Goal: Task Accomplishment & Management: Complete application form

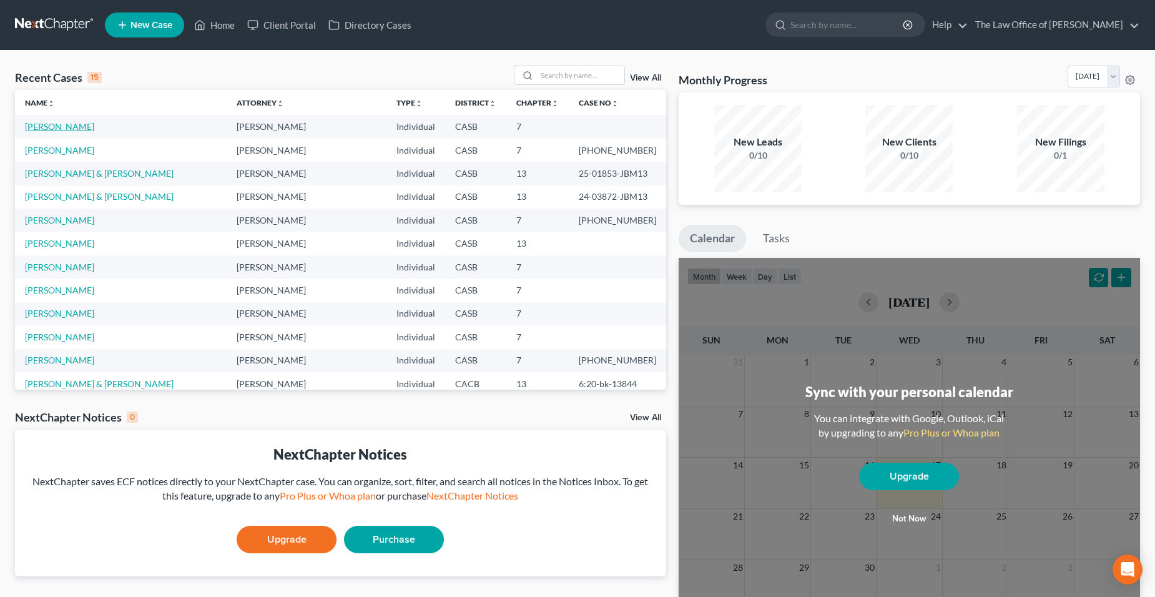
click at [44, 125] on link "[PERSON_NAME]" at bounding box center [59, 126] width 69 height 11
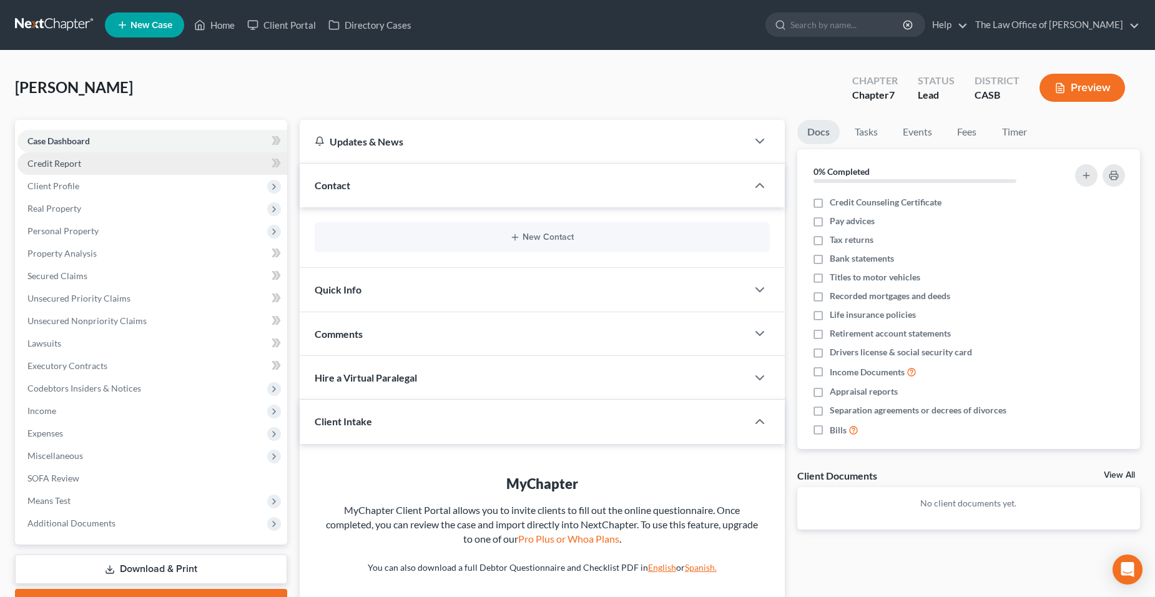
click at [84, 167] on link "Credit Report" at bounding box center [152, 163] width 270 height 22
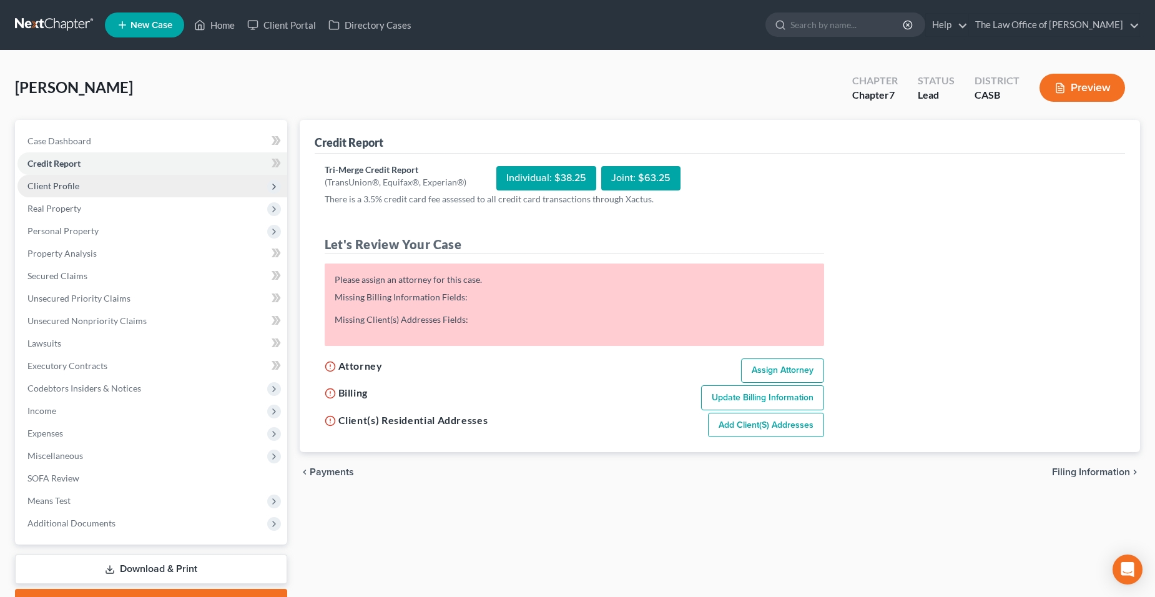
click at [81, 189] on span "Client Profile" at bounding box center [152, 186] width 270 height 22
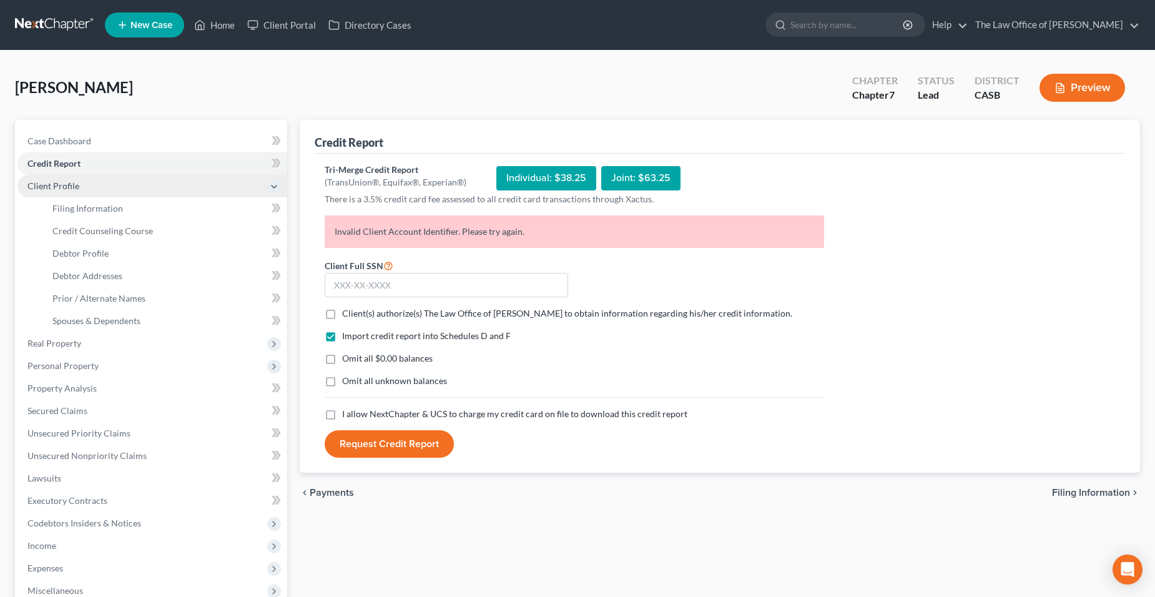
click at [81, 189] on span "Client Profile" at bounding box center [152, 186] width 270 height 22
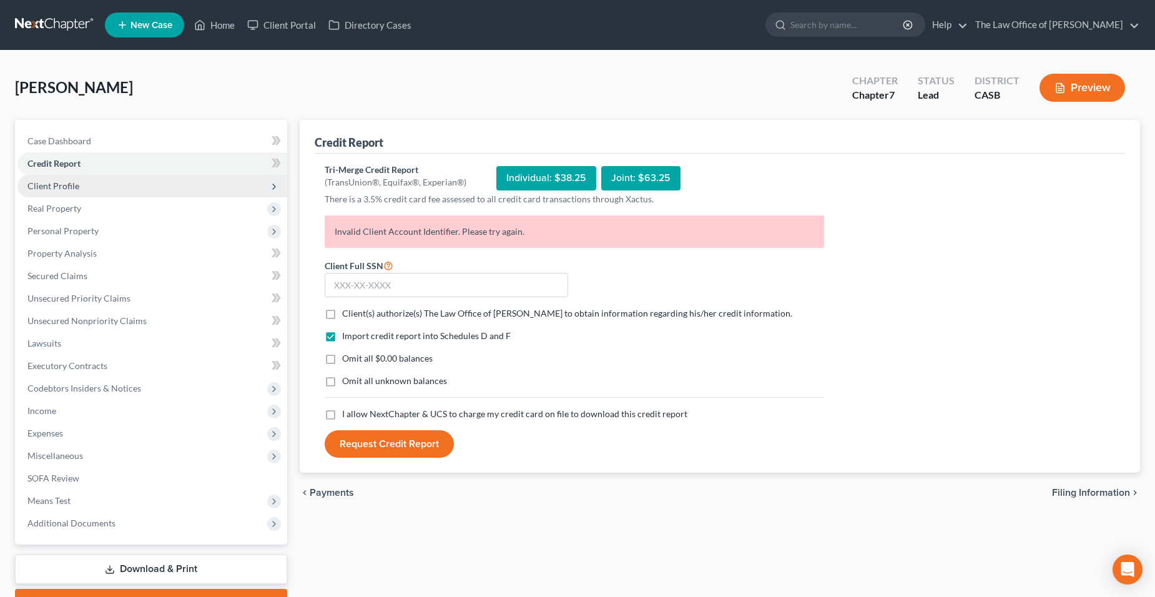
click at [79, 181] on span "Client Profile" at bounding box center [152, 186] width 270 height 22
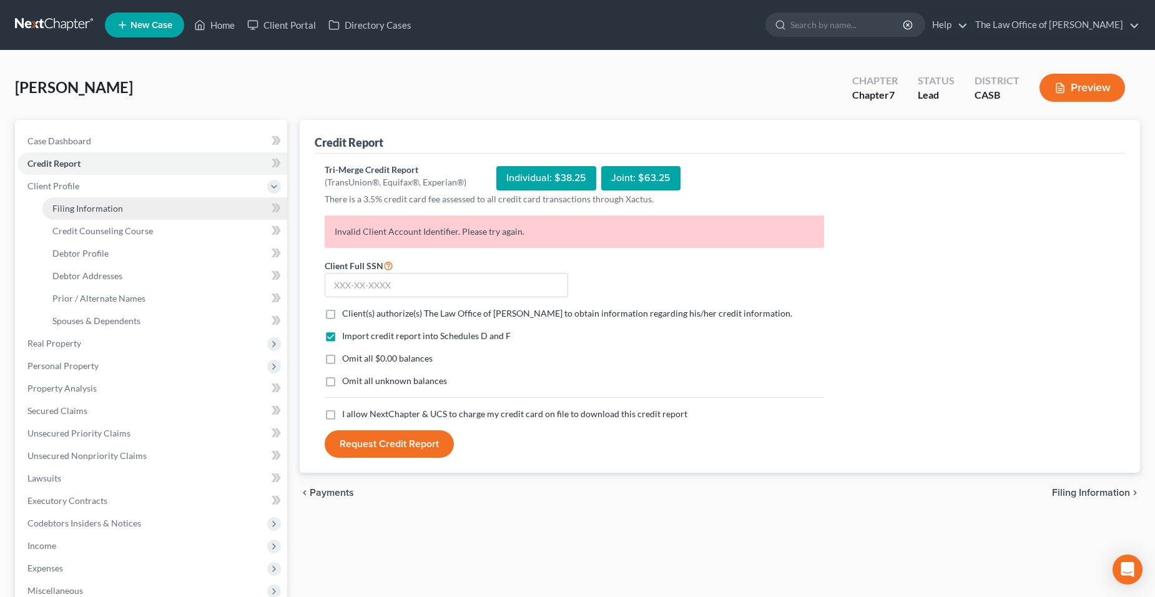
click at [78, 208] on span "Filing Information" at bounding box center [87, 208] width 71 height 11
select select "1"
select select "0"
select select "4"
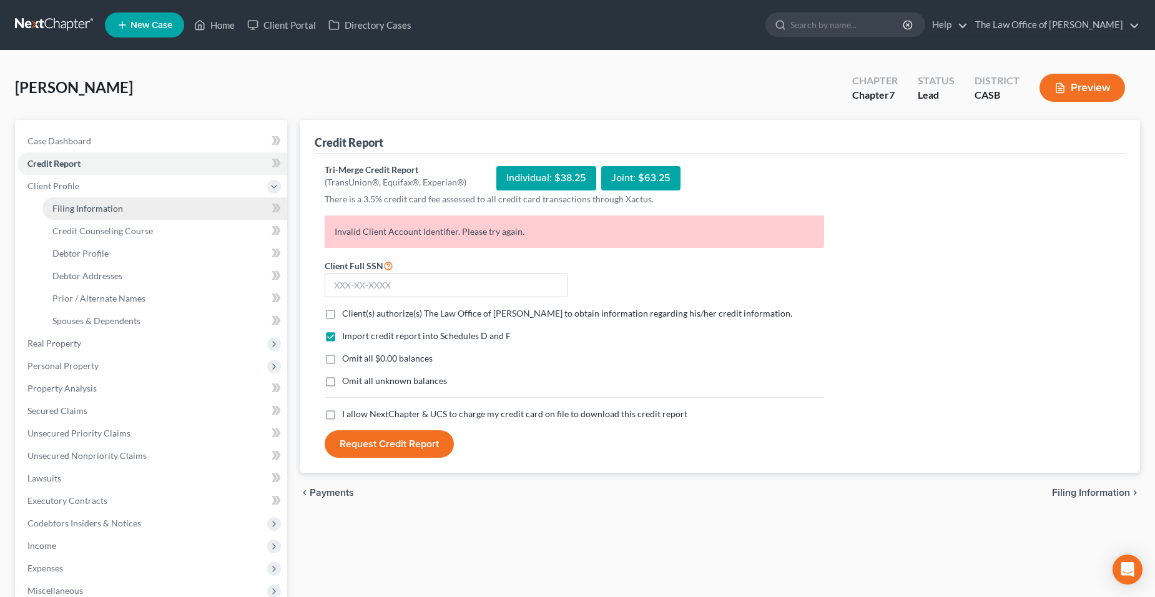
select select "1"
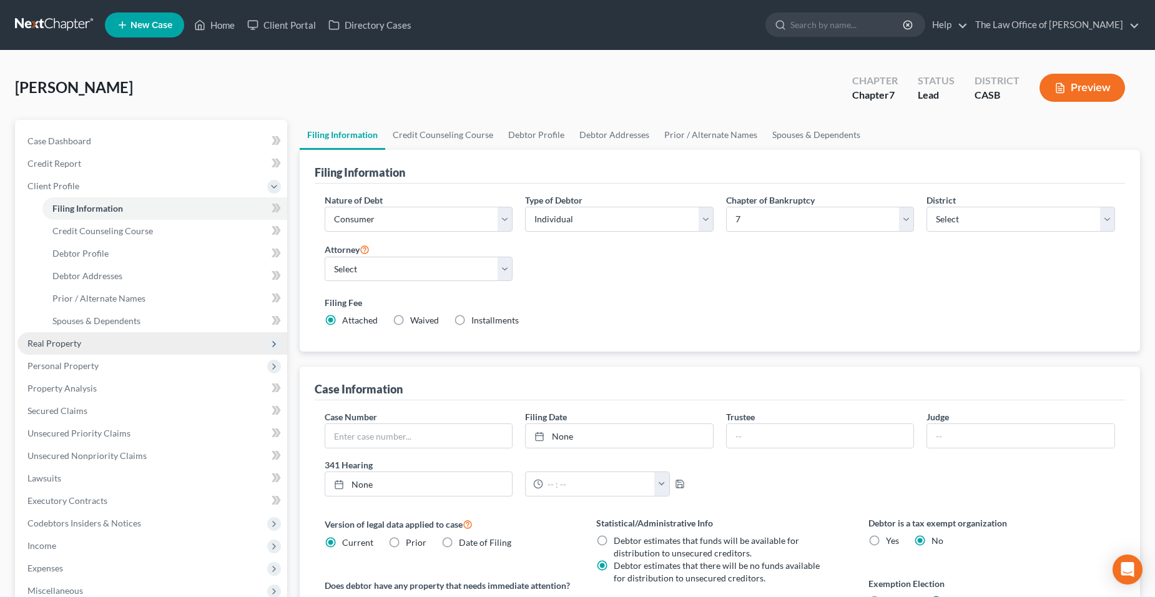
click at [66, 345] on span "Real Property" at bounding box center [54, 343] width 54 height 11
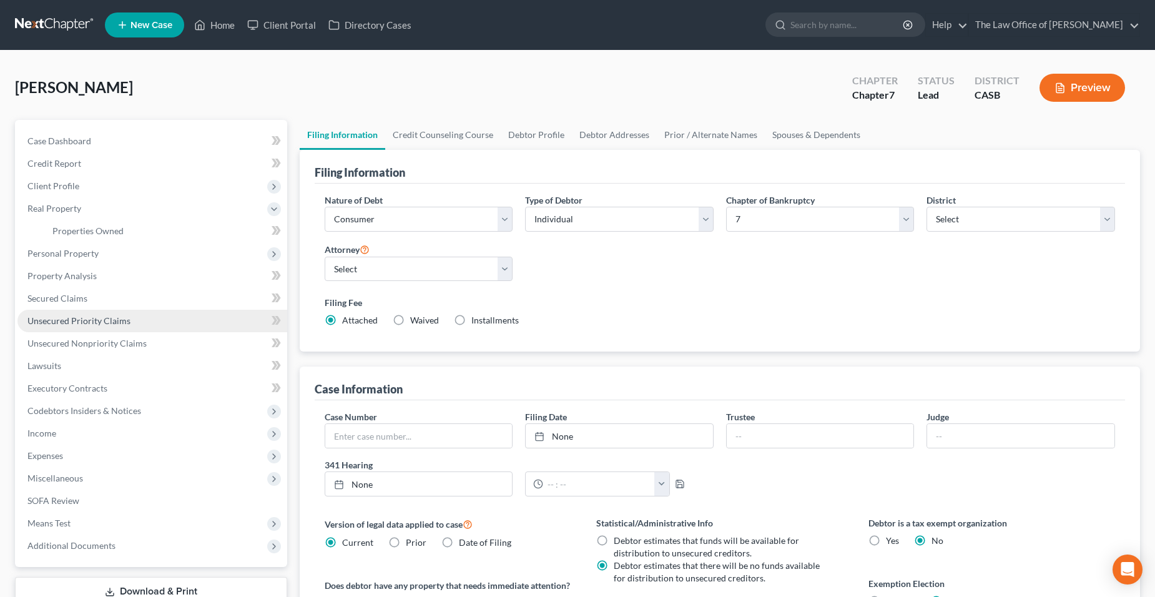
click at [69, 329] on link "Unsecured Priority Claims" at bounding box center [152, 321] width 270 height 22
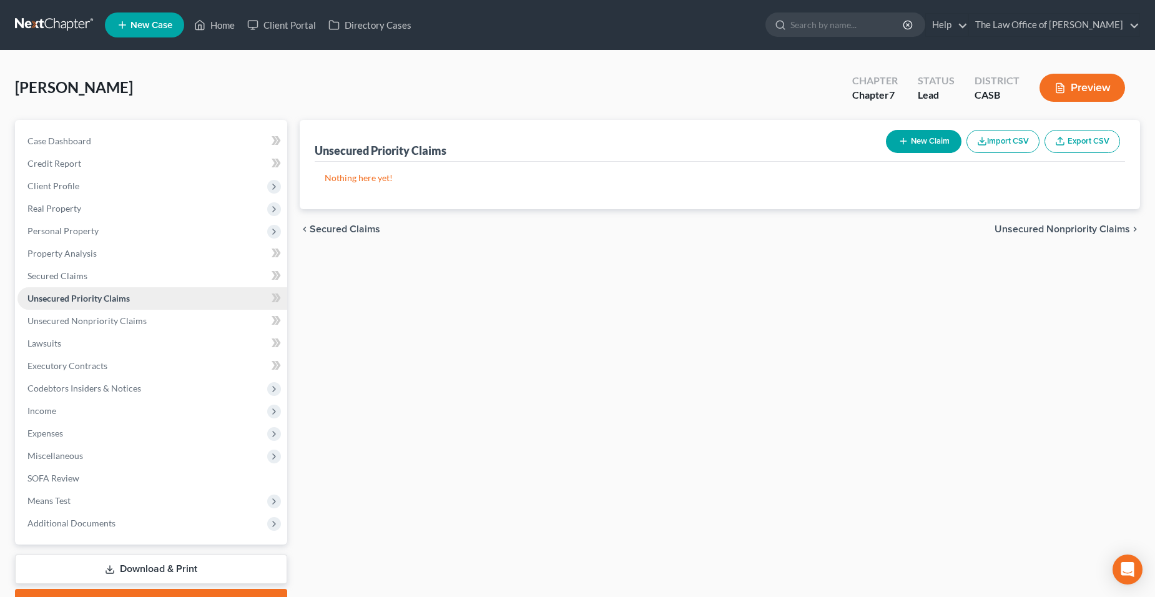
click at [67, 291] on link "Unsecured Priority Claims" at bounding box center [152, 298] width 270 height 22
click at [68, 288] on link "Unsecured Priority Claims" at bounding box center [152, 298] width 270 height 22
click at [68, 283] on link "Secured Claims" at bounding box center [152, 276] width 270 height 22
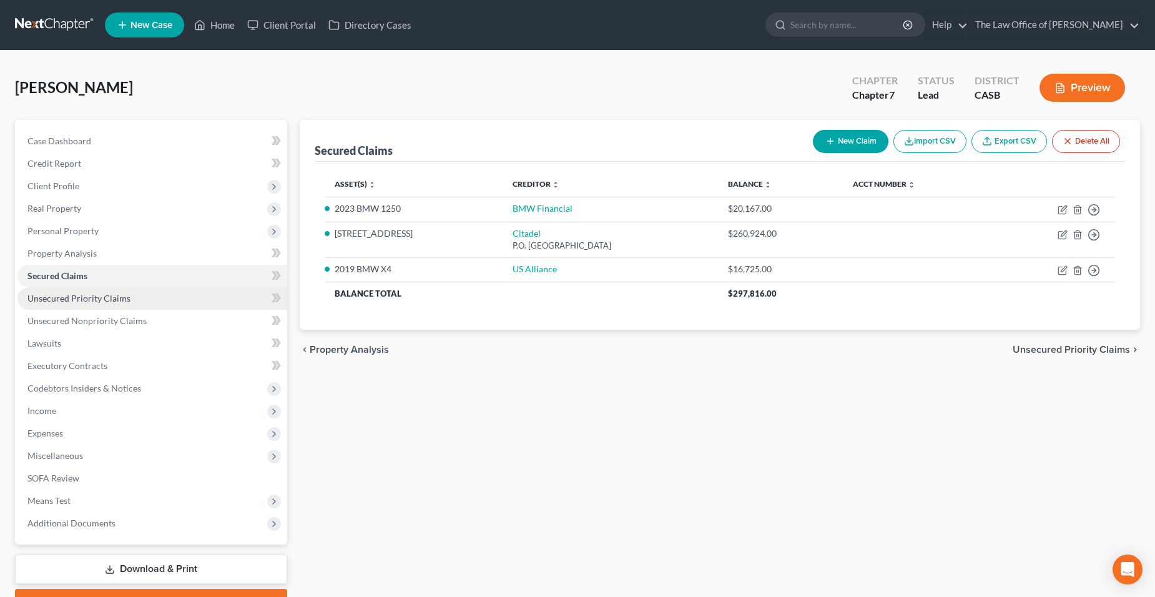
click at [69, 293] on span "Unsecured Priority Claims" at bounding box center [78, 298] width 103 height 11
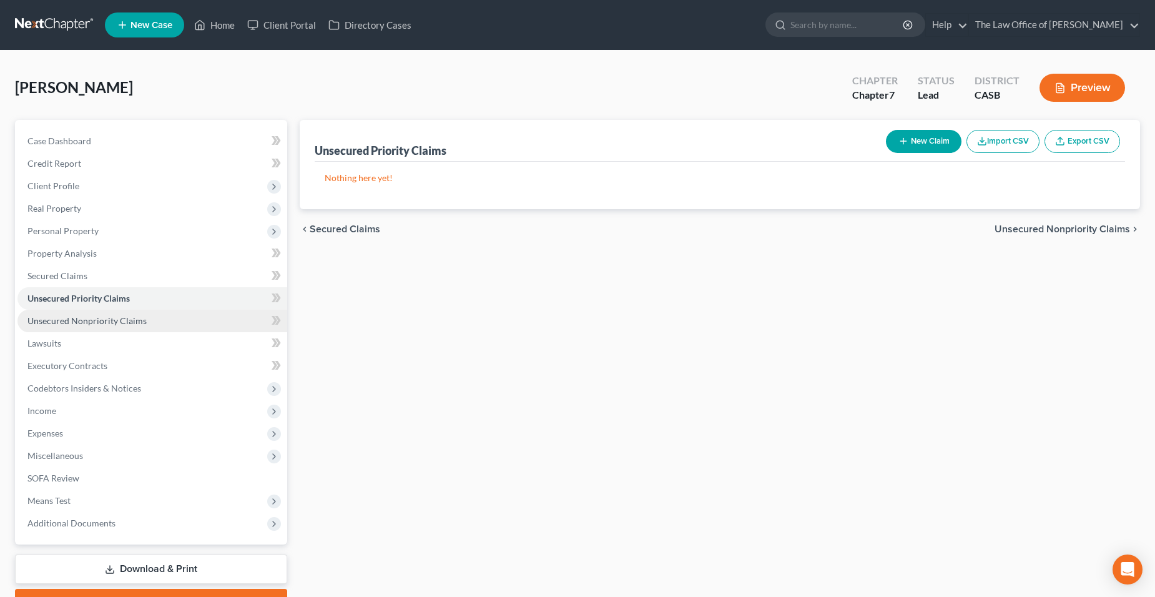
click at [66, 320] on span "Unsecured Nonpriority Claims" at bounding box center [86, 320] width 119 height 11
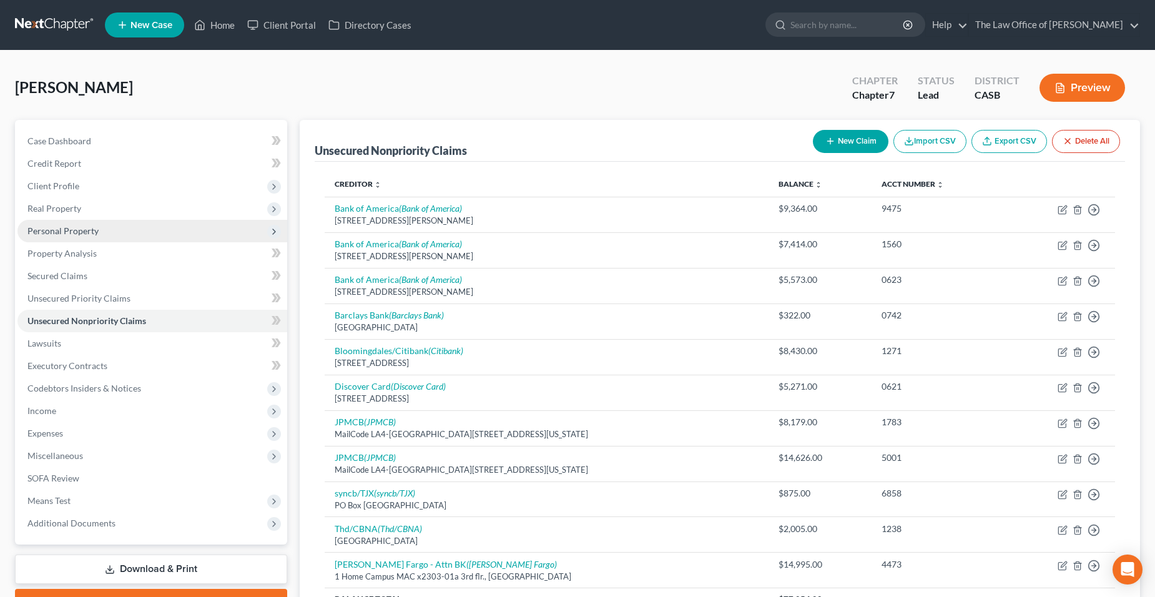
click at [76, 226] on span "Personal Property" at bounding box center [152, 231] width 270 height 22
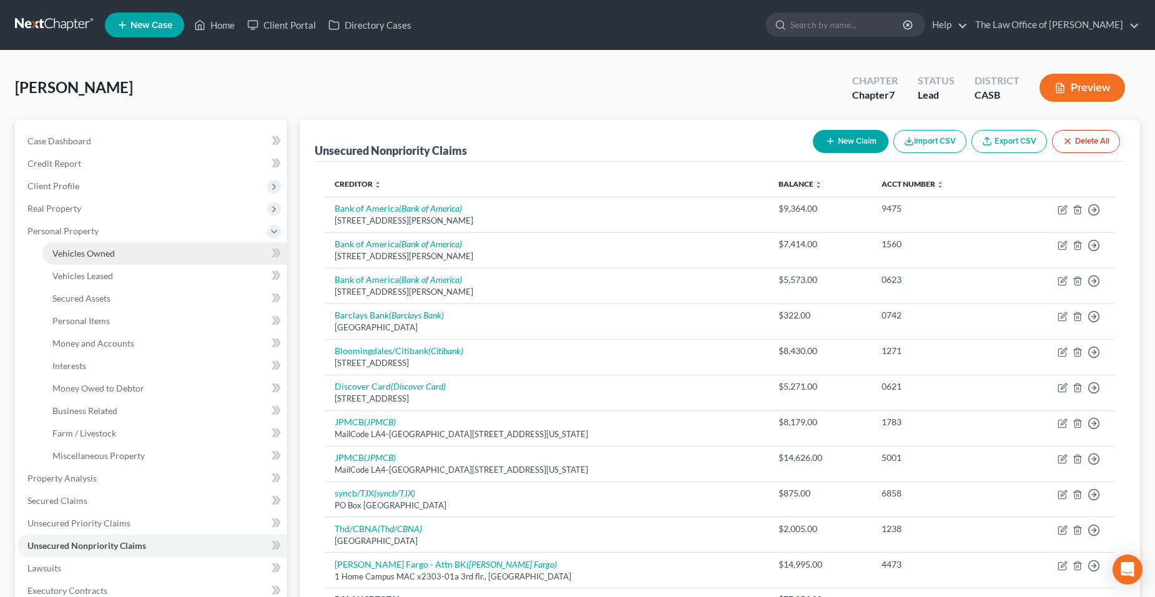
click at [76, 257] on span "Vehicles Owned" at bounding box center [83, 253] width 62 height 11
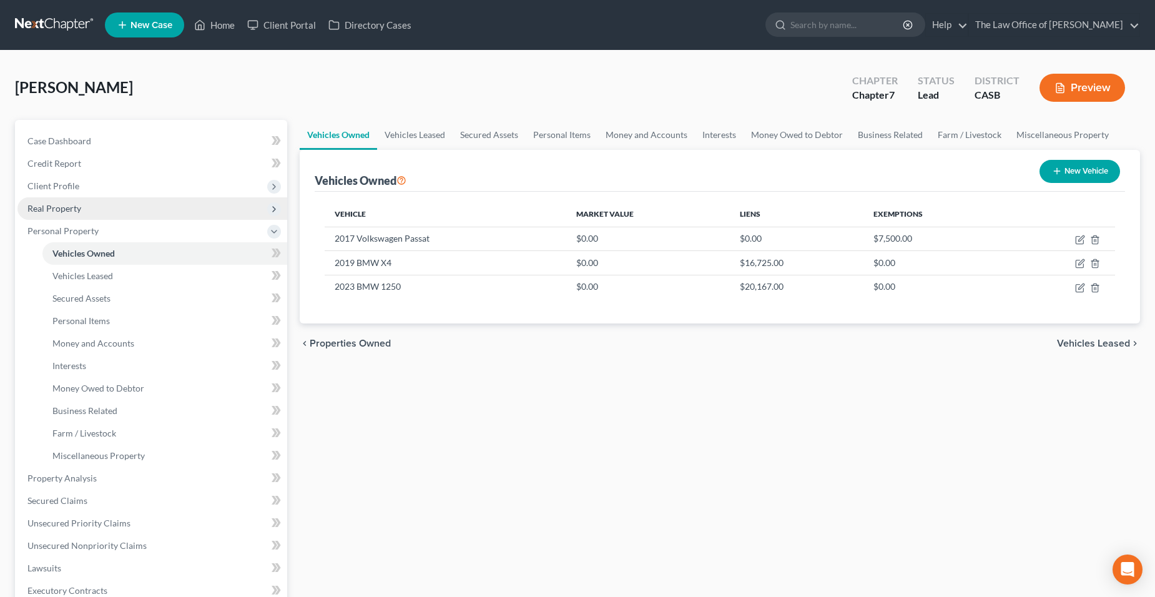
click at [46, 208] on span "Real Property" at bounding box center [54, 208] width 54 height 11
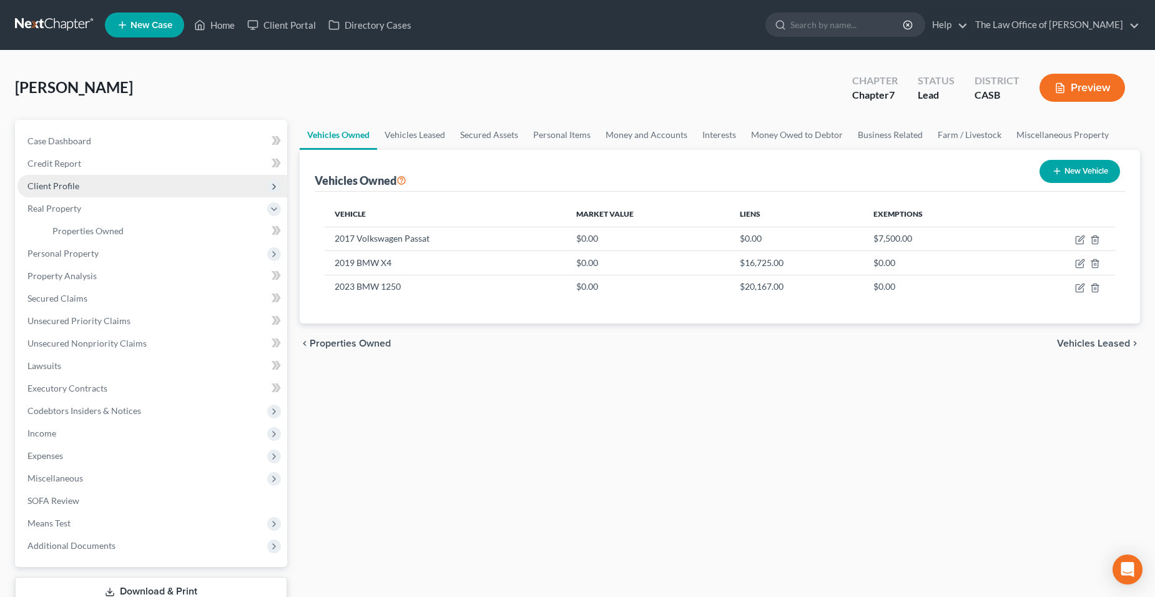
click at [49, 189] on span "Client Profile" at bounding box center [53, 186] width 52 height 11
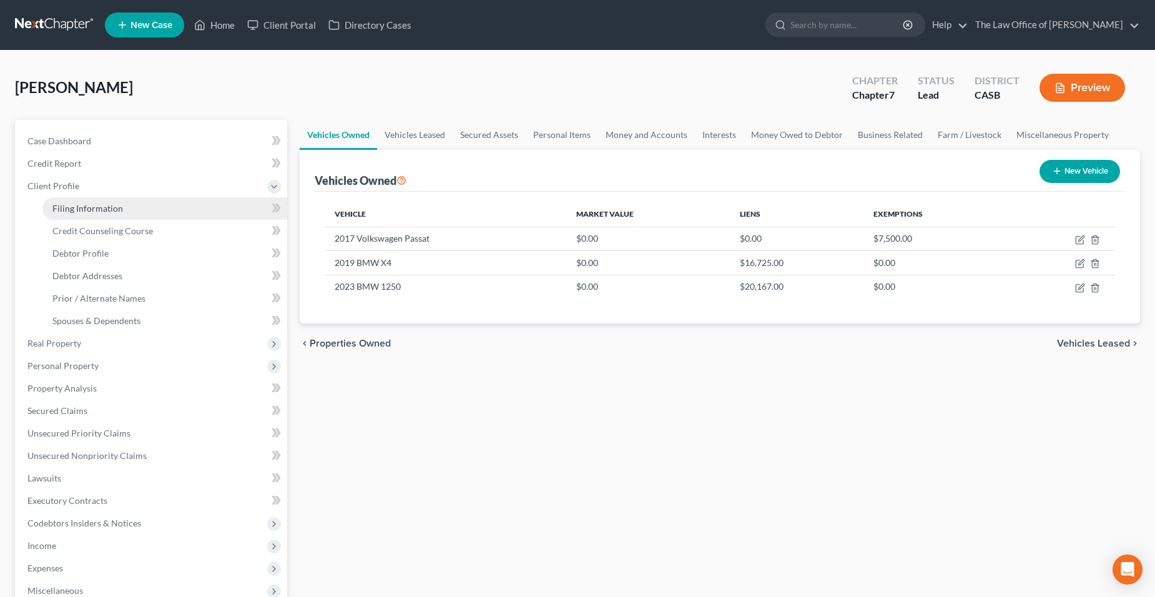
click at [74, 214] on link "Filing Information" at bounding box center [164, 208] width 245 height 22
select select "1"
select select "0"
select select "10"
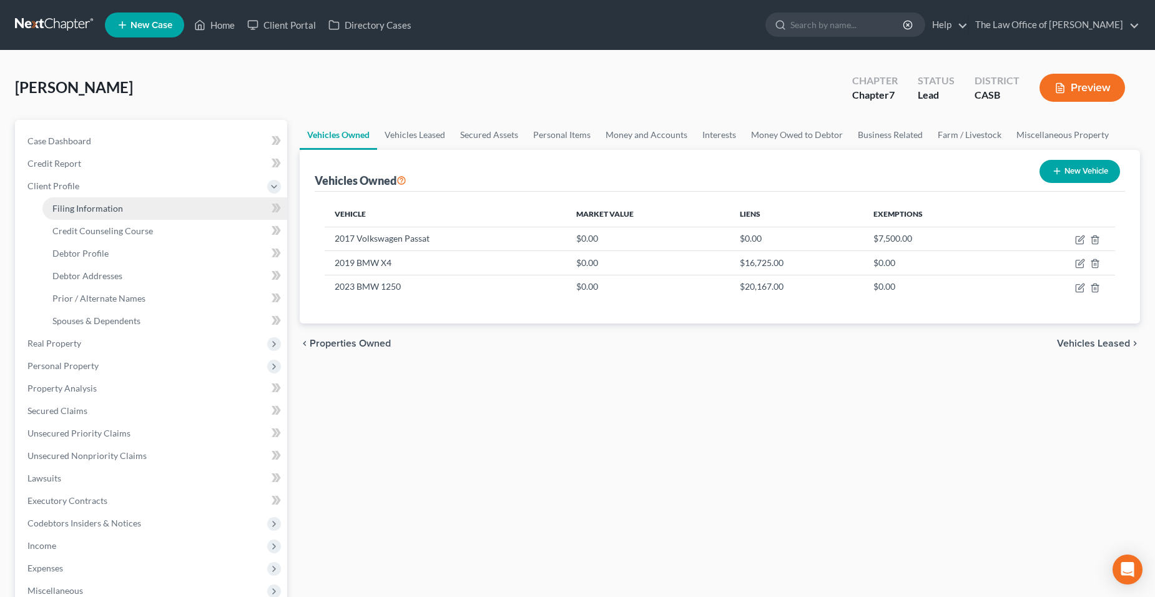
select select "0"
select select "4"
select select "1"
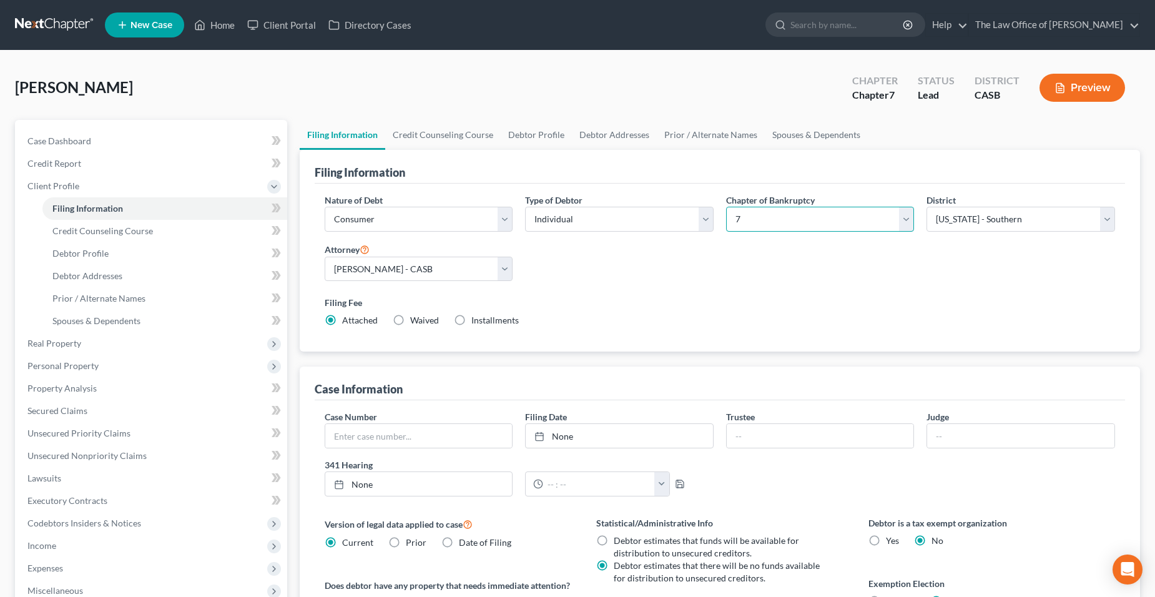
click at [800, 220] on select "Select 7 11 12 13" at bounding box center [820, 219] width 189 height 25
select select "3"
click at [726, 207] on select "Select 7 11 12 13" at bounding box center [820, 219] width 189 height 25
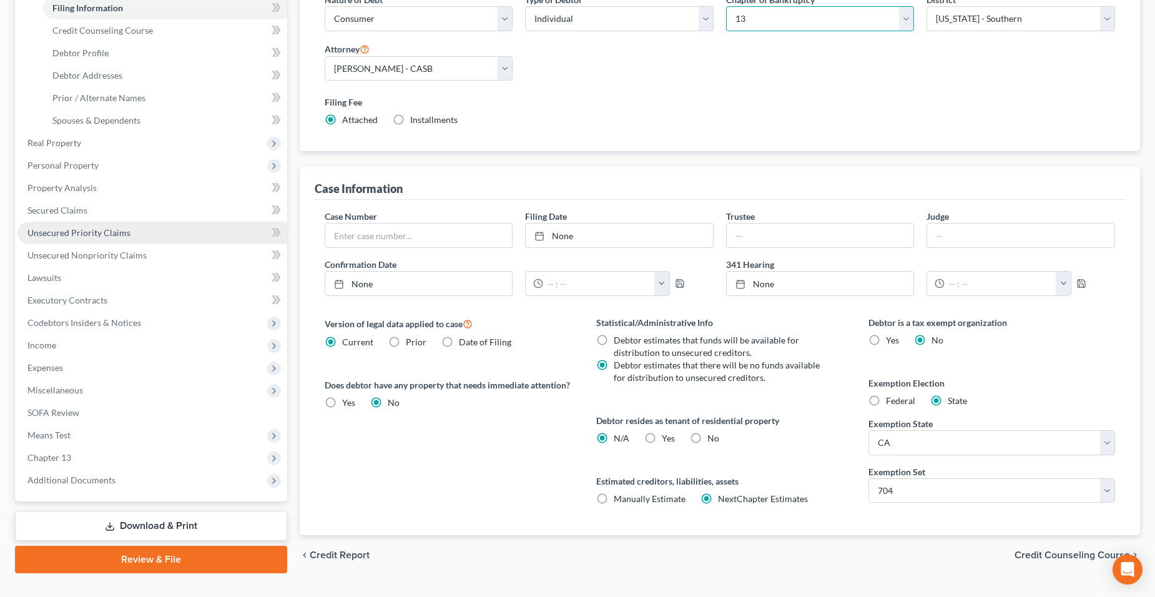
scroll to position [226, 0]
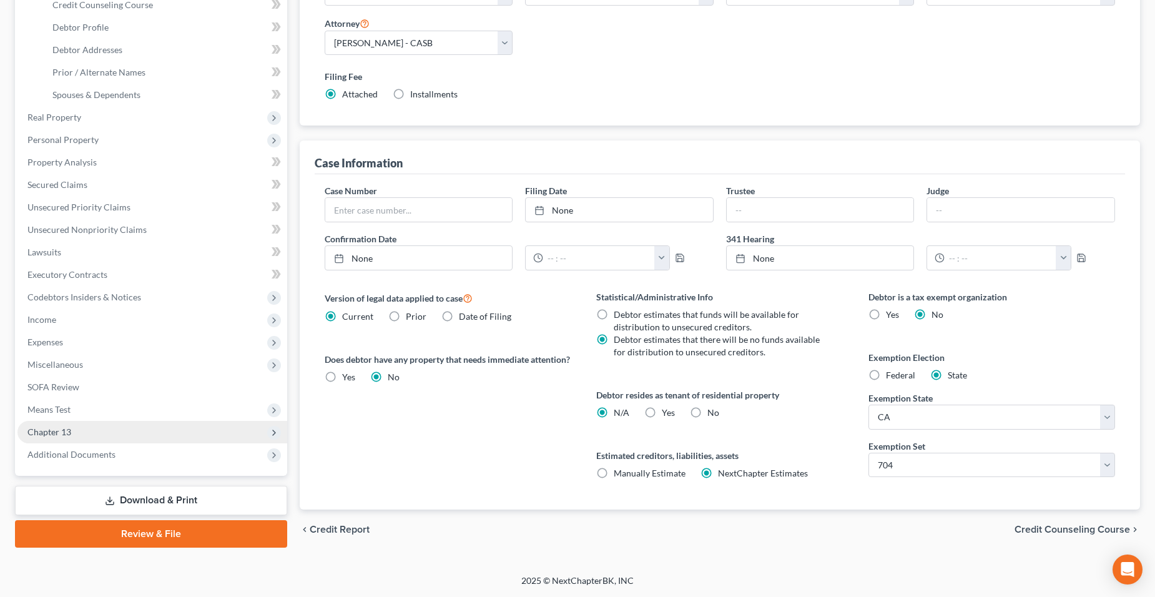
click at [172, 430] on span "Chapter 13" at bounding box center [152, 432] width 270 height 22
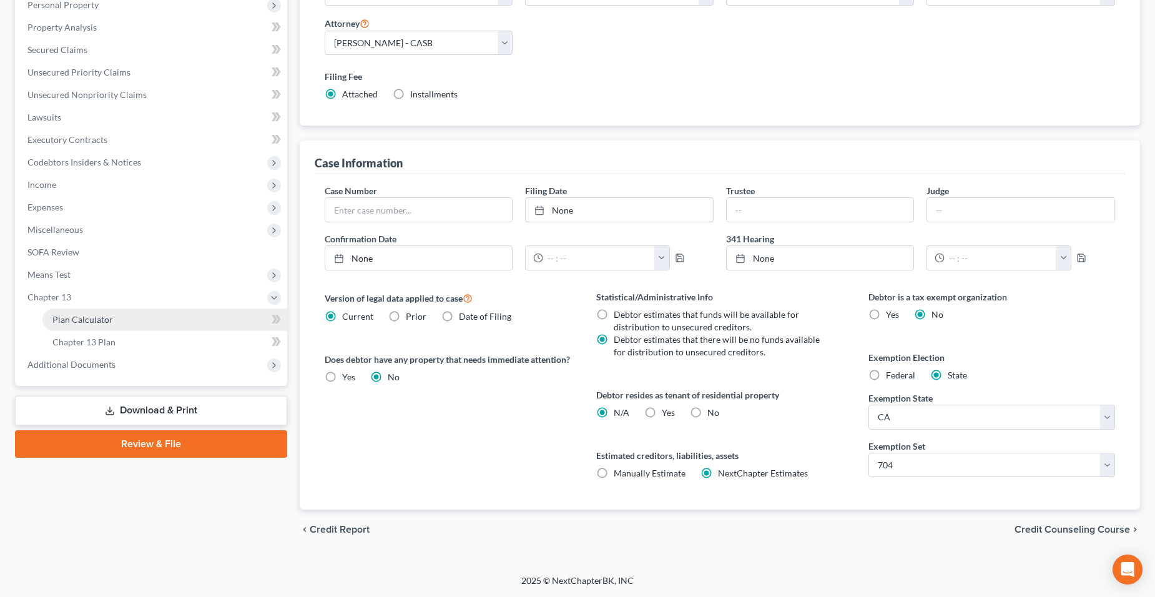
click at [116, 323] on link "Plan Calculator" at bounding box center [164, 320] width 245 height 22
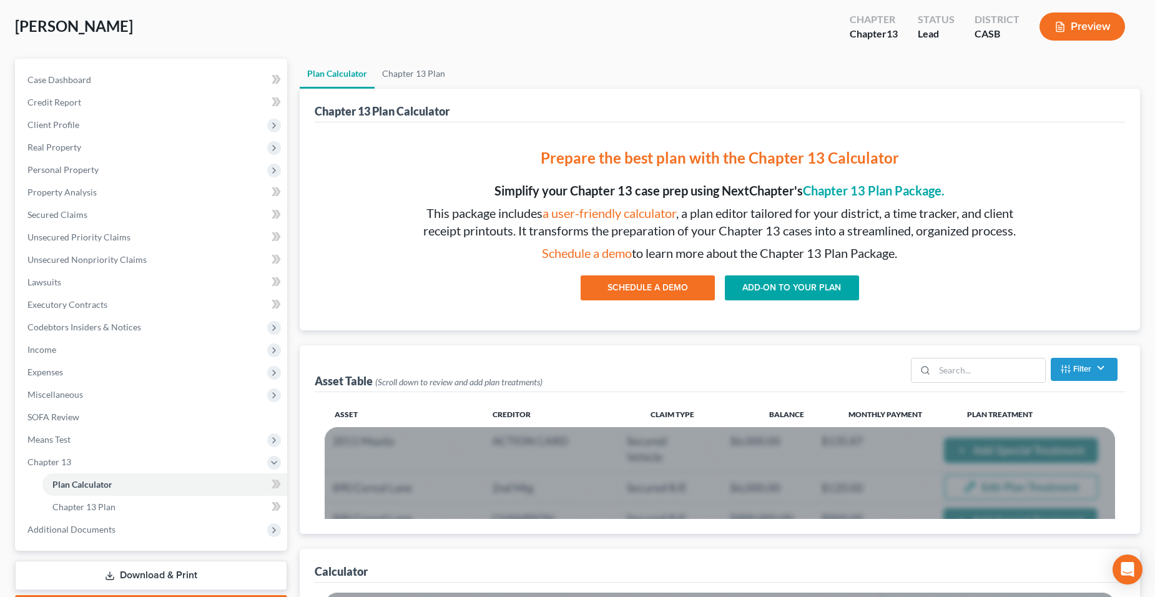
scroll to position [62, 0]
click at [824, 284] on link "ADD-ON TO YOUR PLAN" at bounding box center [792, 287] width 134 height 25
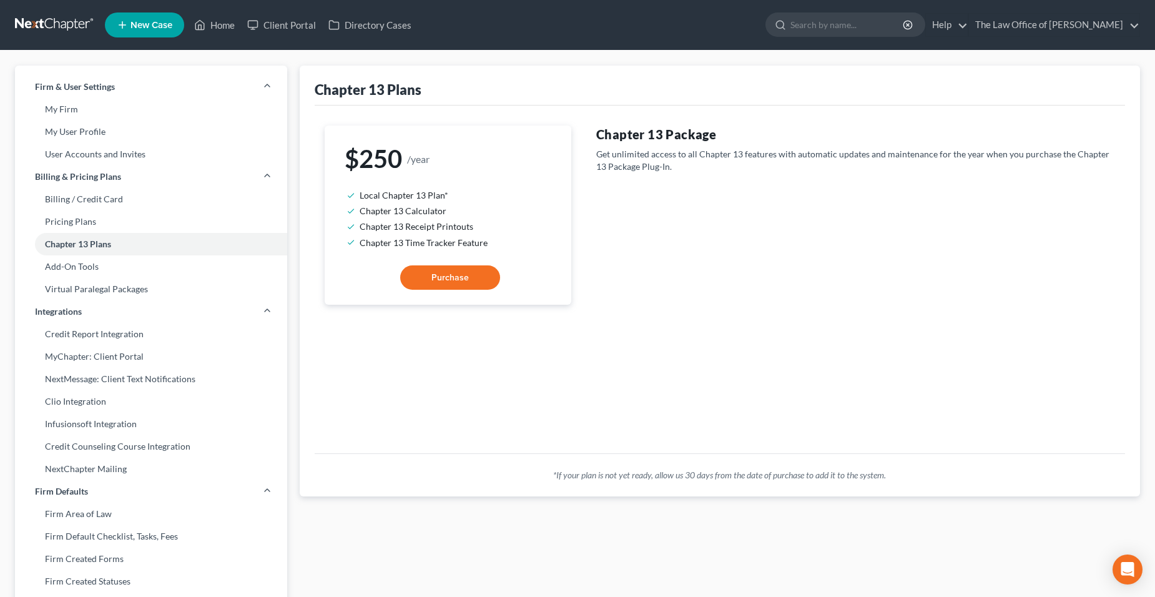
click at [432, 268] on button "Purchase" at bounding box center [450, 277] width 100 height 25
select select "9"
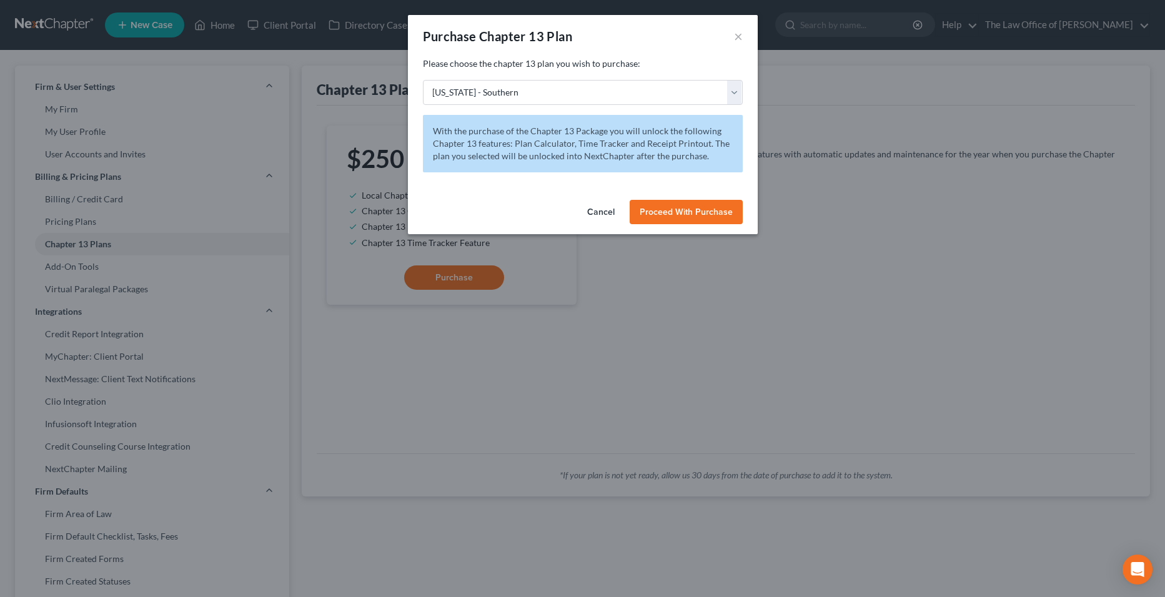
click at [718, 207] on span "Proceed With Purchase" at bounding box center [686, 212] width 93 height 11
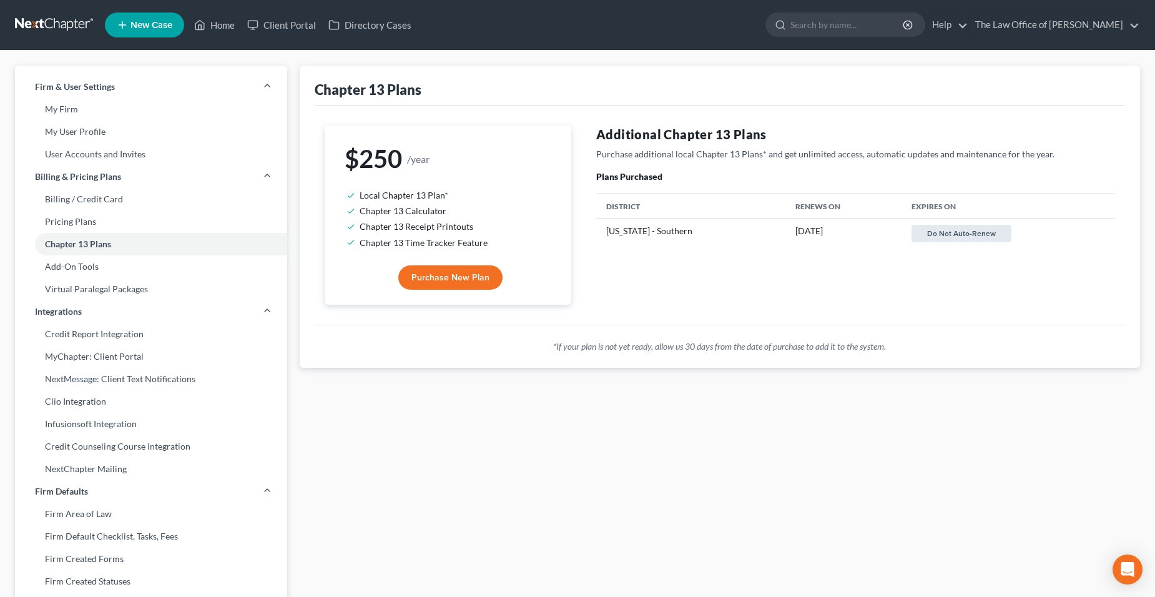
click at [961, 237] on button "Do not auto-renew" at bounding box center [962, 233] width 100 height 17
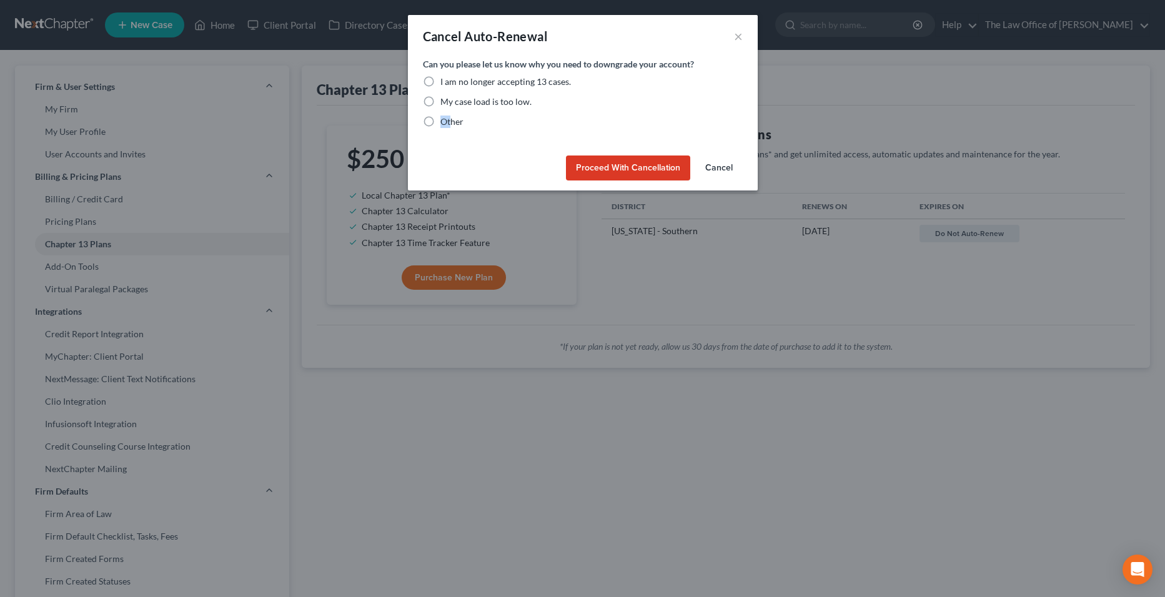
drag, startPoint x: 443, startPoint y: 116, endPoint x: 452, endPoint y: 116, distance: 8.1
click at [452, 116] on span "Other" at bounding box center [451, 121] width 23 height 11
drag, startPoint x: 452, startPoint y: 116, endPoint x: 456, endPoint y: 126, distance: 10.3
click at [456, 126] on span "Other" at bounding box center [451, 121] width 23 height 11
click at [453, 124] on input "Other" at bounding box center [449, 120] width 8 height 8
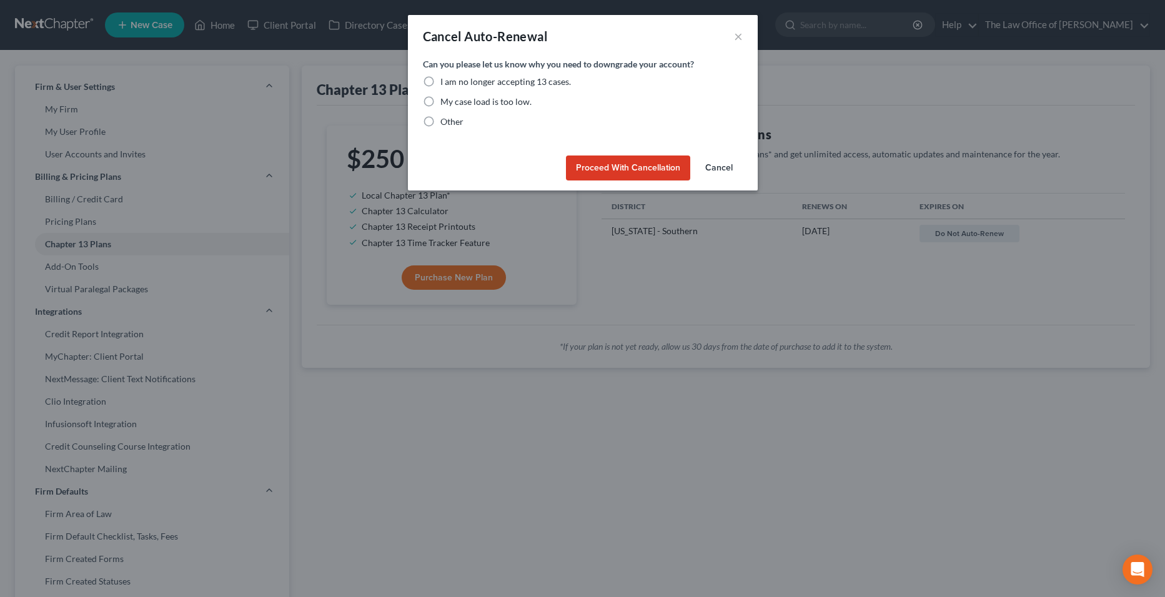
radio input "true"
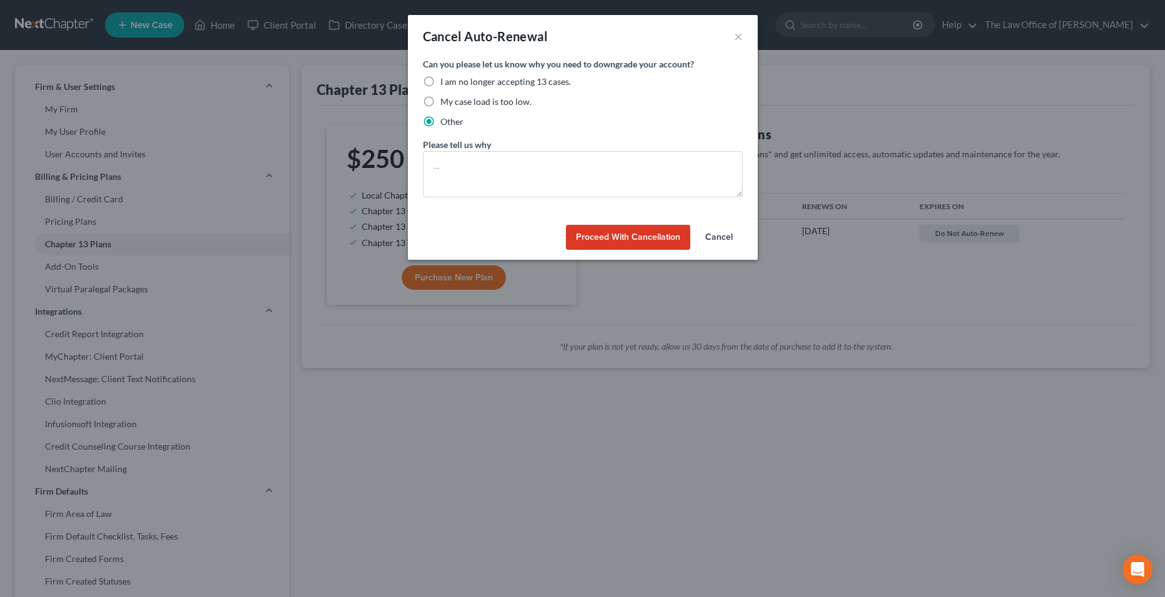
click at [603, 237] on button "Proceed with Cancellation" at bounding box center [628, 237] width 124 height 25
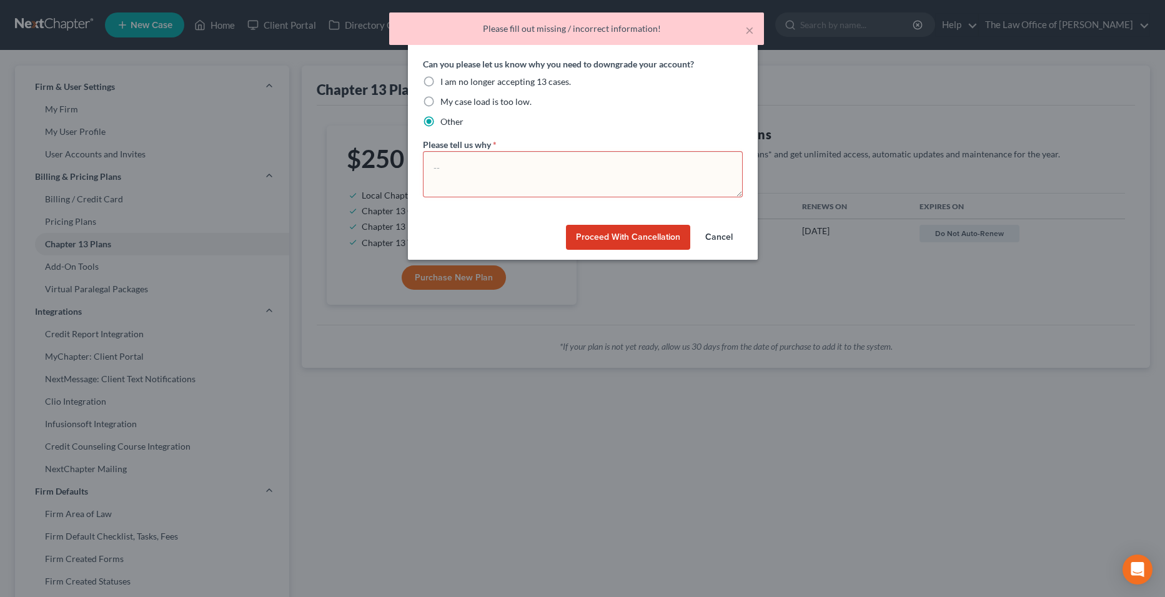
click at [733, 235] on button "Cancel" at bounding box center [718, 237] width 47 height 25
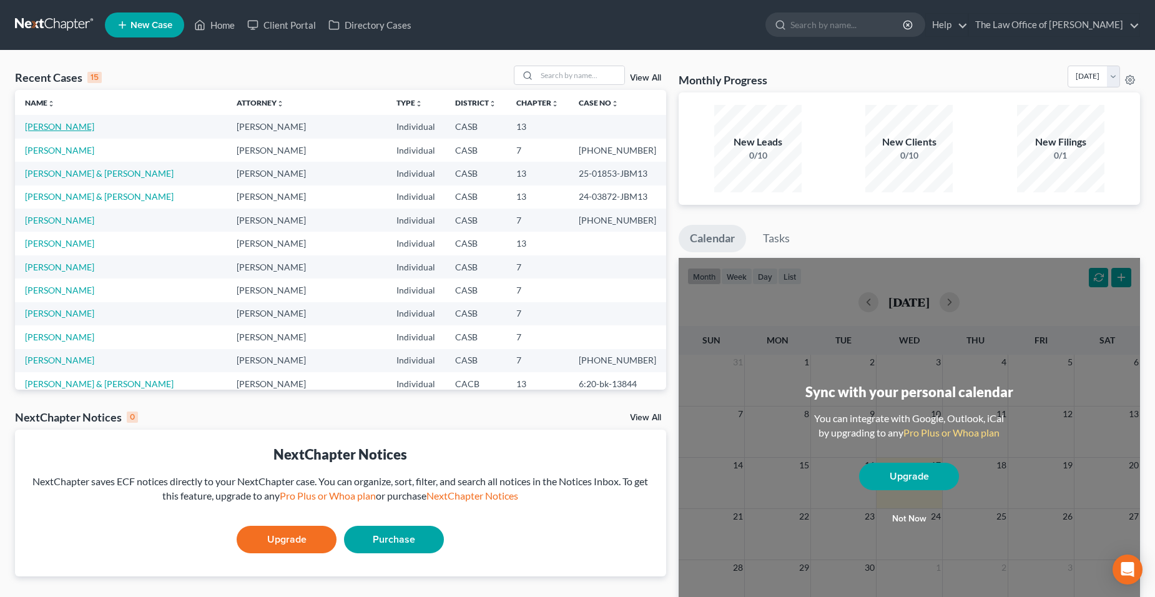
click at [74, 127] on link "[PERSON_NAME]" at bounding box center [59, 126] width 69 height 11
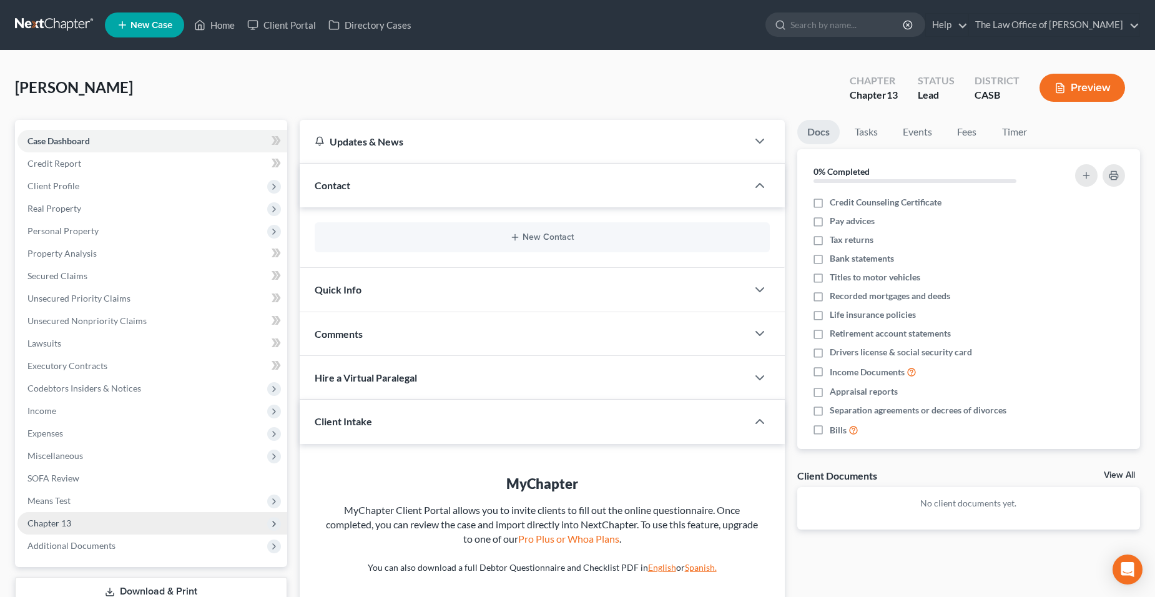
click at [48, 520] on span "Chapter 13" at bounding box center [49, 523] width 44 height 11
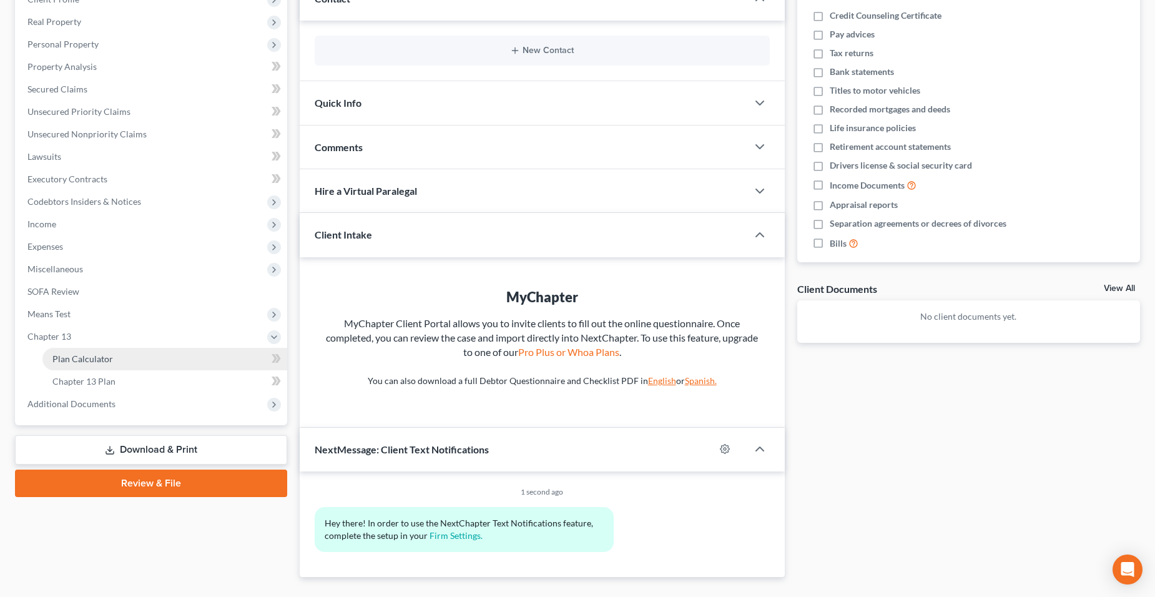
click at [101, 362] on span "Plan Calculator" at bounding box center [82, 359] width 61 height 11
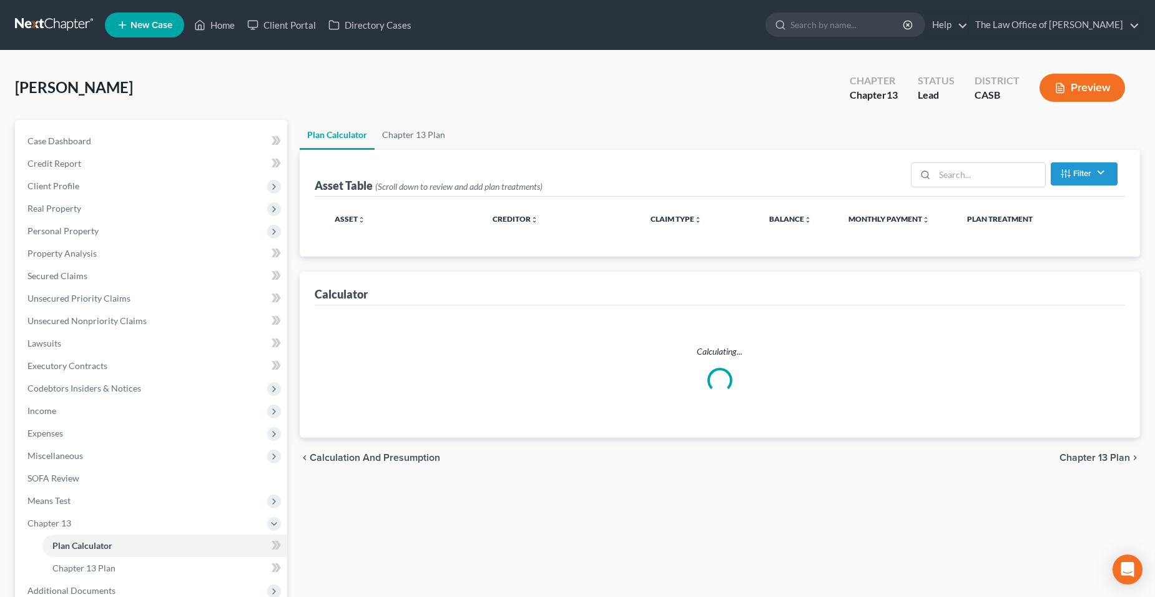
select select "59"
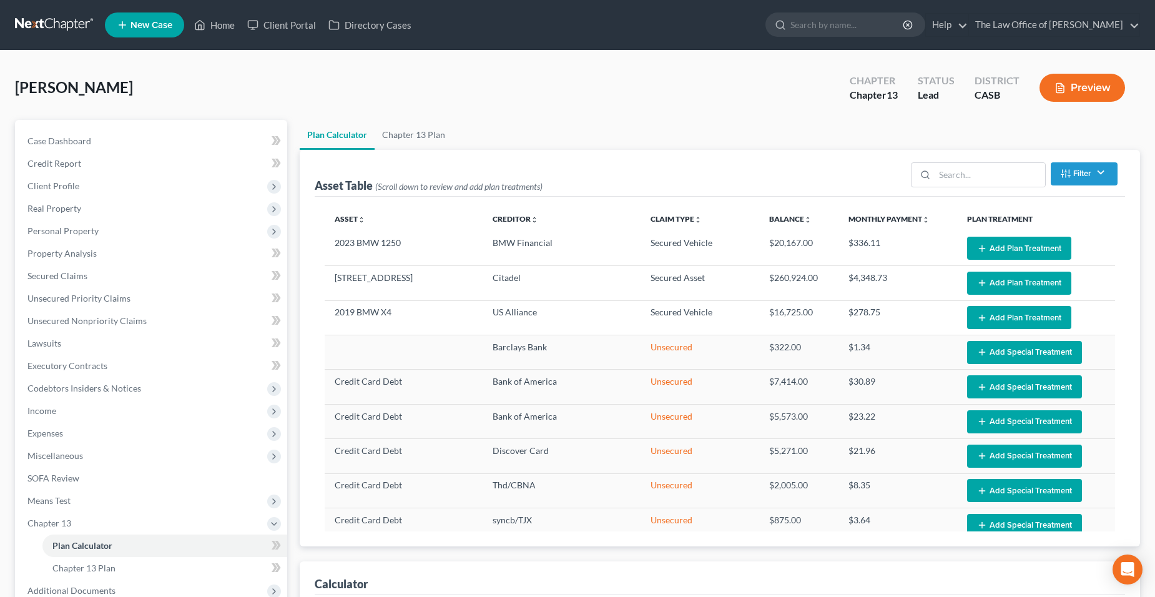
click at [988, 248] on button "Add Plan Treatment" at bounding box center [1019, 248] width 104 height 23
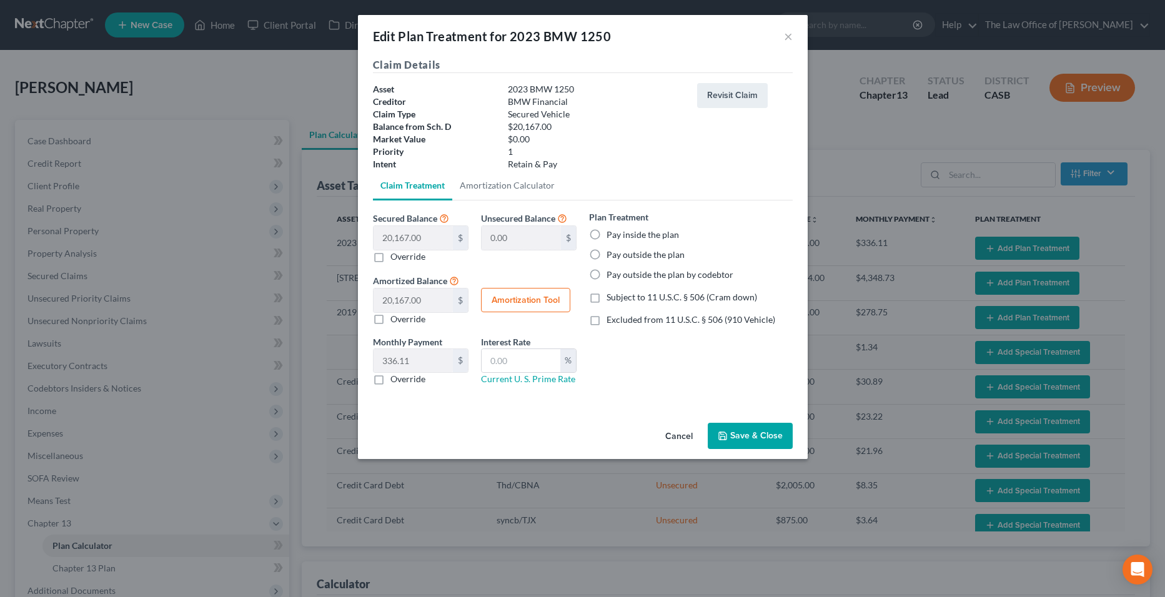
click at [630, 252] on label "Pay outside the plan" at bounding box center [645, 255] width 78 height 12
click at [620, 252] on input "Pay outside the plan" at bounding box center [615, 253] width 8 height 8
radio input "true"
click at [678, 277] on label "Pay outside the plan by codebtor" at bounding box center [669, 275] width 127 height 12
click at [620, 277] on input "Pay outside the plan by codebtor" at bounding box center [615, 273] width 8 height 8
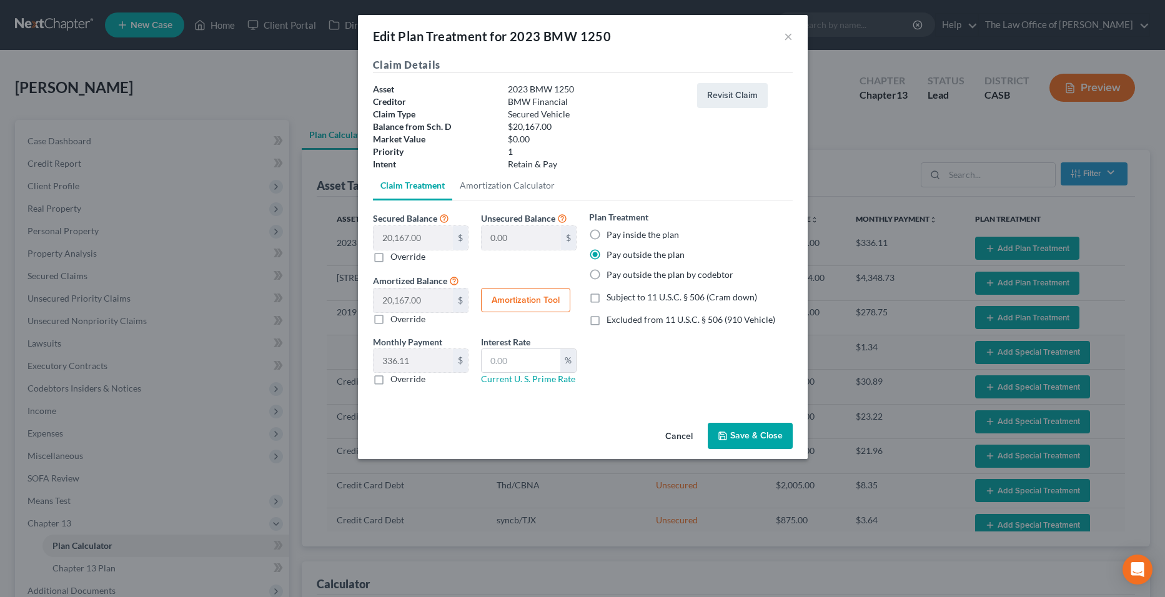
radio input "true"
click at [675, 252] on label "Pay outside the plan" at bounding box center [645, 255] width 78 height 12
click at [758, 436] on button "Save & Close" at bounding box center [750, 436] width 85 height 26
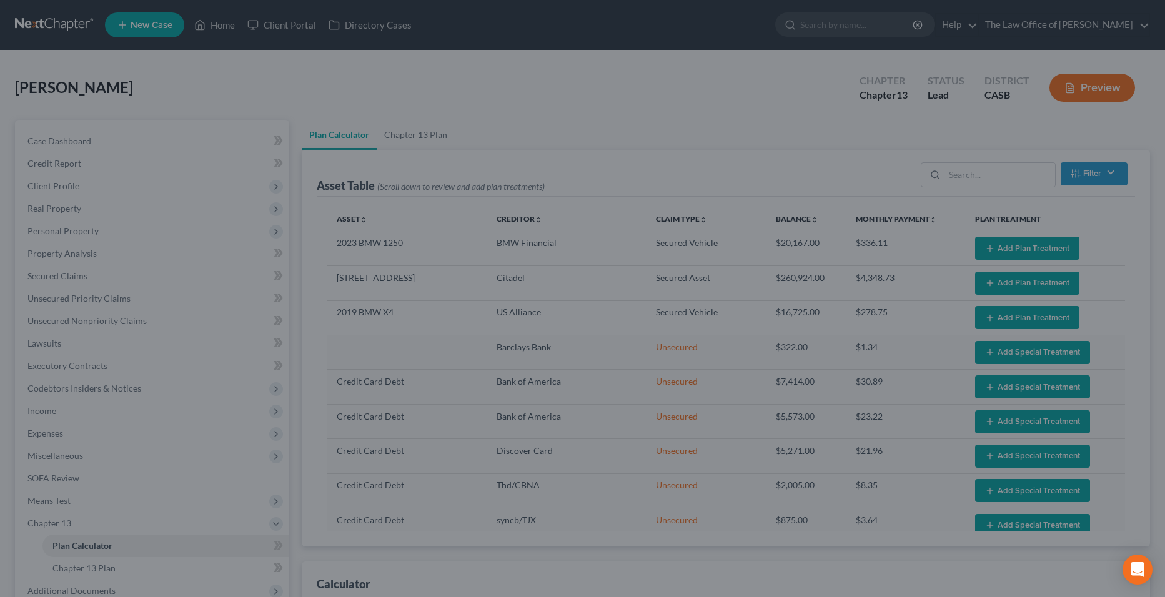
select select "59"
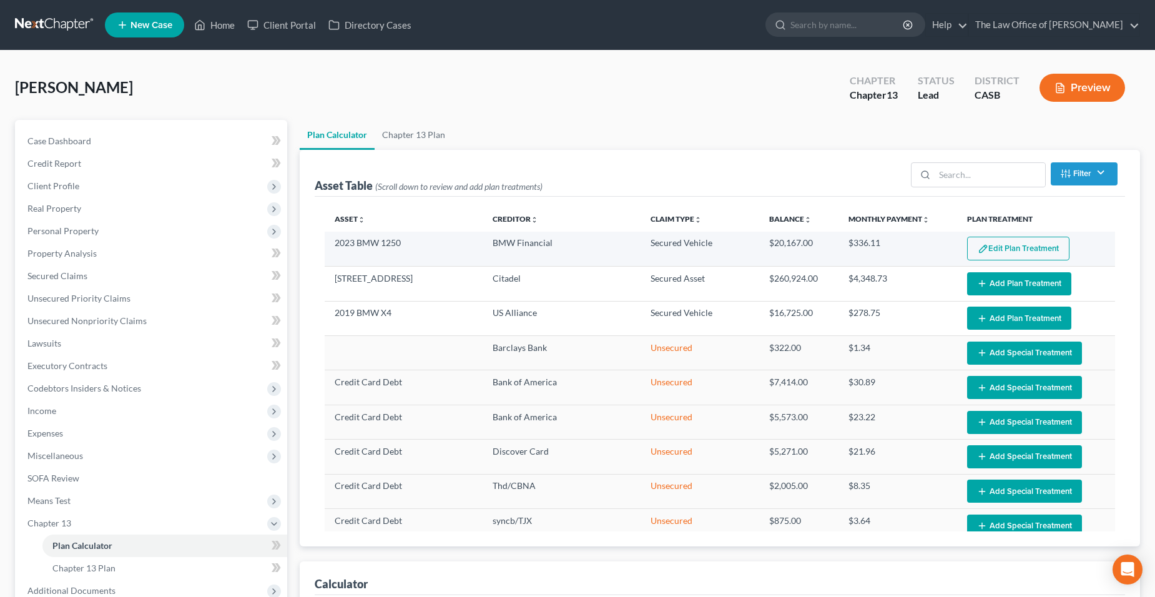
click at [1028, 245] on button "Edit Plan Treatment" at bounding box center [1018, 249] width 102 height 24
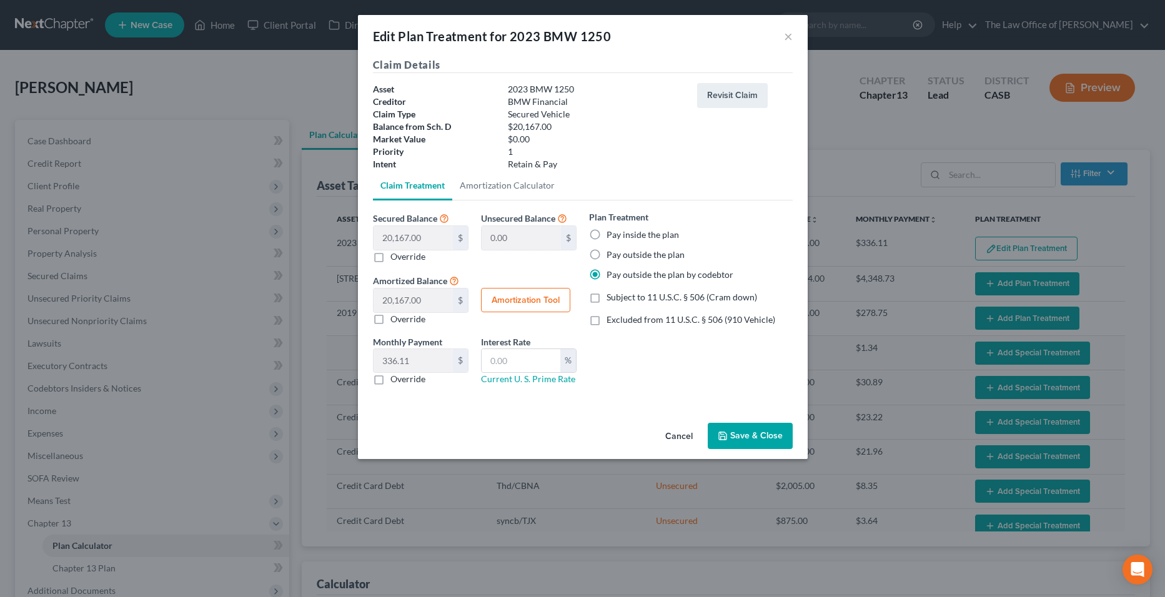
click at [730, 436] on button "Save & Close" at bounding box center [750, 436] width 85 height 26
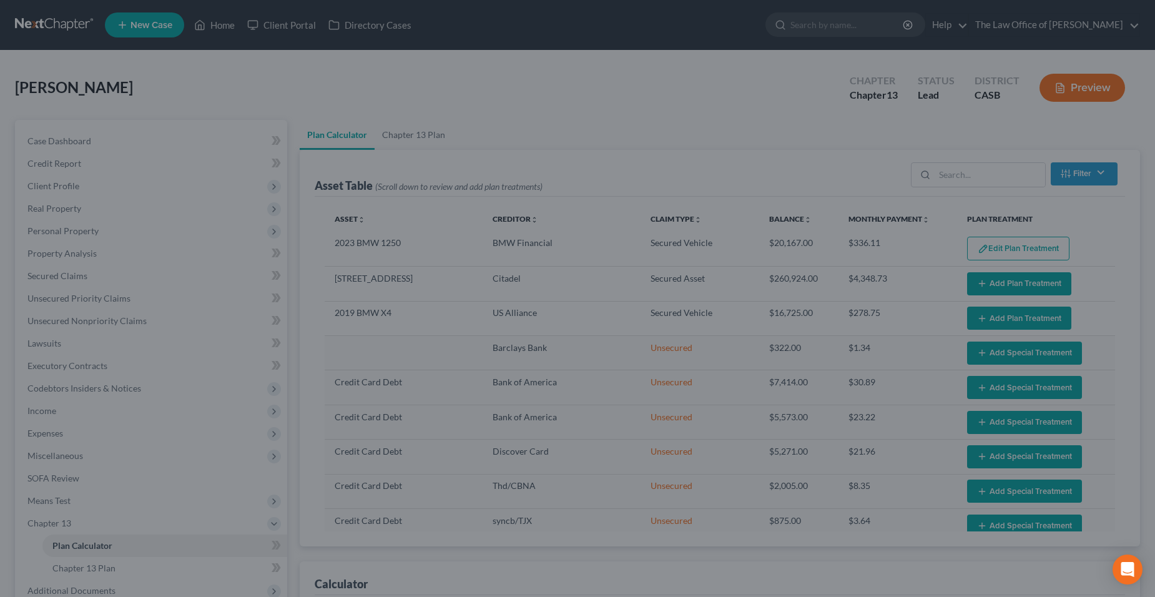
select select "59"
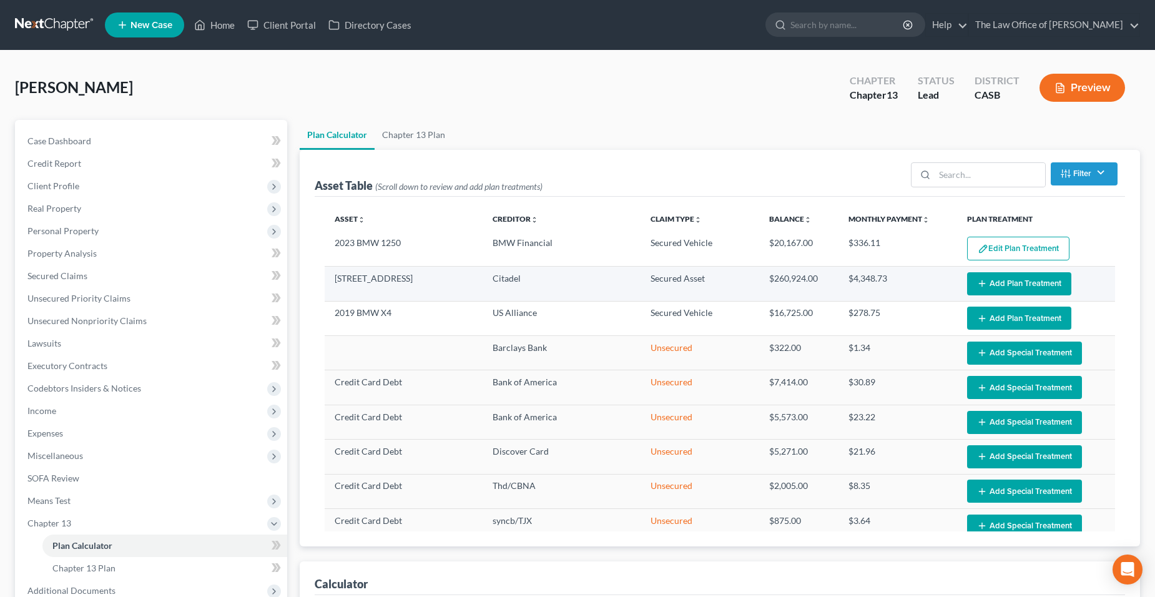
click at [1014, 285] on button "Add Plan Treatment" at bounding box center [1019, 283] width 104 height 23
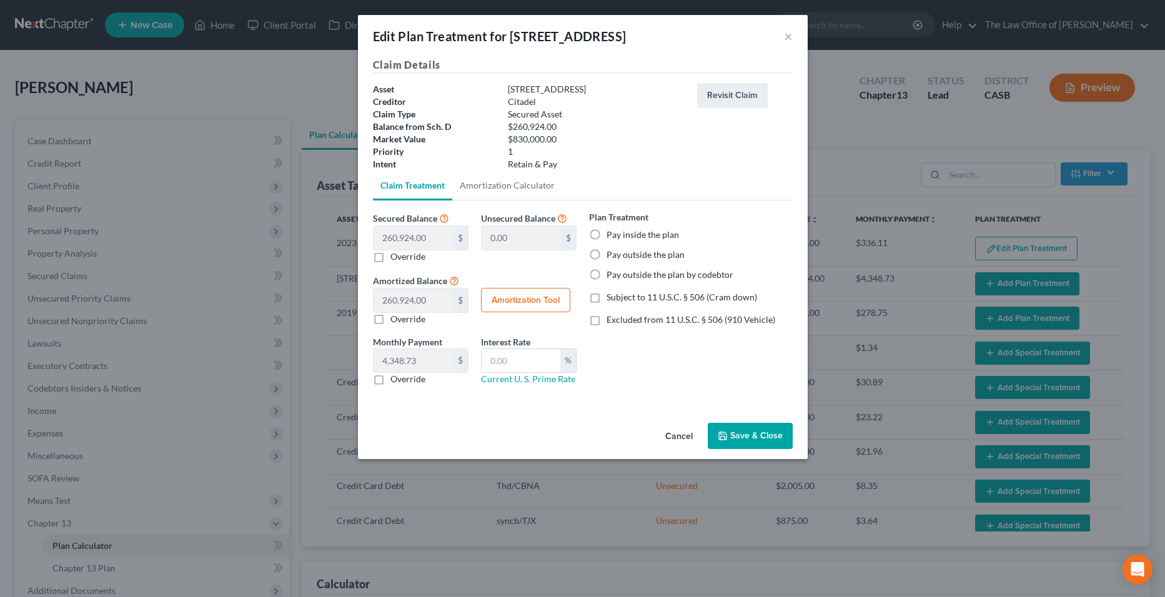
click at [608, 253] on label "Pay outside the plan" at bounding box center [645, 255] width 78 height 12
click at [611, 253] on input "Pay outside the plan" at bounding box center [615, 253] width 8 height 8
radio input "true"
click at [771, 442] on button "Save & Close" at bounding box center [750, 436] width 85 height 26
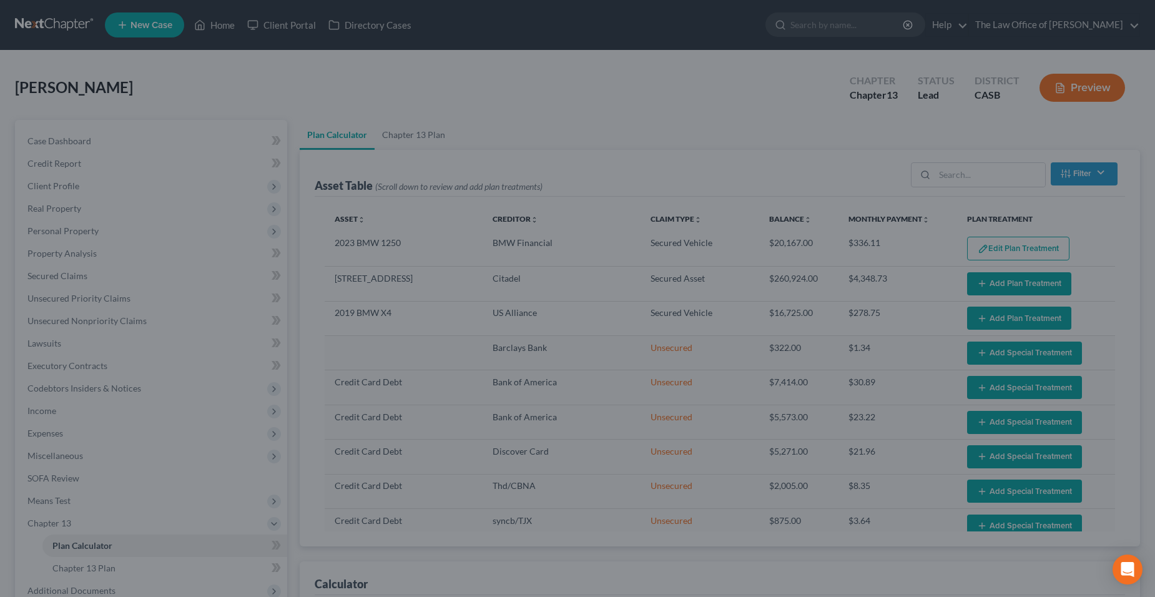
select select "59"
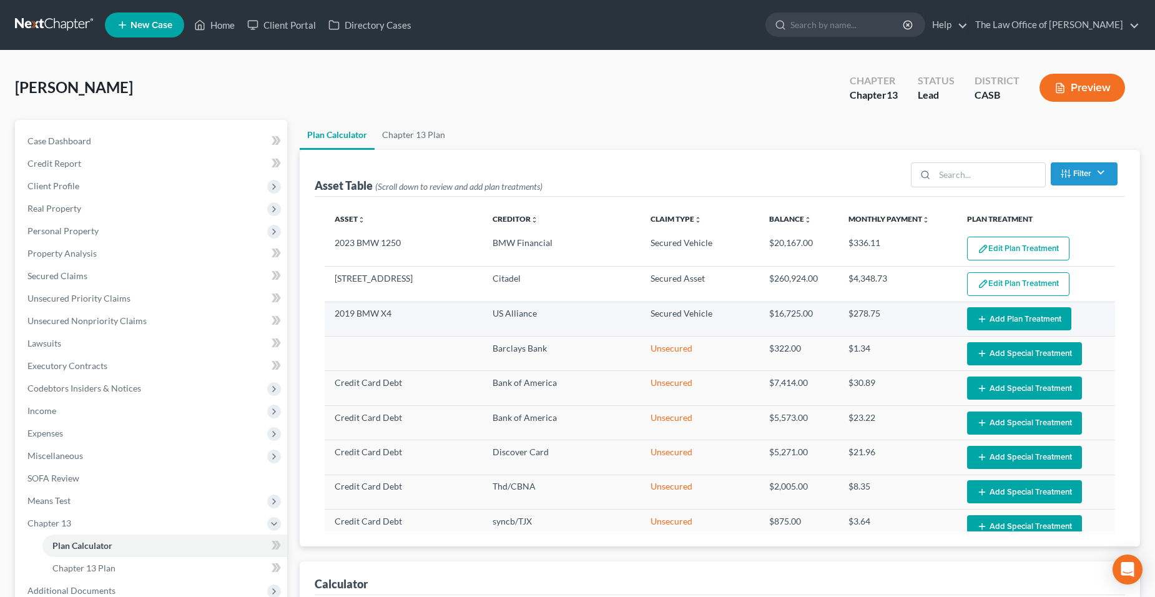
click at [1048, 317] on button "Add Plan Treatment" at bounding box center [1019, 318] width 104 height 23
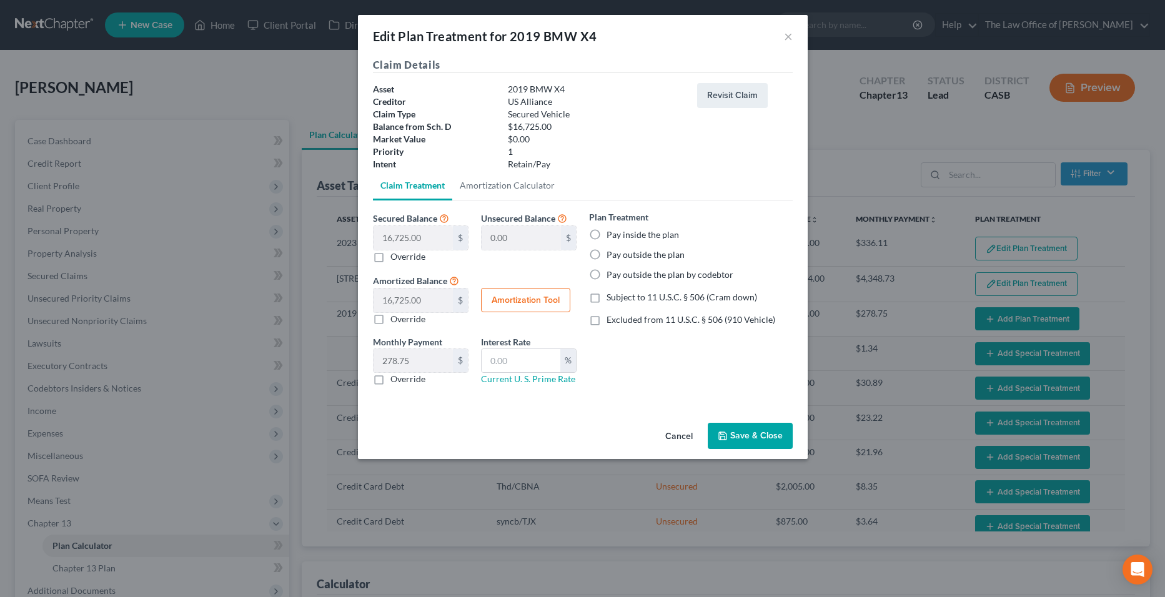
click at [634, 254] on label "Pay outside the plan" at bounding box center [645, 255] width 78 height 12
click at [620, 254] on input "Pay outside the plan" at bounding box center [615, 253] width 8 height 8
radio input "true"
click at [731, 431] on button "Save & Close" at bounding box center [750, 436] width 85 height 26
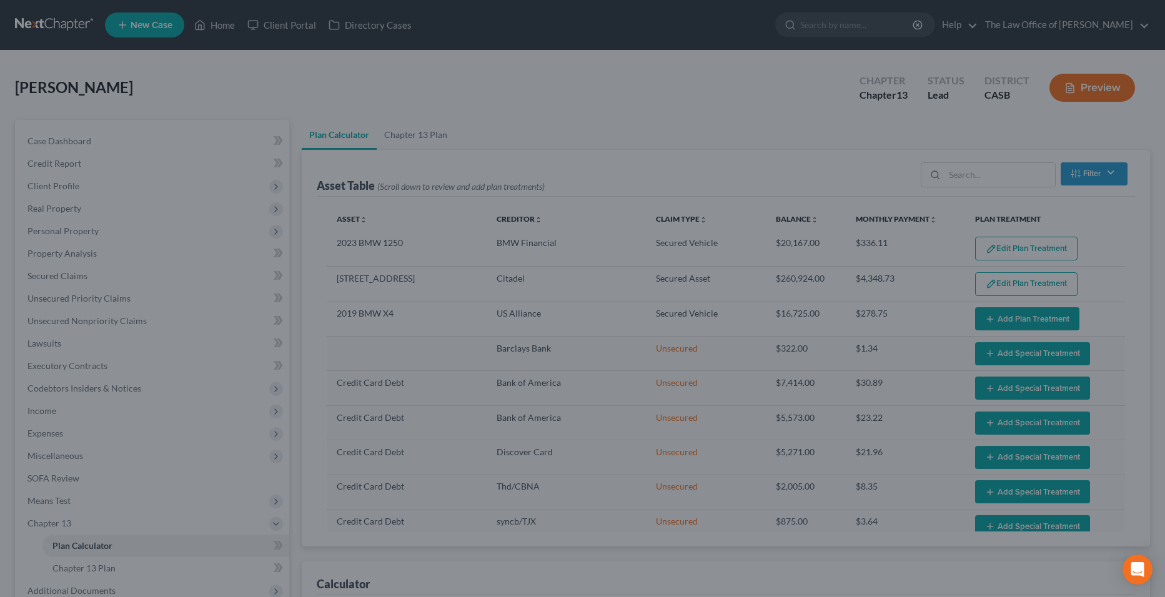
select select "59"
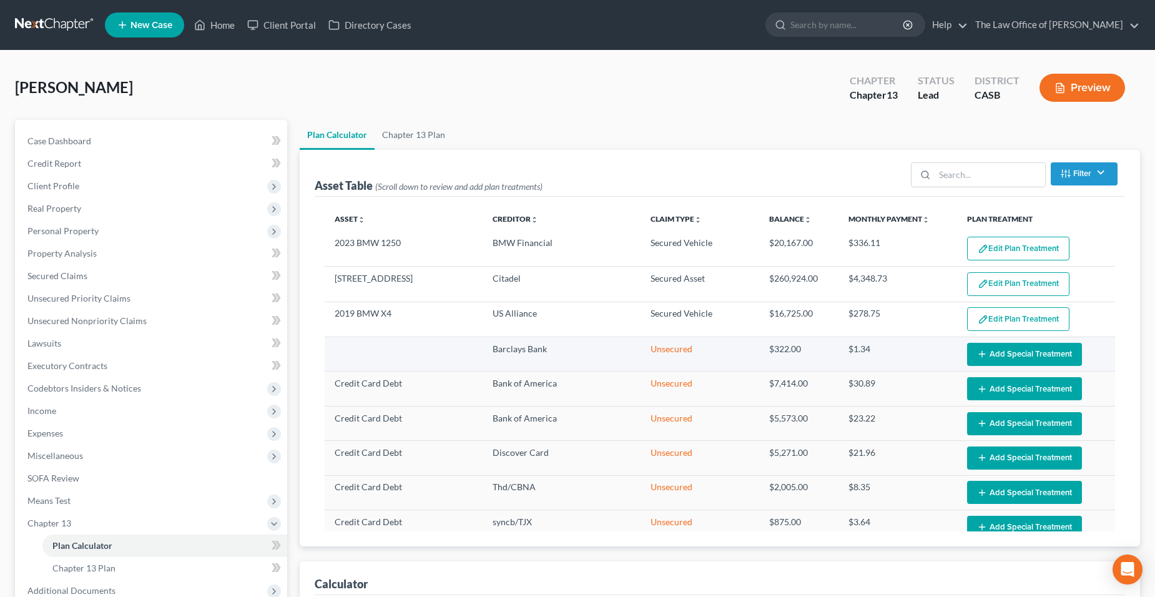
click at [1031, 352] on button "Add Special Treatment" at bounding box center [1024, 354] width 115 height 23
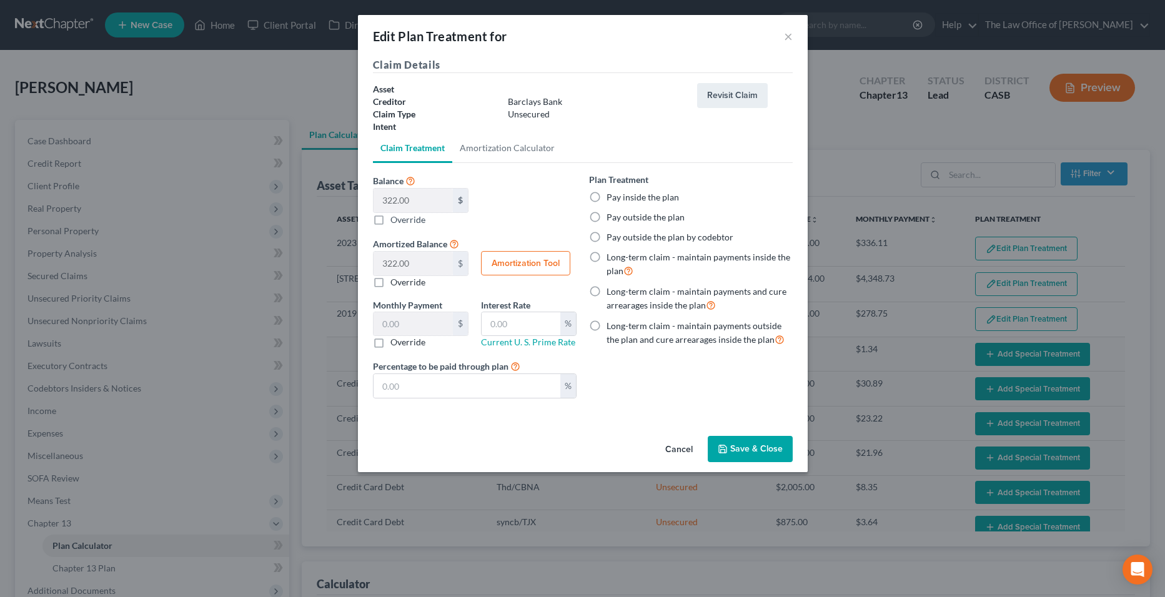
click at [618, 195] on label "Pay inside the plan" at bounding box center [642, 197] width 72 height 12
click at [618, 195] on input "Pay inside the plan" at bounding box center [615, 195] width 8 height 8
radio input "true"
click at [773, 453] on button "Save & Close" at bounding box center [750, 449] width 85 height 26
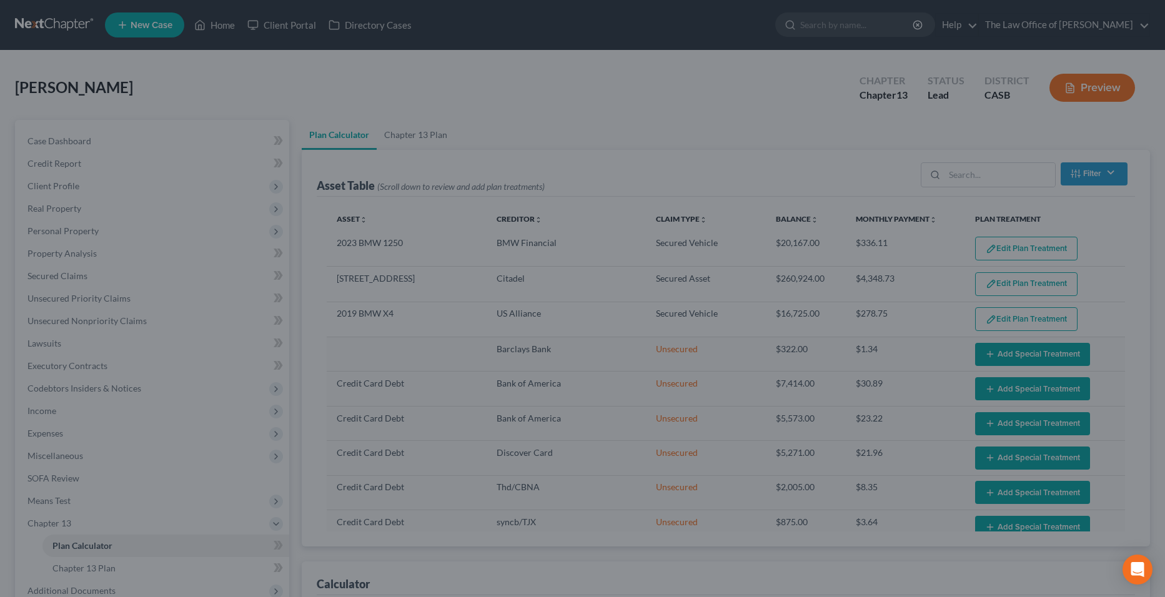
select select "59"
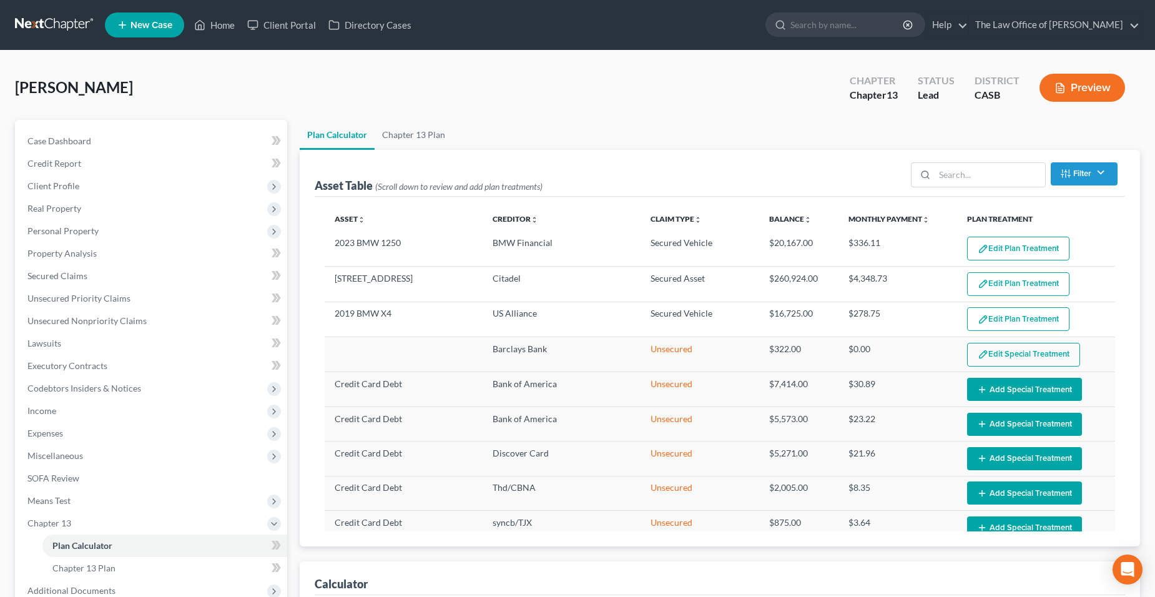
click at [1017, 399] on button "Add Special Treatment" at bounding box center [1024, 389] width 115 height 23
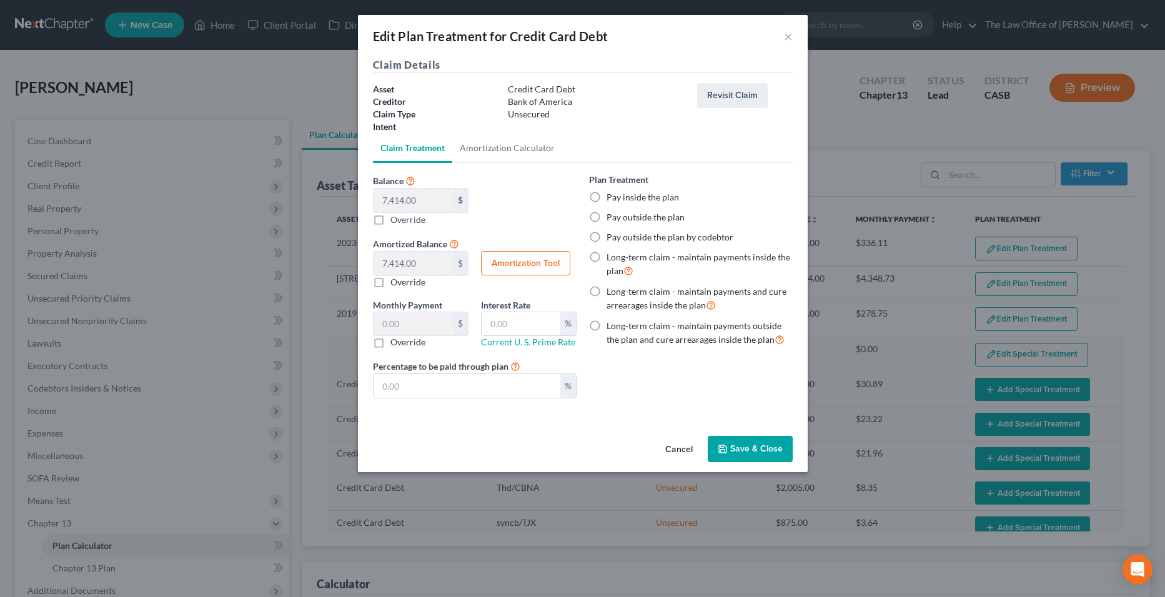
click at [605, 204] on div "Plan Treatment Pay inside the plan Pay outside the plan Pay outside the plan by…" at bounding box center [691, 260] width 204 height 174
click at [606, 199] on label "Pay inside the plan" at bounding box center [642, 197] width 72 height 12
click at [611, 199] on input "Pay inside the plan" at bounding box center [615, 195] width 8 height 8
radio input "true"
click at [738, 440] on button "Save & Close" at bounding box center [750, 449] width 85 height 26
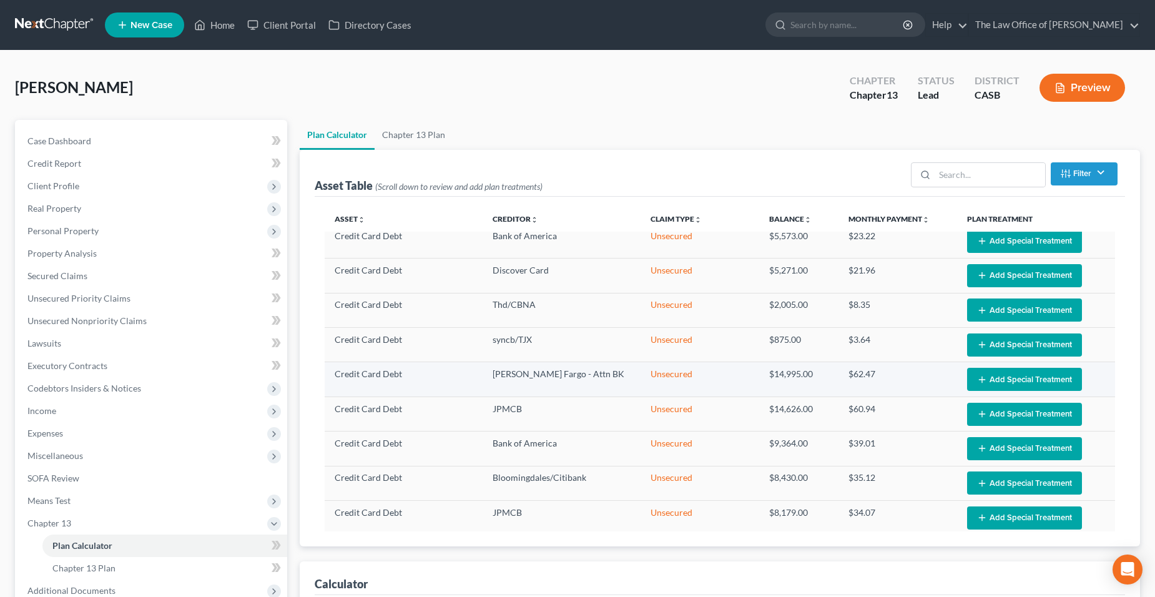
select select "59"
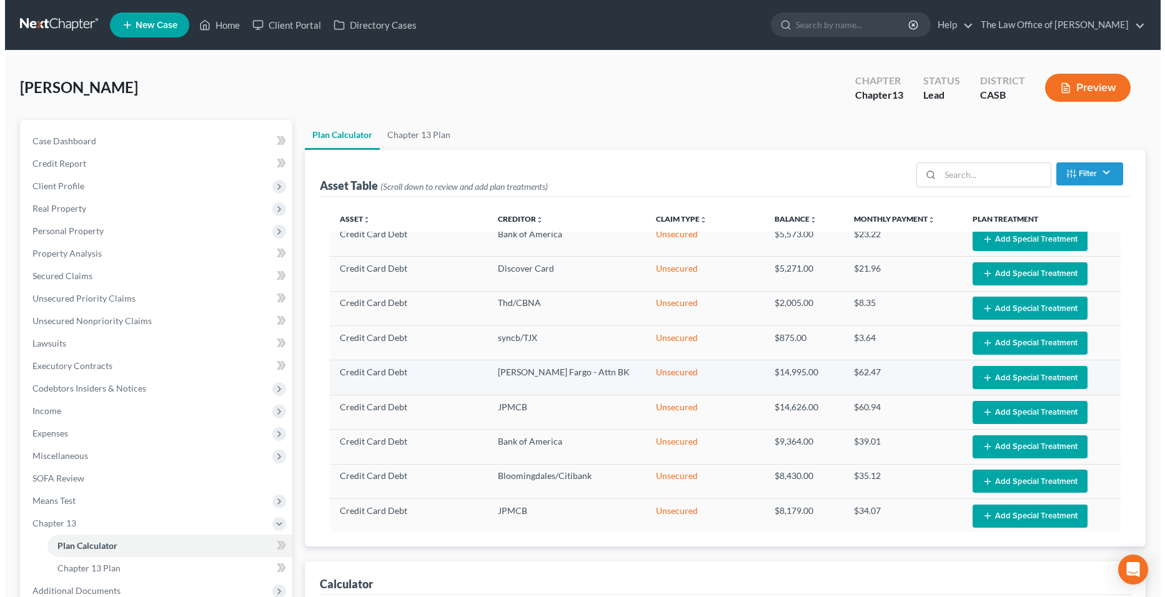
scroll to position [187, 0]
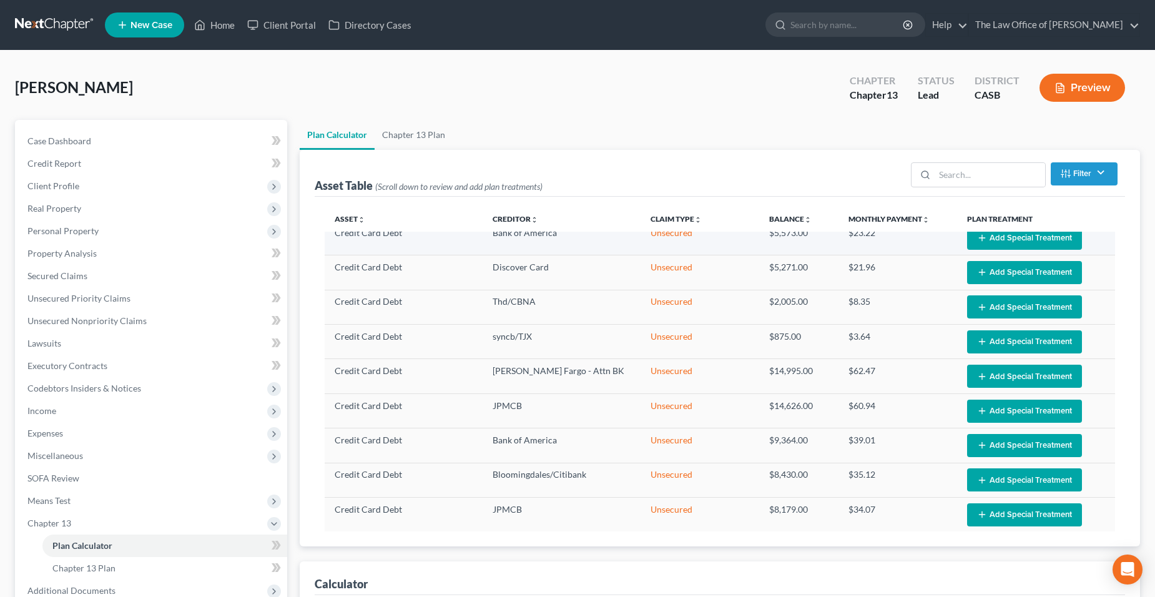
click at [1014, 242] on button "Add Special Treatment" at bounding box center [1024, 238] width 115 height 23
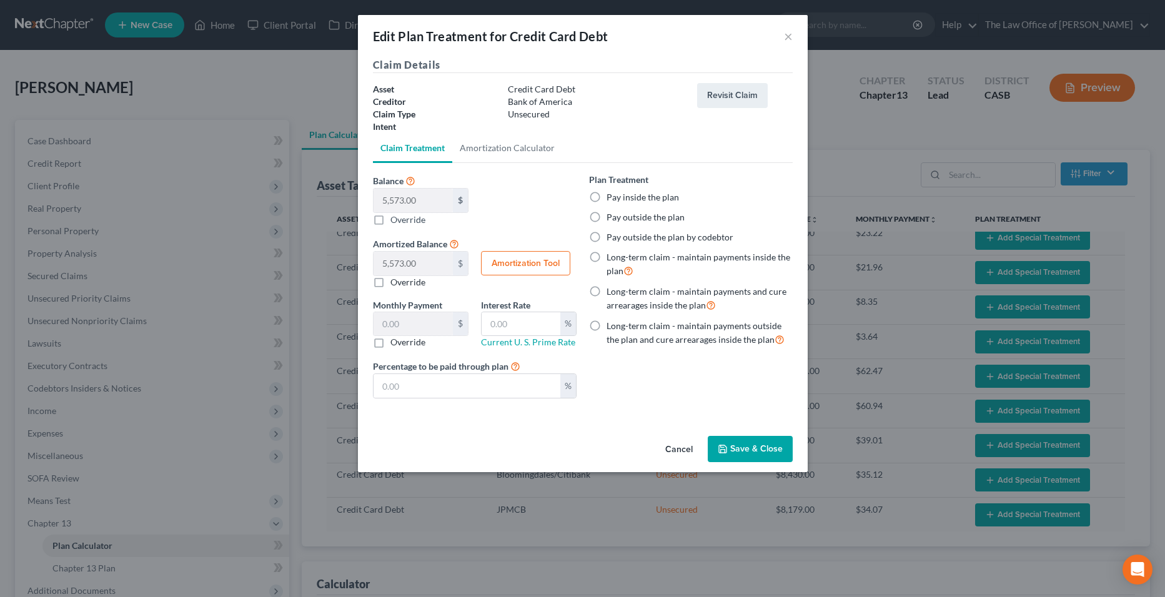
click at [661, 195] on label "Pay inside the plan" at bounding box center [642, 197] width 72 height 12
click at [620, 195] on input "Pay inside the plan" at bounding box center [615, 195] width 8 height 8
radio input "true"
click at [732, 446] on button "Save & Close" at bounding box center [750, 449] width 85 height 26
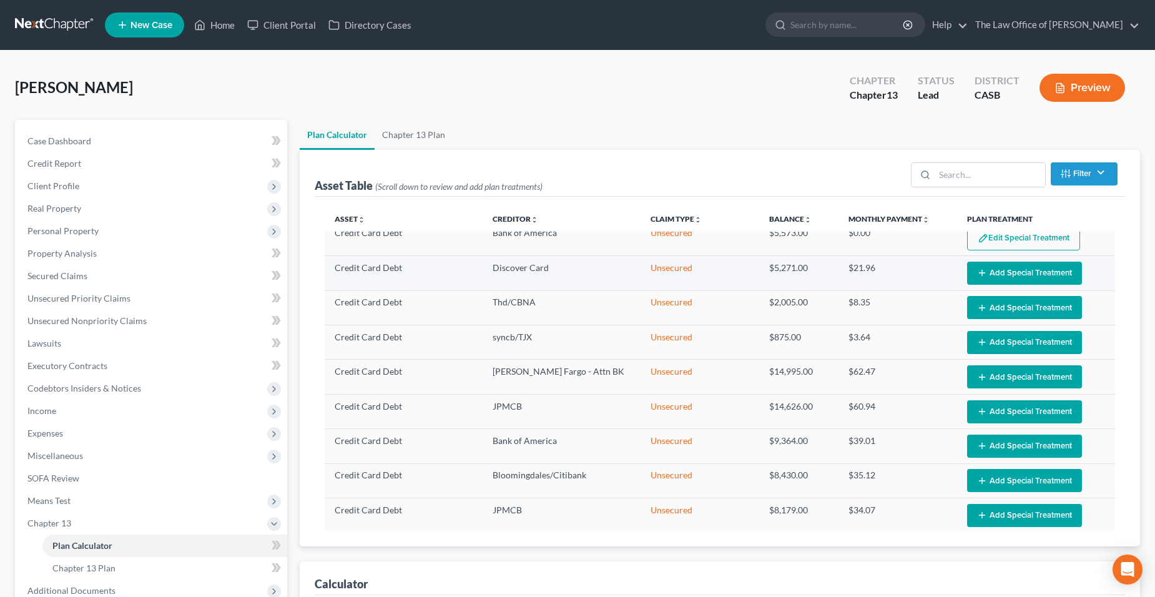
select select "59"
click at [1028, 268] on button "Add Special Treatment" at bounding box center [1024, 273] width 115 height 23
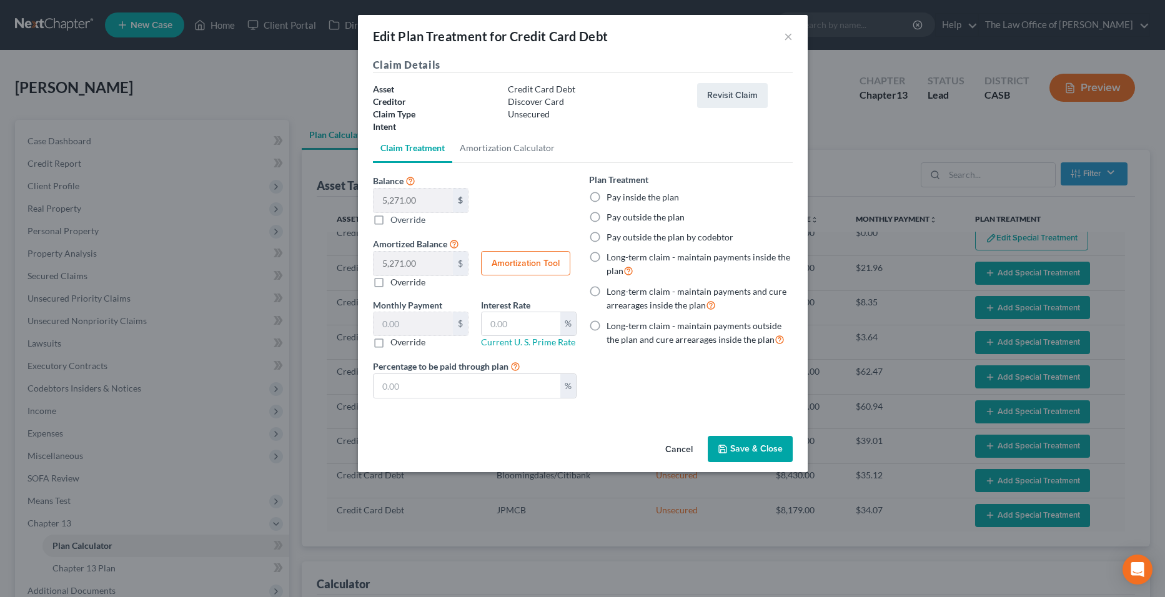
click at [650, 199] on label "Pay inside the plan" at bounding box center [642, 197] width 72 height 12
click at [620, 199] on input "Pay inside the plan" at bounding box center [615, 195] width 8 height 8
radio input "true"
click at [737, 454] on button "Save & Close" at bounding box center [750, 449] width 85 height 26
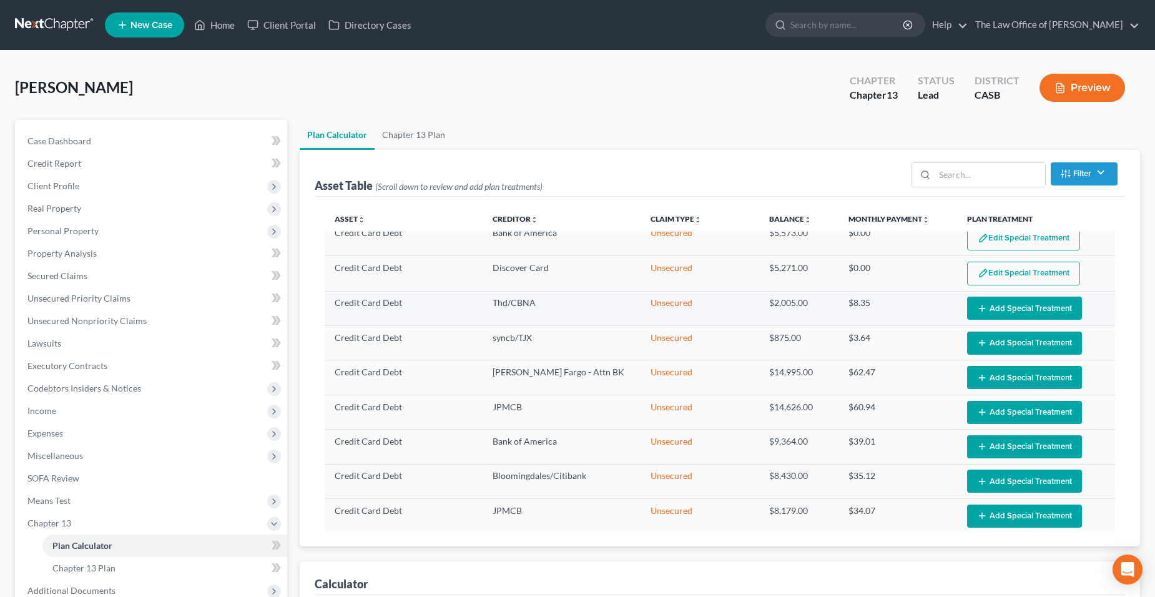
click at [1001, 304] on button "Add Special Treatment" at bounding box center [1024, 308] width 115 height 23
select select "59"
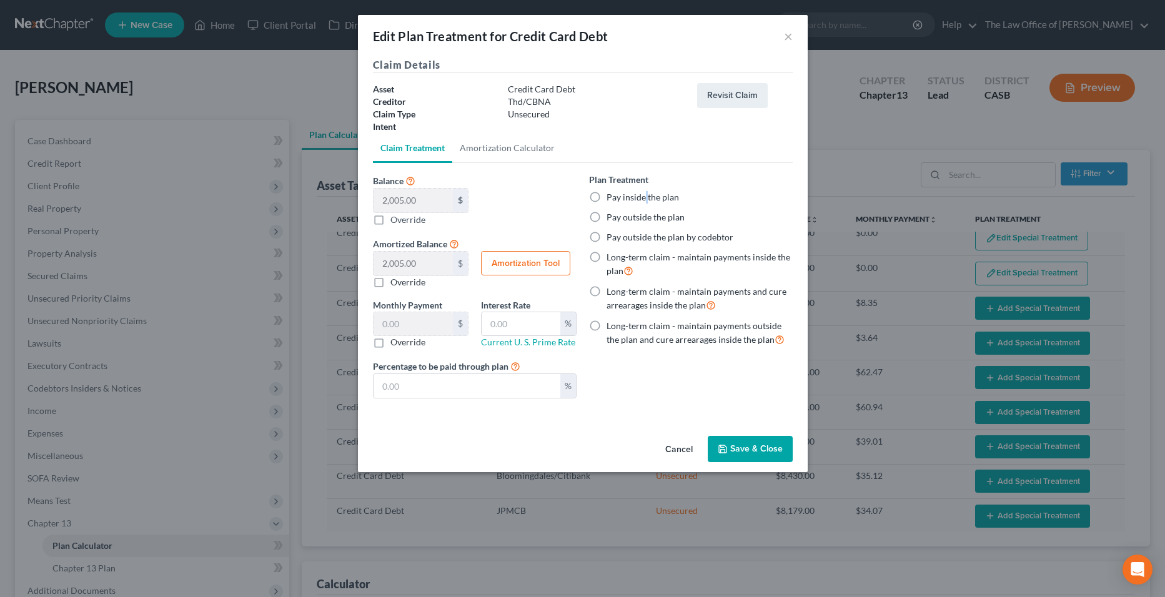
click at [644, 196] on label "Pay inside the plan" at bounding box center [642, 197] width 72 height 12
click at [606, 199] on label "Pay inside the plan" at bounding box center [642, 197] width 72 height 12
click at [611, 199] on input "Pay inside the plan" at bounding box center [615, 195] width 8 height 8
radio input "true"
click at [743, 457] on button "Save & Close" at bounding box center [750, 449] width 85 height 26
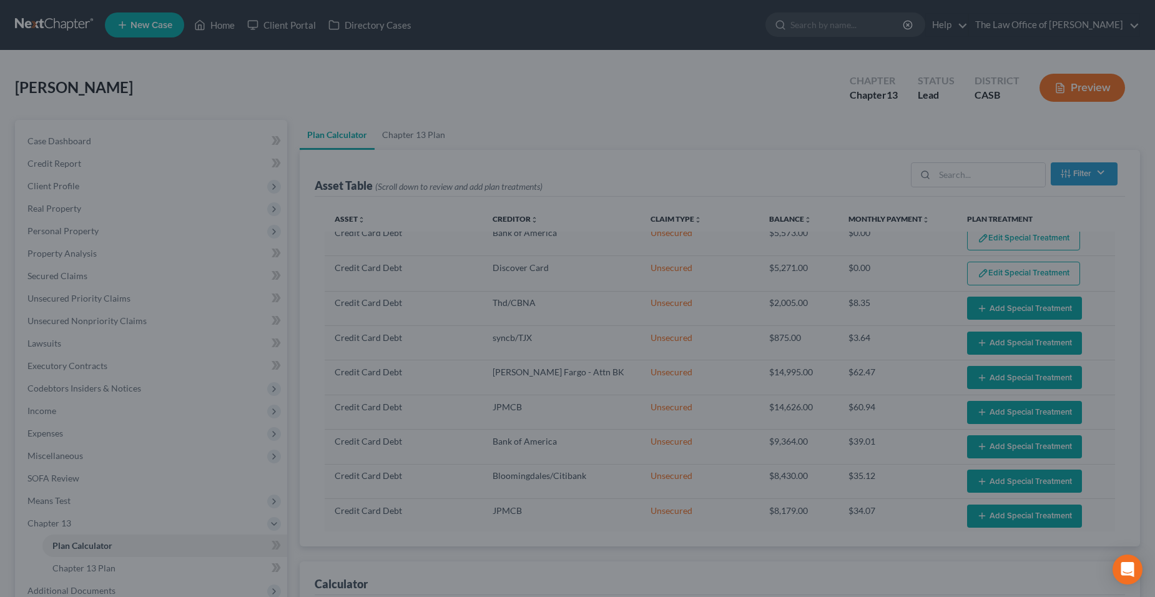
select select "59"
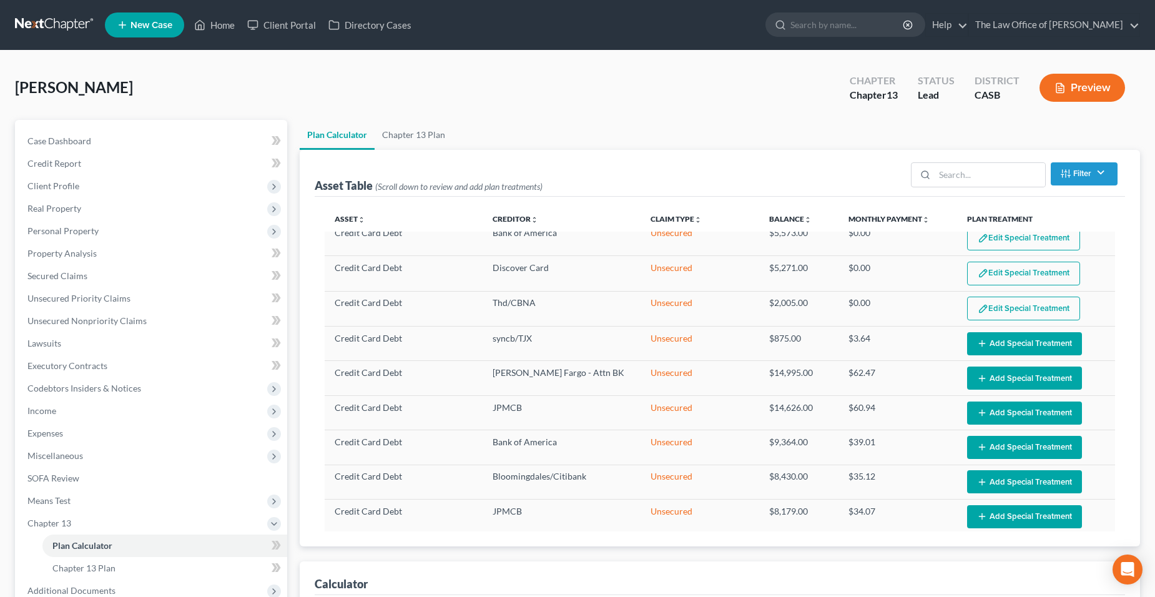
click at [1008, 360] on td "Edit Special Treatment Add Special Treatment" at bounding box center [1036, 344] width 158 height 34
click at [992, 345] on button "Add Special Treatment" at bounding box center [1024, 343] width 115 height 23
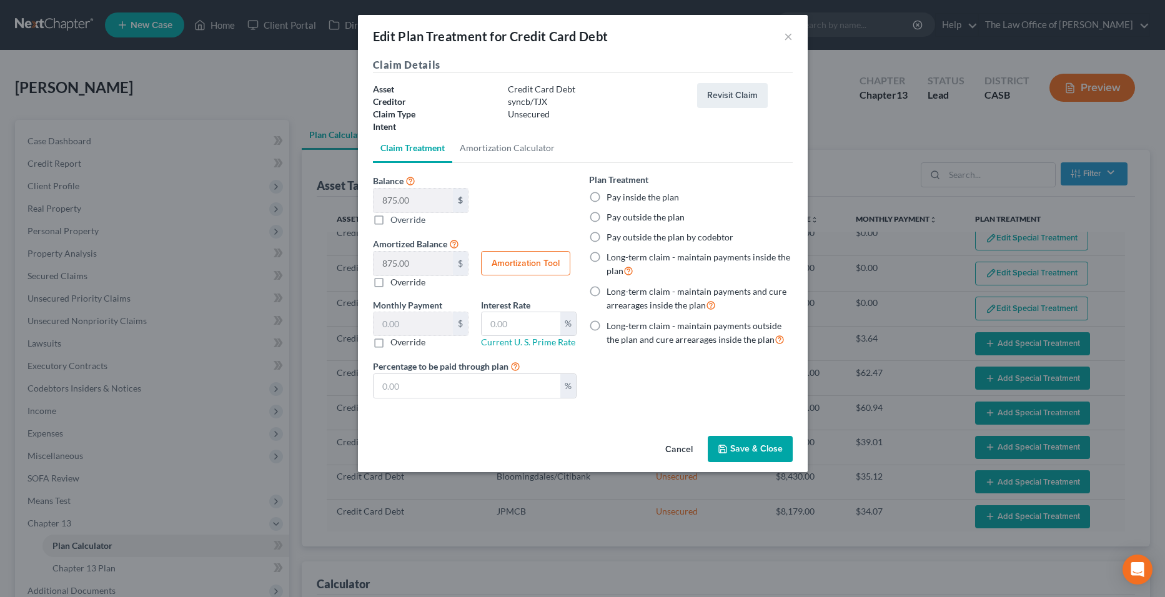
click at [622, 195] on label "Pay inside the plan" at bounding box center [642, 197] width 72 height 12
click at [620, 195] on input "Pay inside the plan" at bounding box center [615, 195] width 8 height 8
radio input "true"
click at [766, 446] on button "Save & Close" at bounding box center [750, 449] width 85 height 26
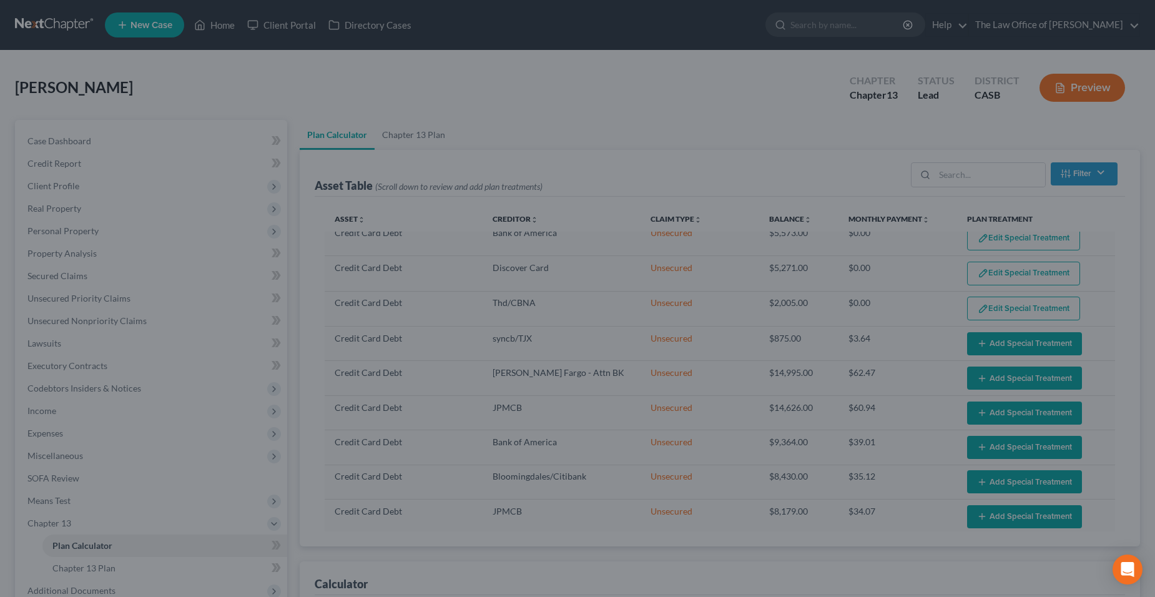
select select "59"
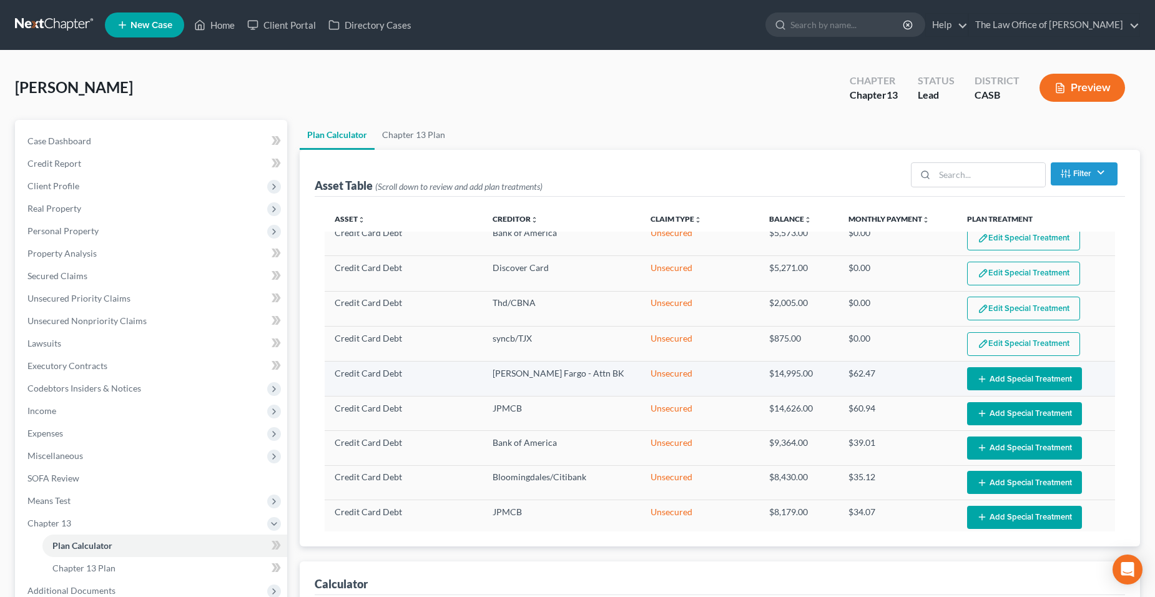
click at [1024, 380] on button "Add Special Treatment" at bounding box center [1024, 378] width 115 height 23
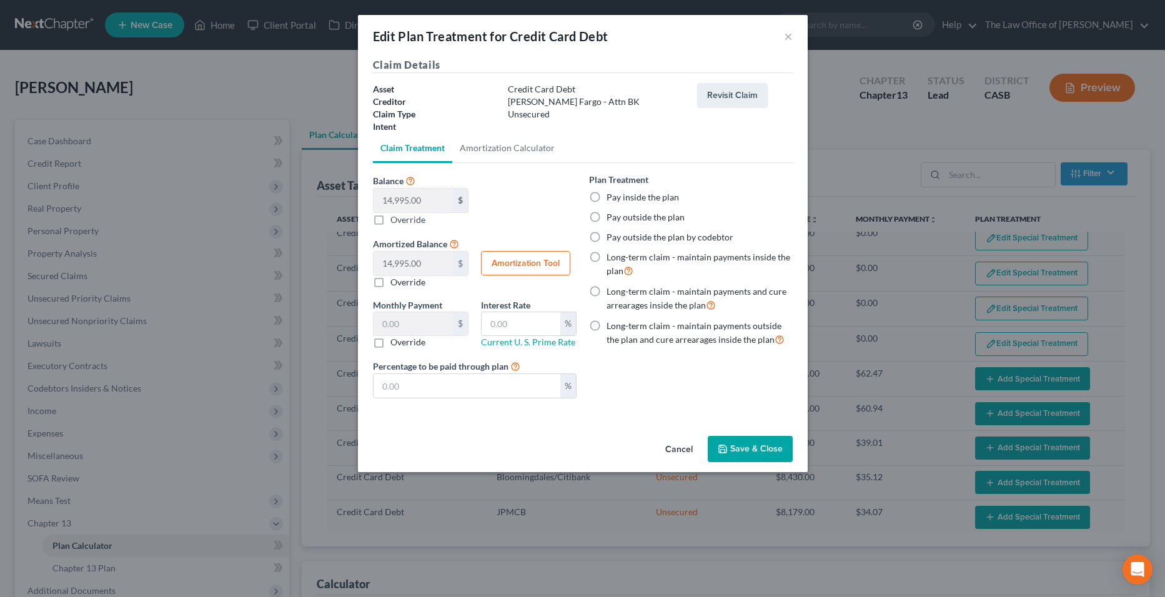
click at [620, 197] on label "Pay inside the plan" at bounding box center [642, 197] width 72 height 12
click at [620, 197] on input "Pay inside the plan" at bounding box center [615, 195] width 8 height 8
radio input "true"
click at [762, 448] on button "Save & Close" at bounding box center [750, 449] width 85 height 26
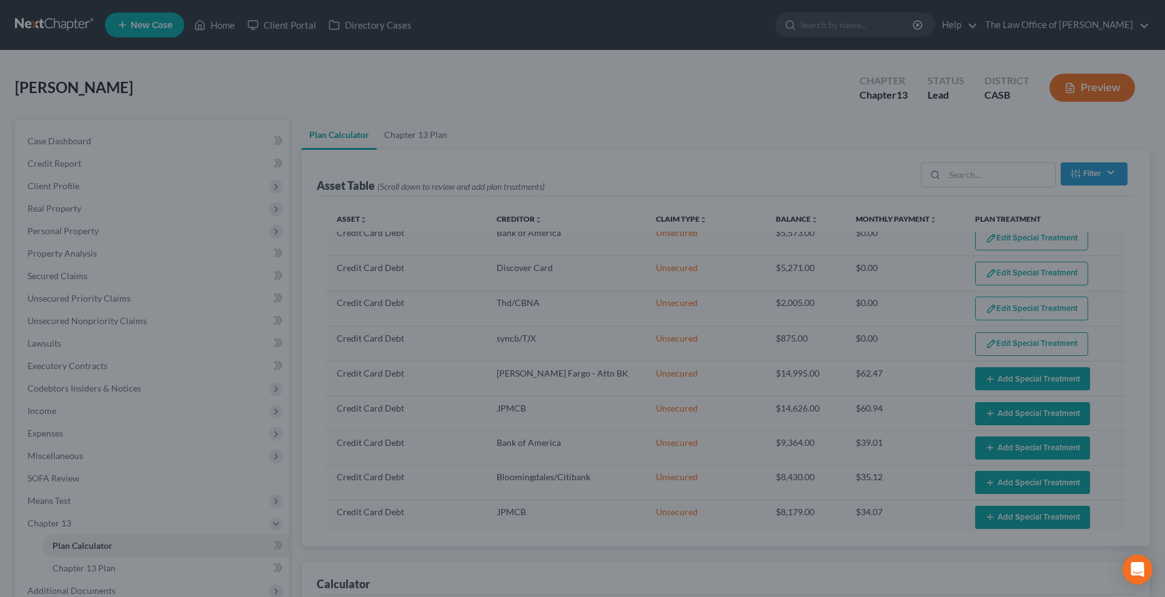
select select "59"
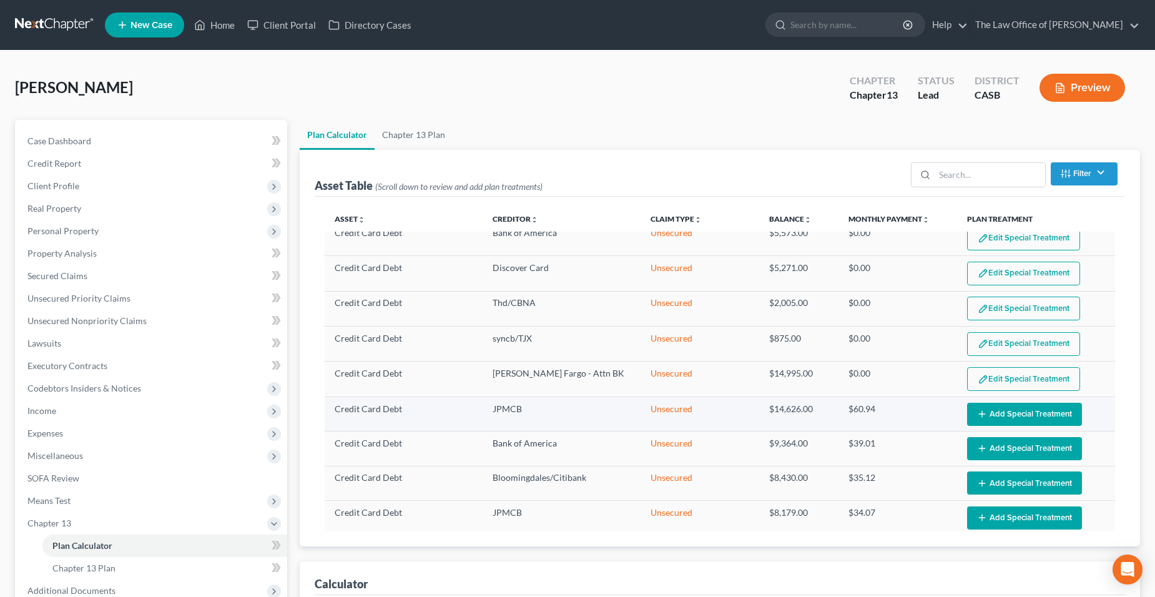
click at [1032, 407] on button "Add Special Treatment" at bounding box center [1024, 414] width 115 height 23
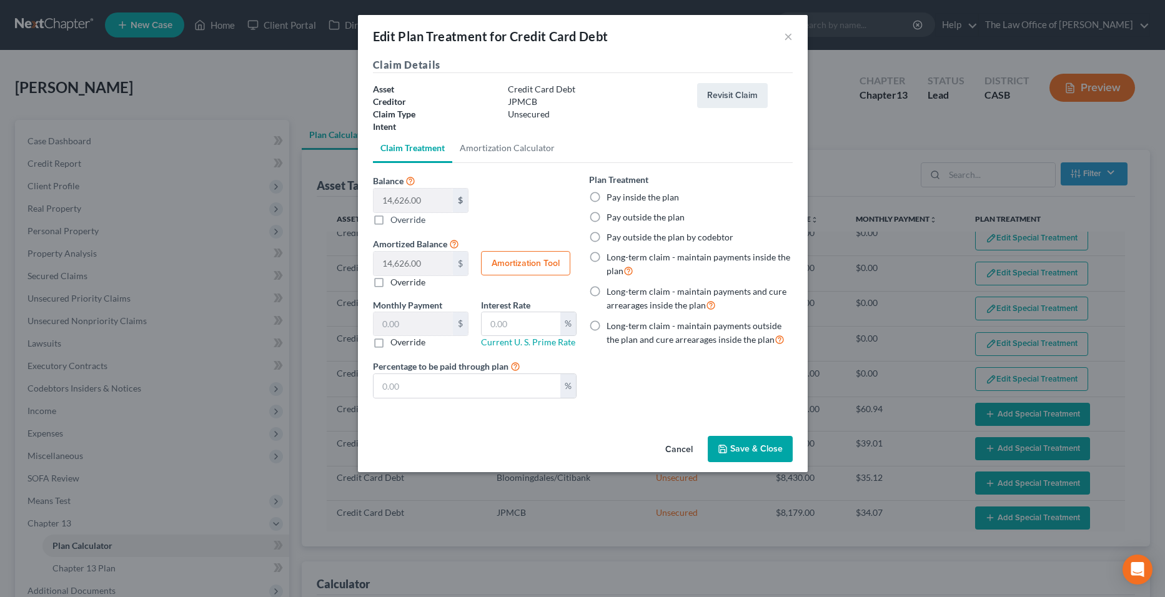
click at [621, 200] on label "Pay inside the plan" at bounding box center [642, 197] width 72 height 12
click at [620, 199] on input "Pay inside the plan" at bounding box center [615, 195] width 8 height 8
radio input "true"
click at [716, 445] on button "Save & Close" at bounding box center [750, 449] width 85 height 26
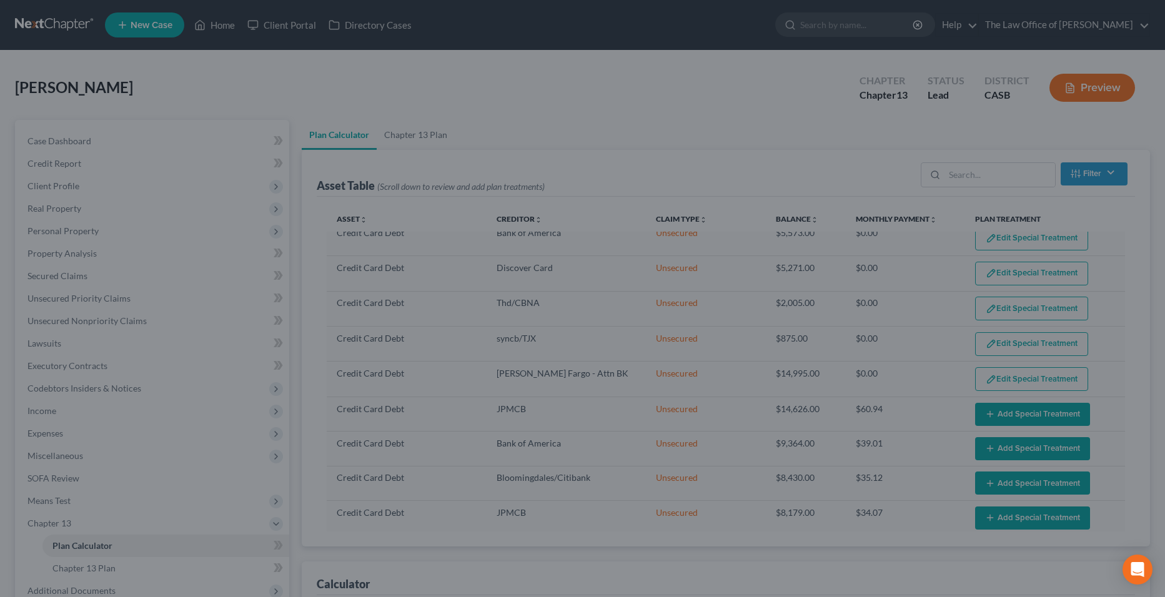
select select "59"
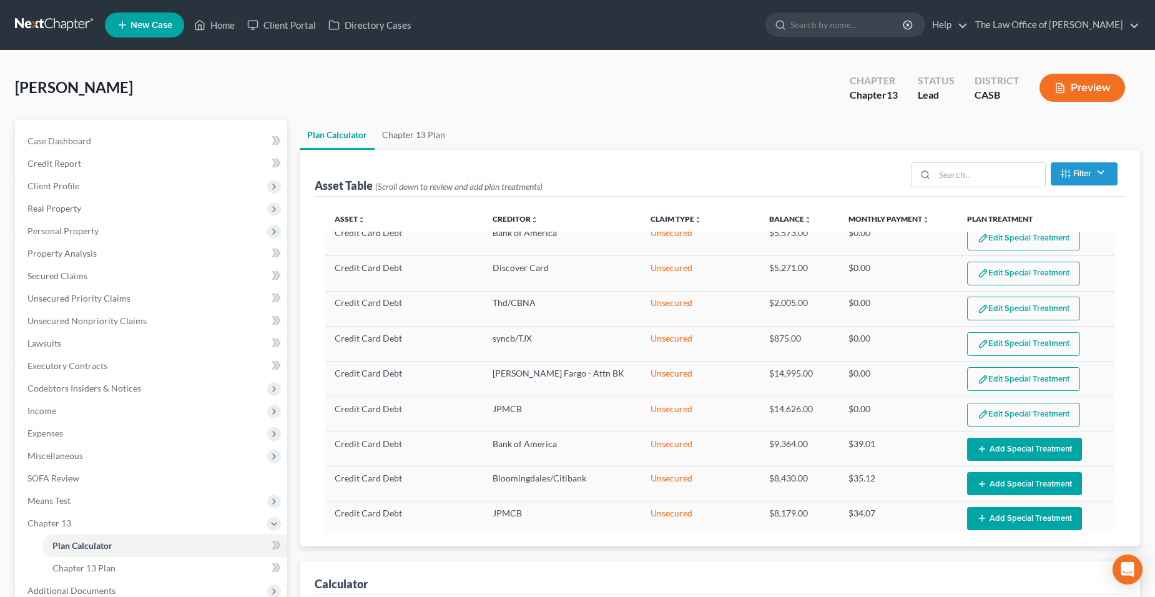
click at [1037, 449] on button "Add Special Treatment" at bounding box center [1024, 449] width 115 height 23
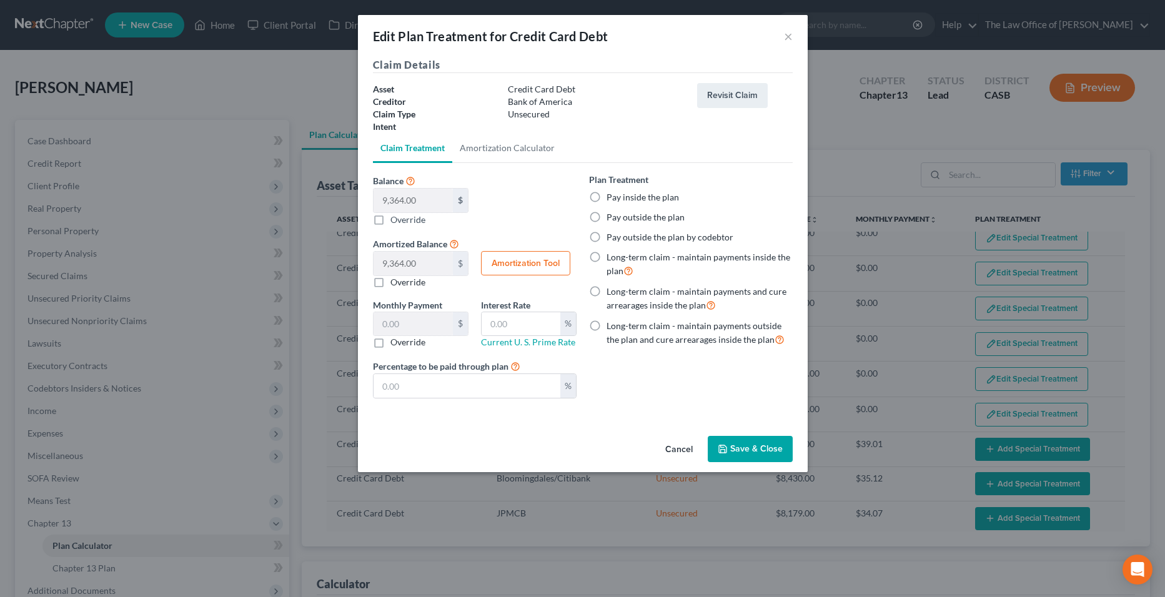
click at [606, 198] on label "Pay inside the plan" at bounding box center [642, 197] width 72 height 12
click at [611, 198] on input "Pay inside the plan" at bounding box center [615, 195] width 8 height 8
radio input "true"
click at [741, 447] on button "Save & Close" at bounding box center [750, 449] width 85 height 26
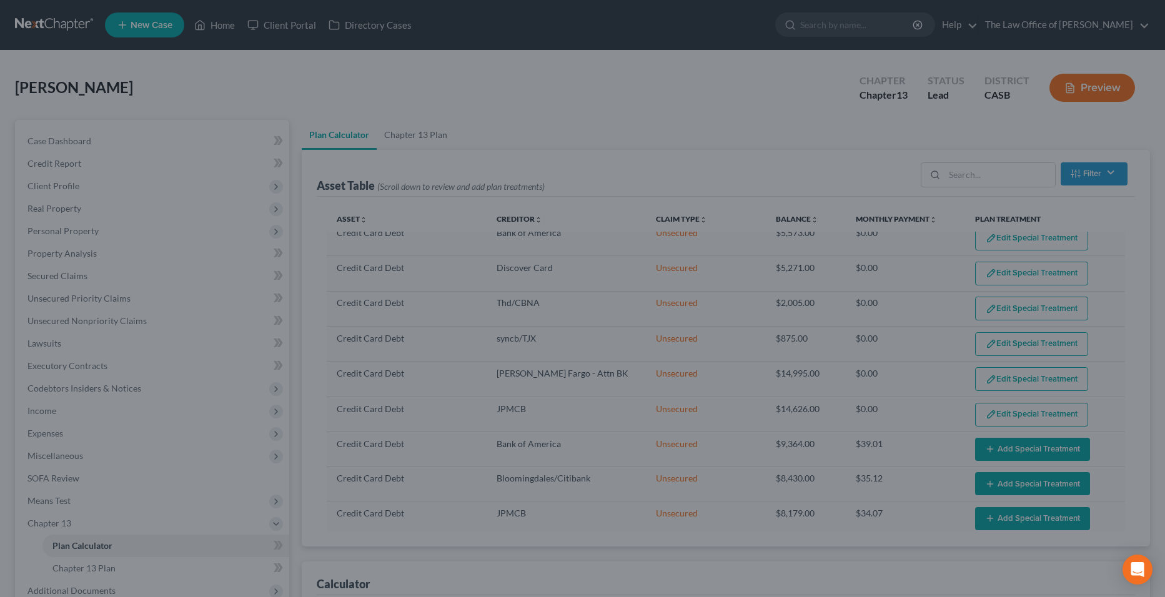
select select "59"
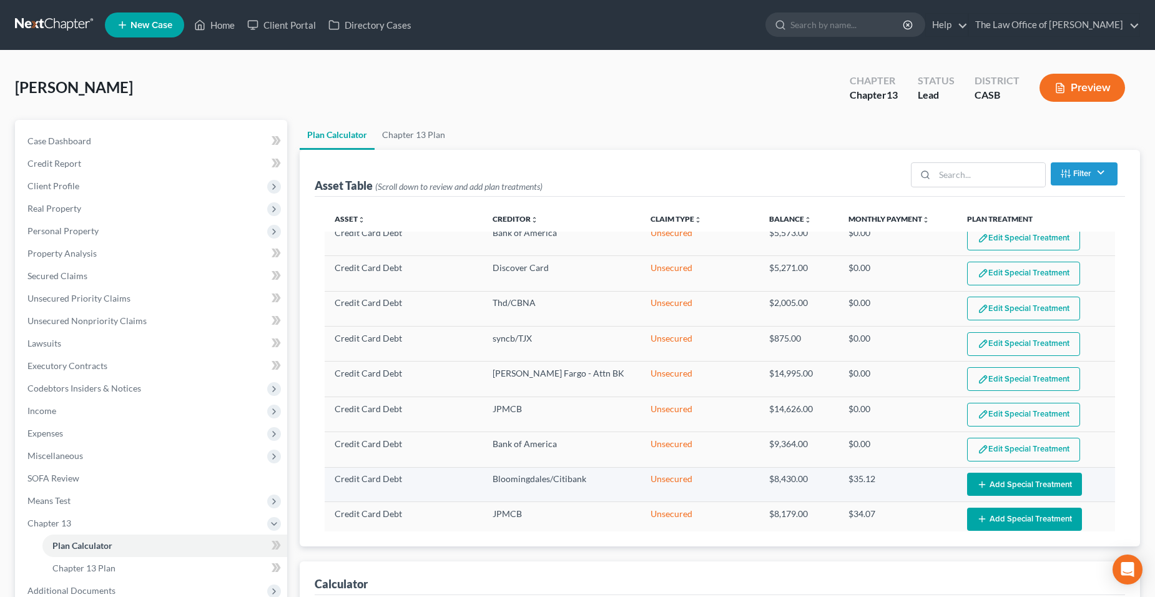
click at [1033, 481] on button "Add Special Treatment" at bounding box center [1024, 484] width 115 height 23
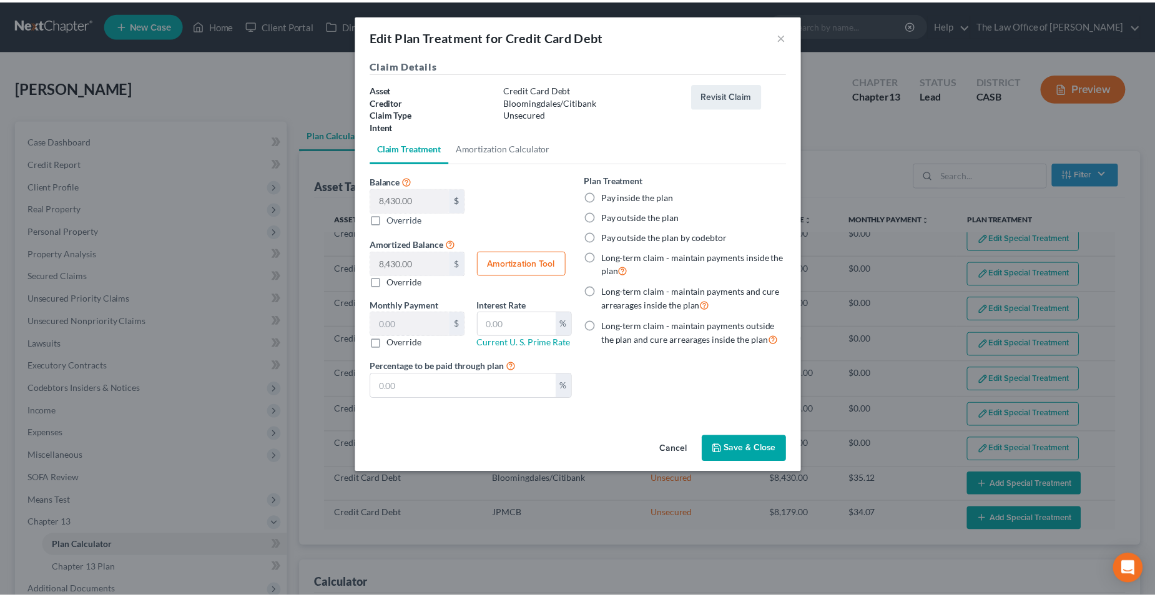
scroll to position [0, 0]
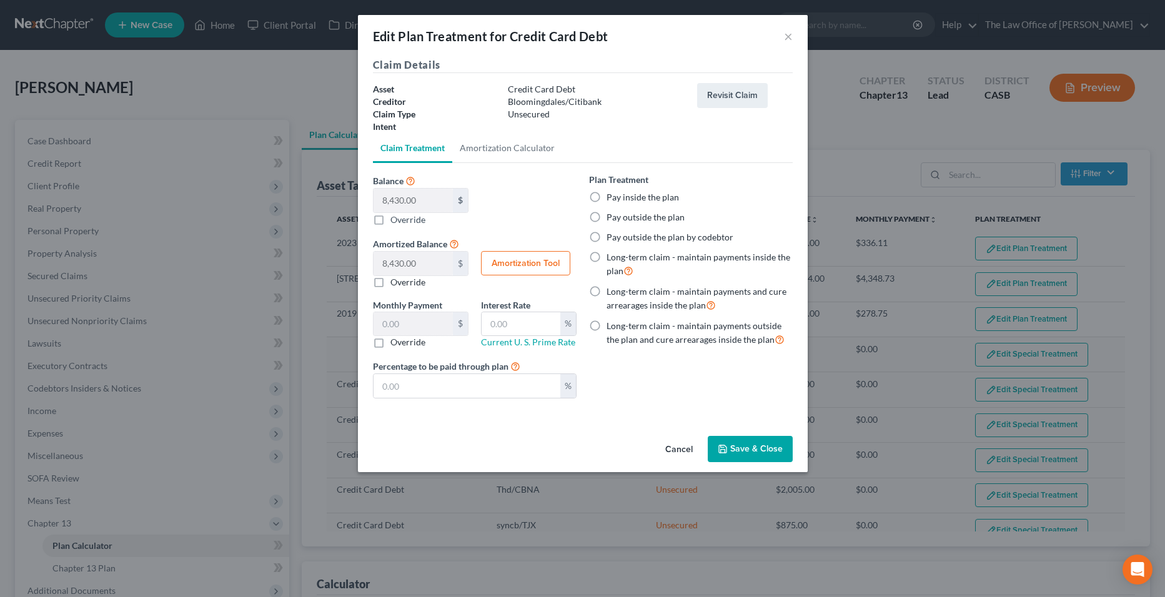
click at [661, 195] on label "Pay inside the plan" at bounding box center [642, 197] width 72 height 12
click at [620, 195] on input "Pay inside the plan" at bounding box center [615, 195] width 8 height 8
radio input "true"
click at [729, 448] on button "Save & Close" at bounding box center [750, 449] width 85 height 26
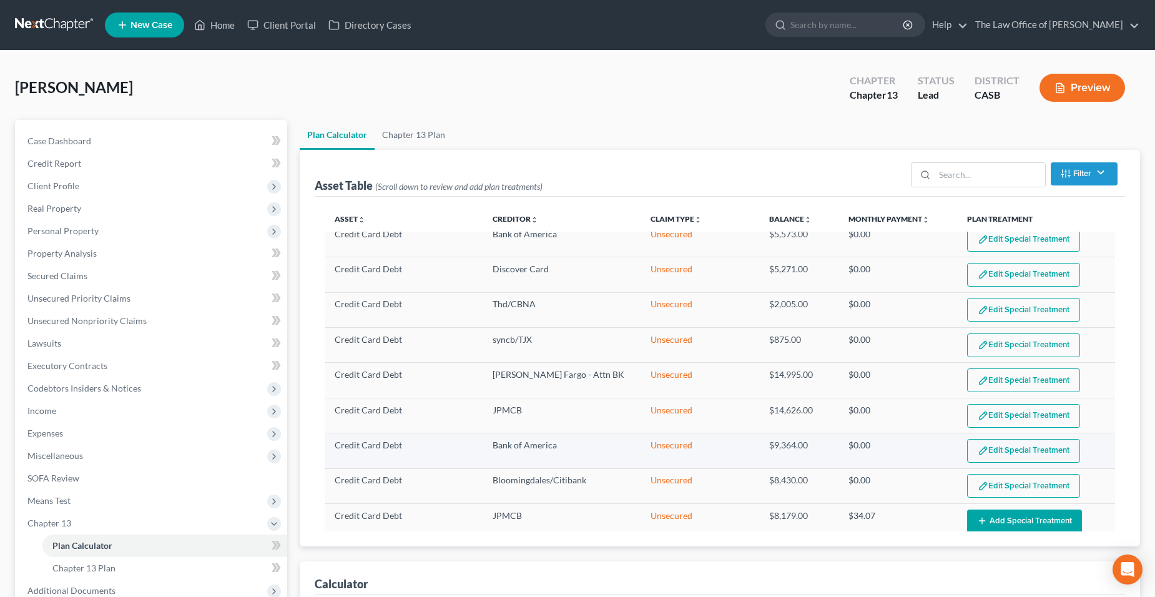
select select "59"
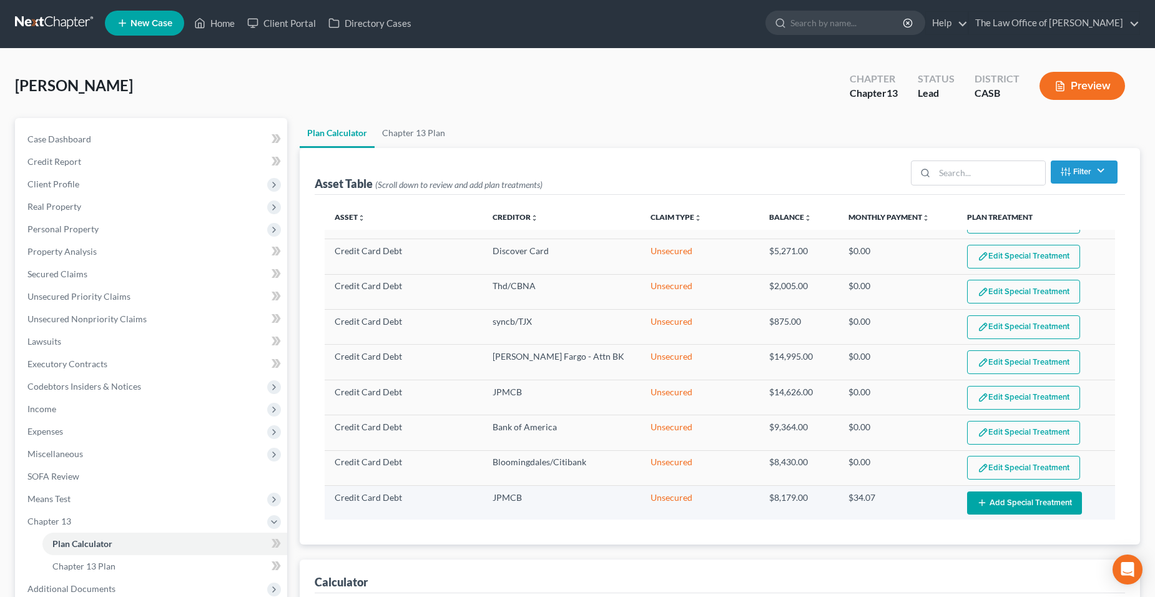
scroll to position [4, 0]
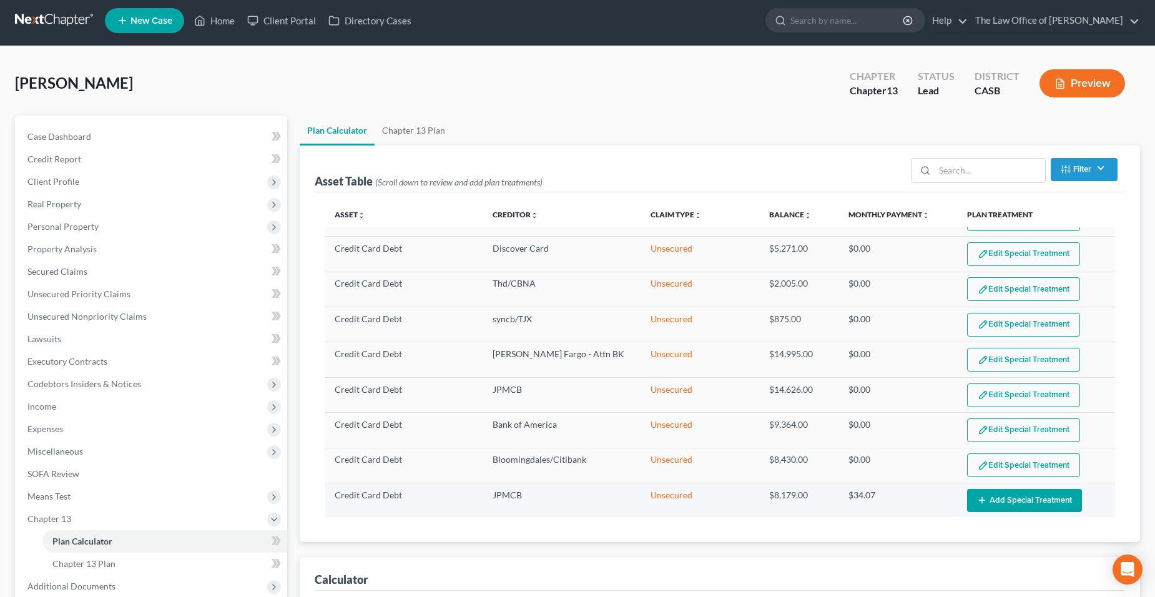
click at [1009, 495] on button "Add Special Treatment" at bounding box center [1024, 500] width 115 height 23
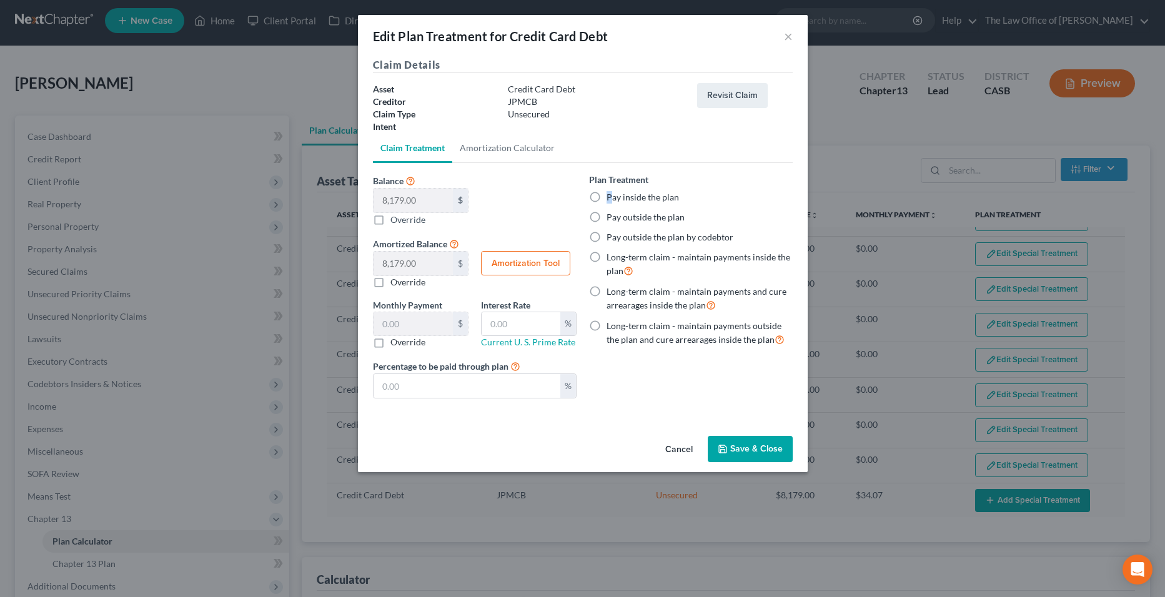
click at [608, 194] on label "Pay inside the plan" at bounding box center [642, 197] width 72 height 12
drag, startPoint x: 608, startPoint y: 194, endPoint x: 603, endPoint y: 200, distance: 8.0
click at [606, 200] on label "Pay inside the plan" at bounding box center [642, 197] width 72 height 12
click at [611, 199] on input "Pay inside the plan" at bounding box center [615, 195] width 8 height 8
radio input "true"
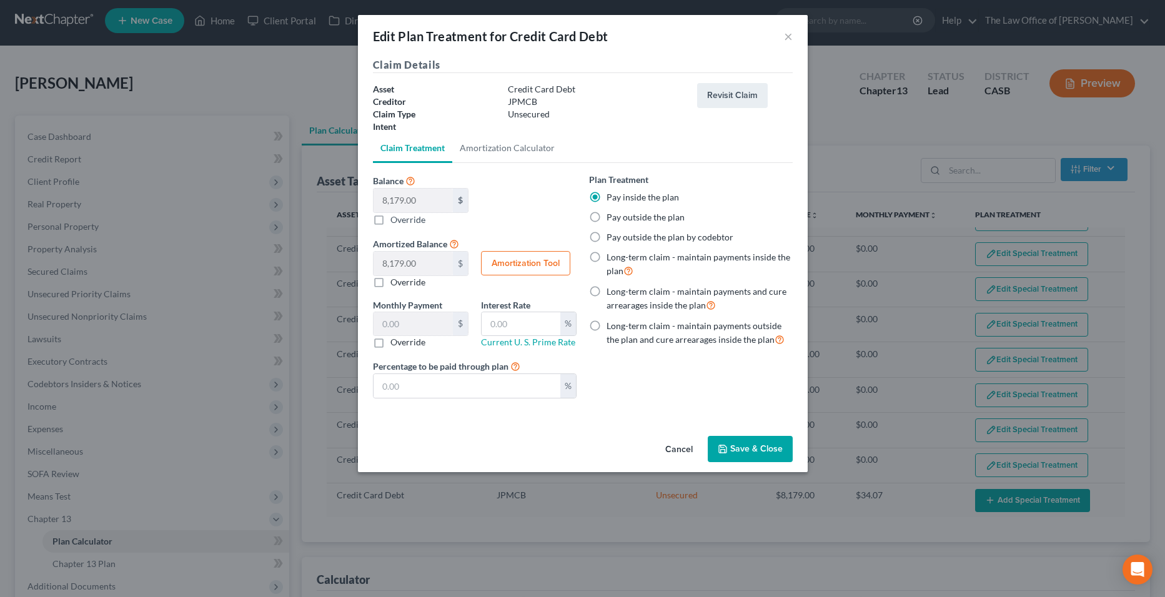
click at [743, 452] on button "Save & Close" at bounding box center [750, 449] width 85 height 26
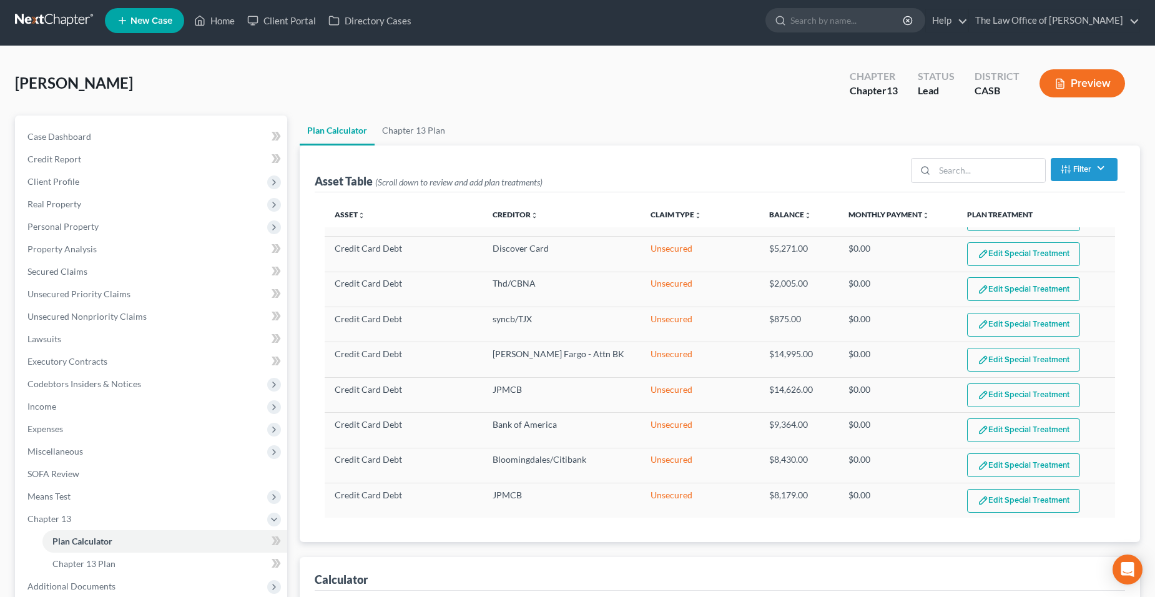
scroll to position [202, 0]
select select "59"
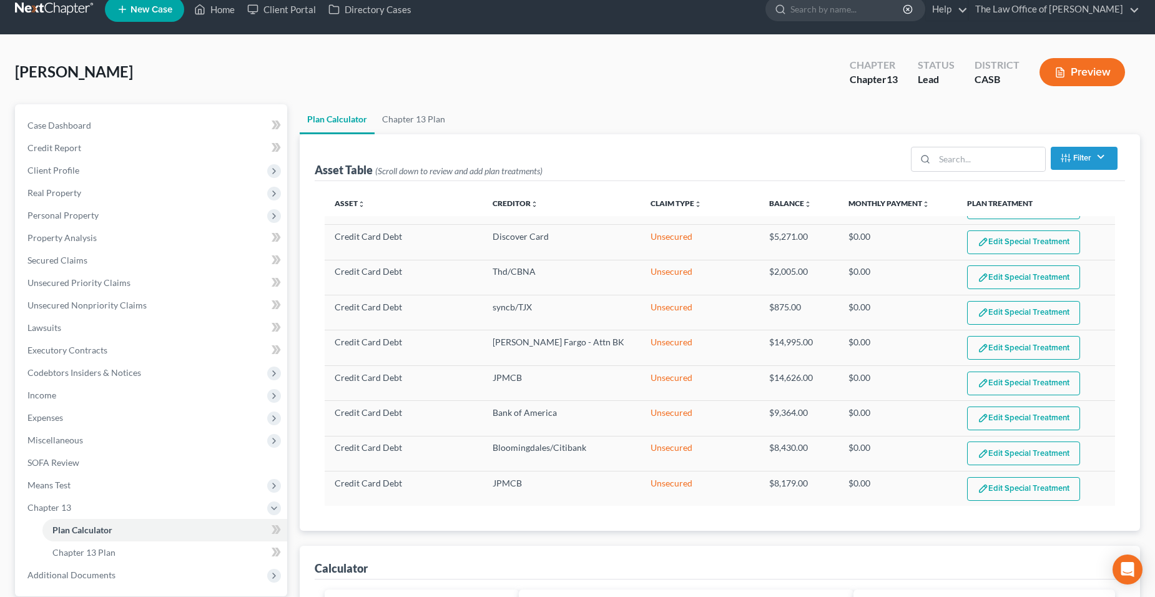
scroll to position [0, 0]
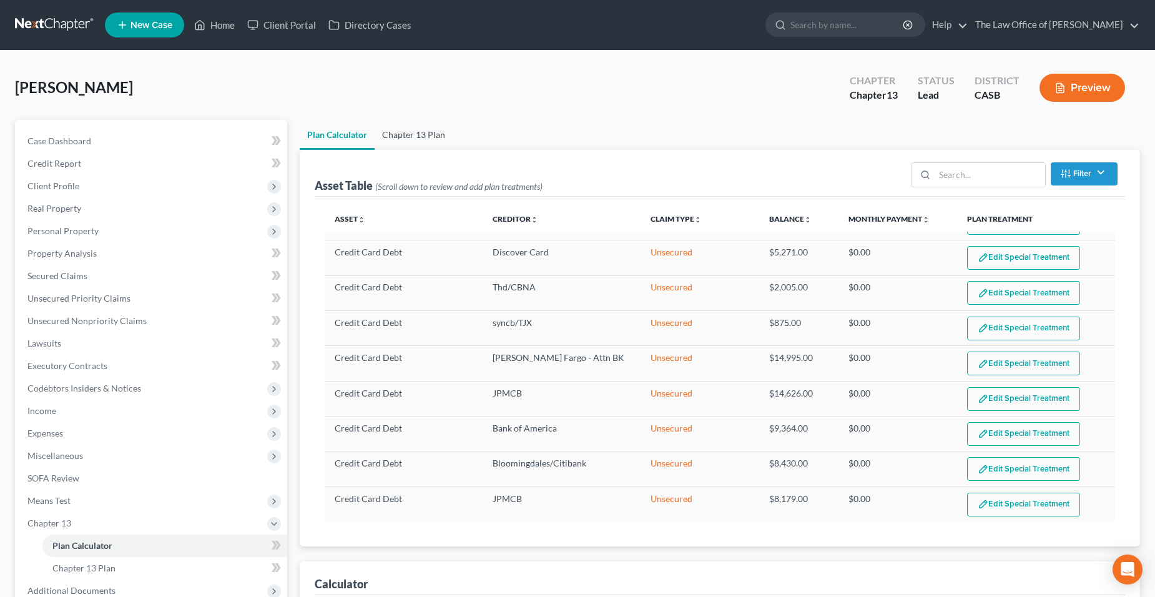
click at [438, 132] on link "Chapter 13 Plan" at bounding box center [414, 135] width 78 height 30
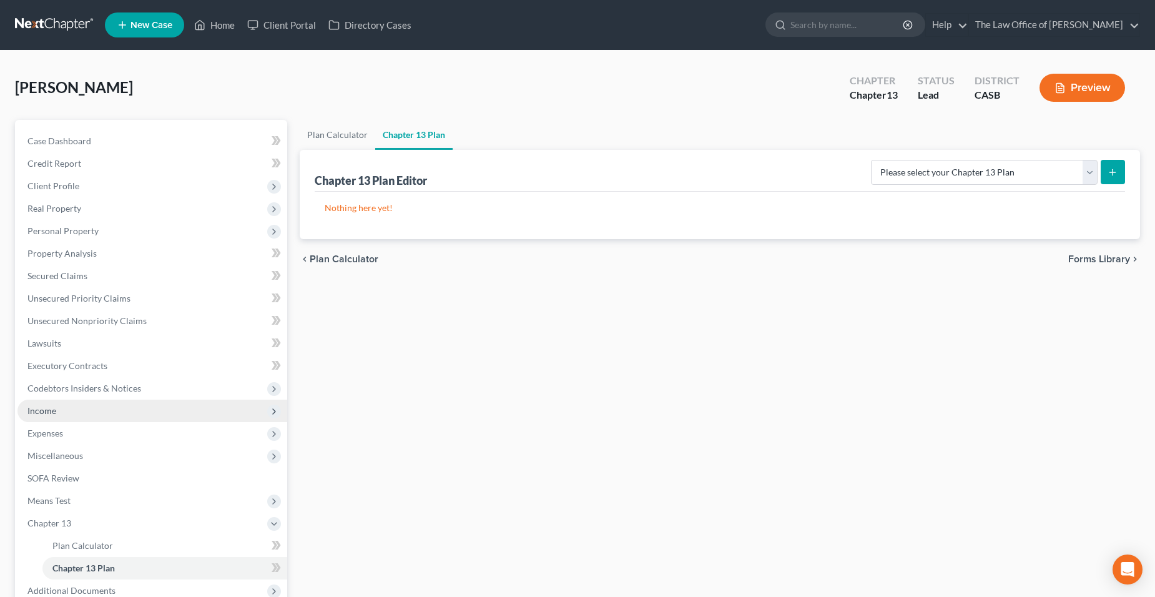
click at [132, 405] on span "Income" at bounding box center [152, 411] width 270 height 22
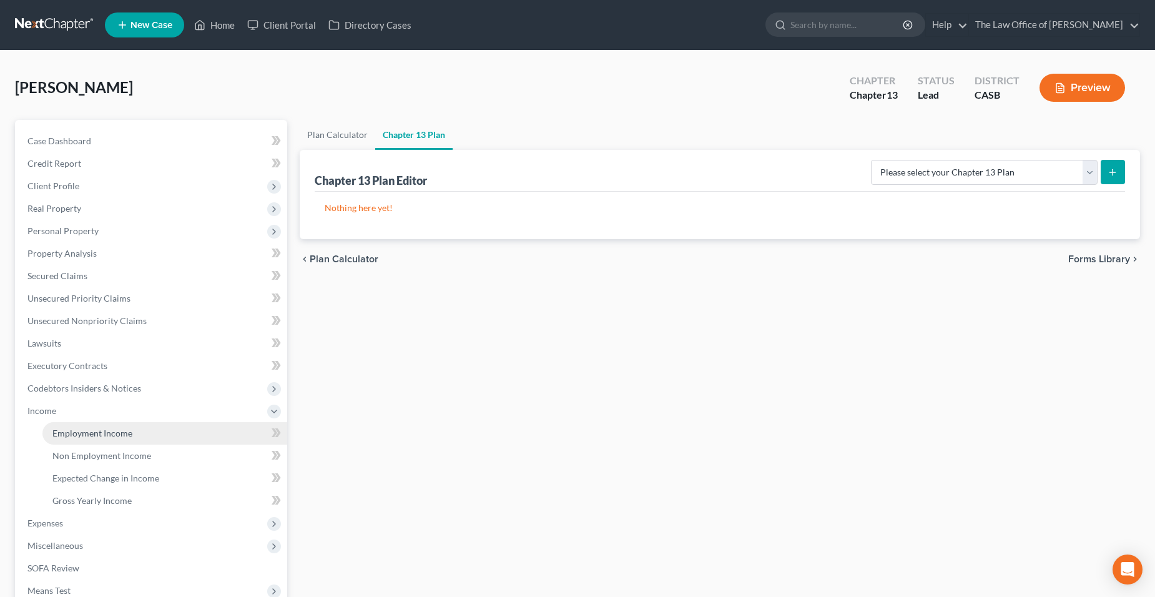
click at [131, 427] on link "Employment Income" at bounding box center [164, 433] width 245 height 22
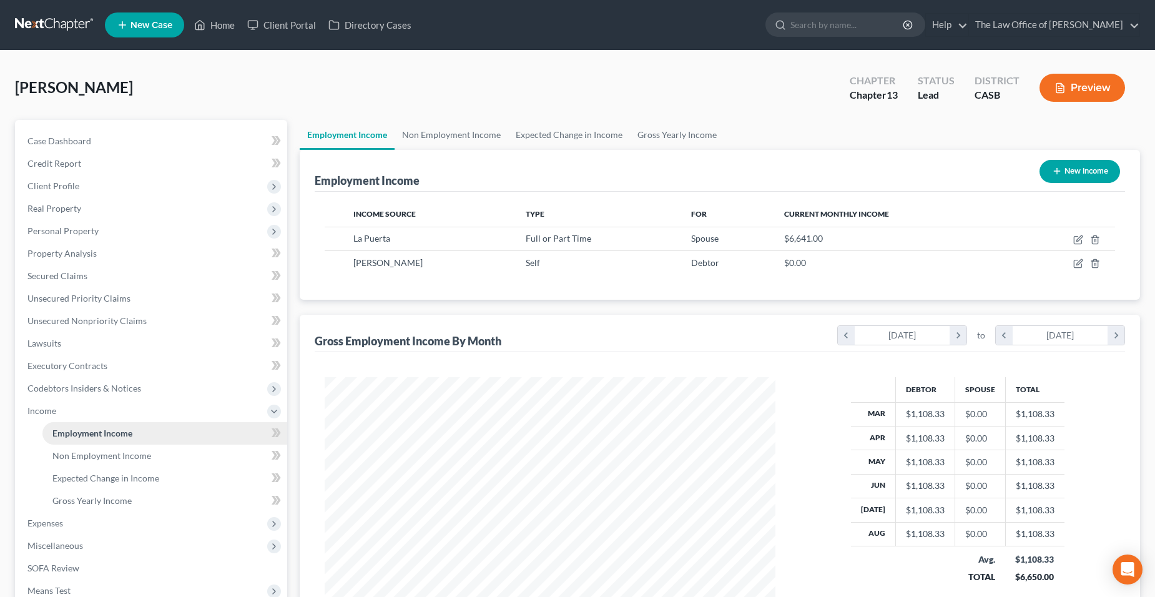
scroll to position [225, 476]
click at [124, 463] on link "Non Employment Income" at bounding box center [164, 456] width 245 height 22
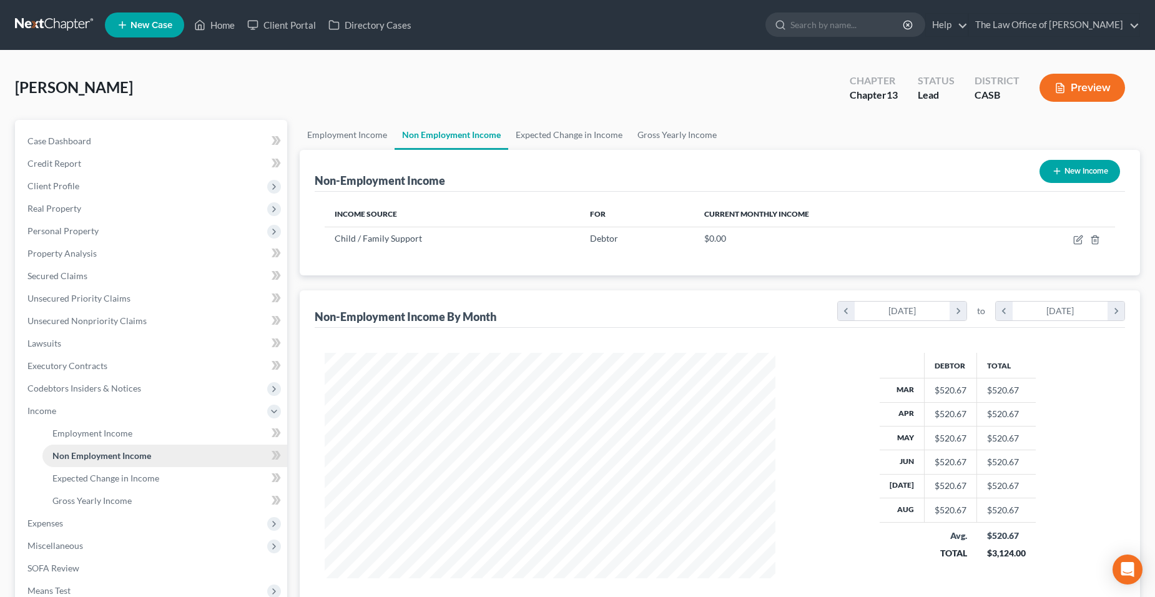
scroll to position [225, 476]
click at [129, 488] on link "Expected Change in Income" at bounding box center [164, 478] width 245 height 22
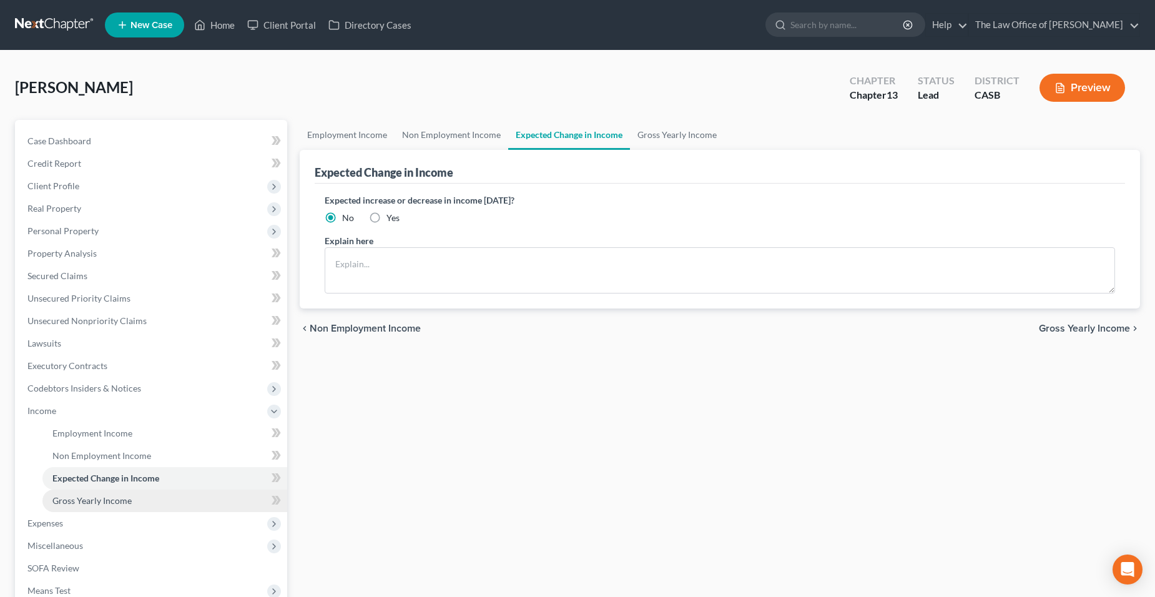
click at [129, 495] on span "Gross Yearly Income" at bounding box center [91, 500] width 79 height 11
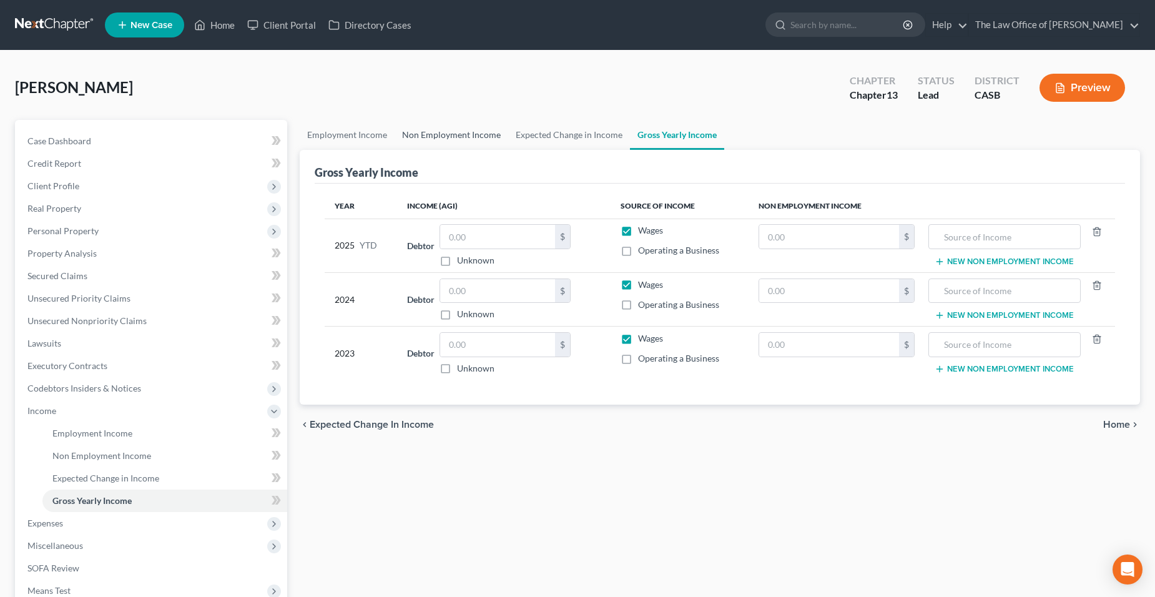
click at [493, 127] on link "Non Employment Income" at bounding box center [452, 135] width 114 height 30
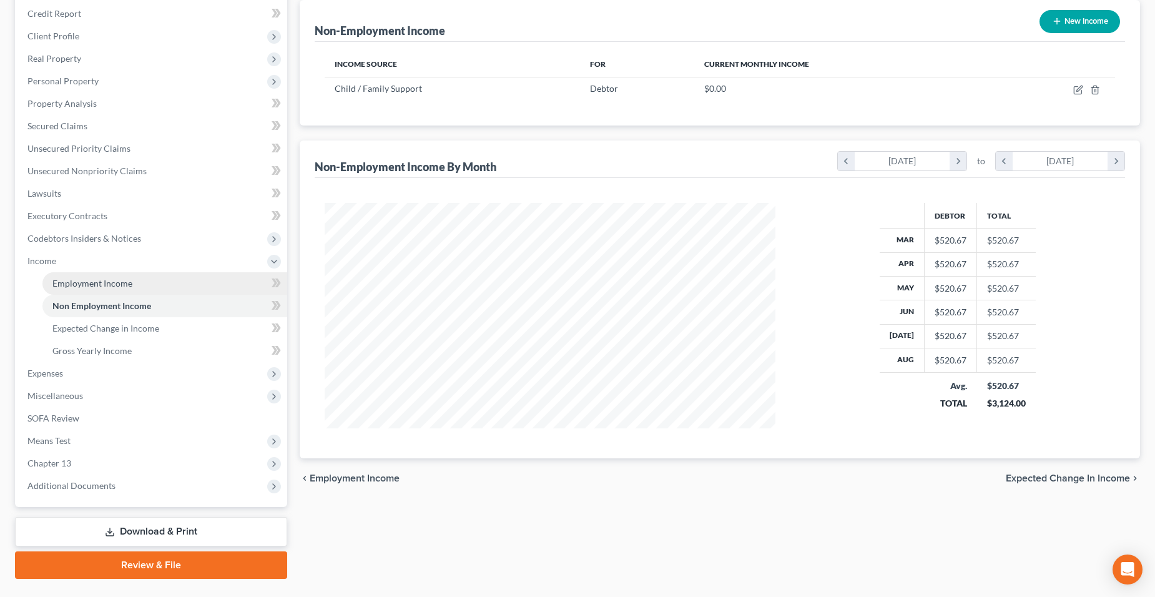
scroll to position [179, 0]
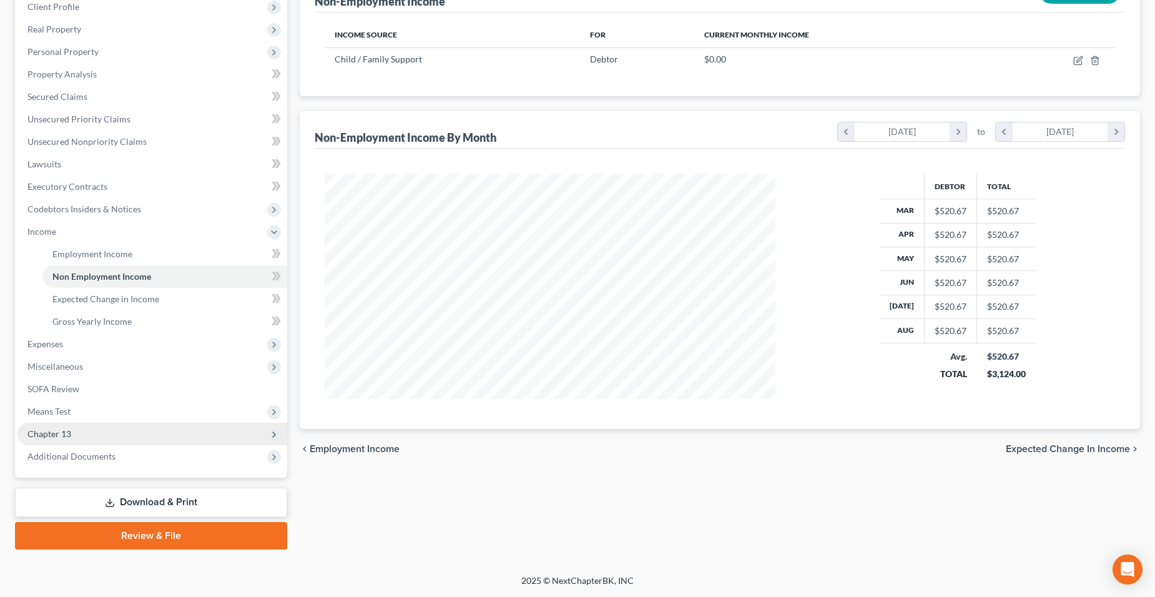
click at [92, 435] on span "Chapter 13" at bounding box center [152, 434] width 270 height 22
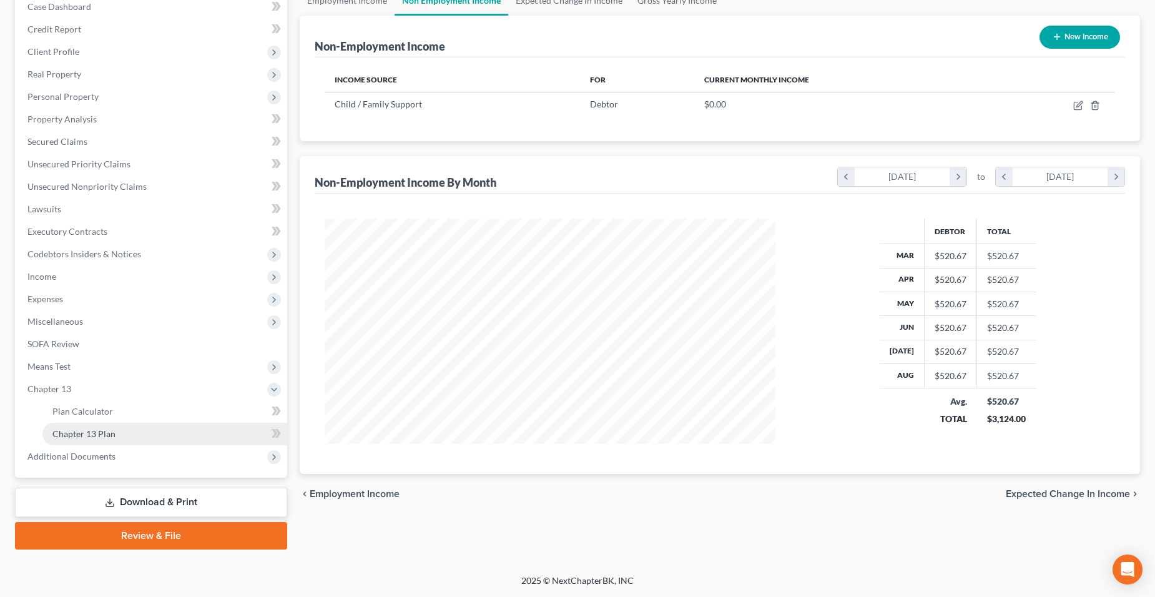
scroll to position [134, 0]
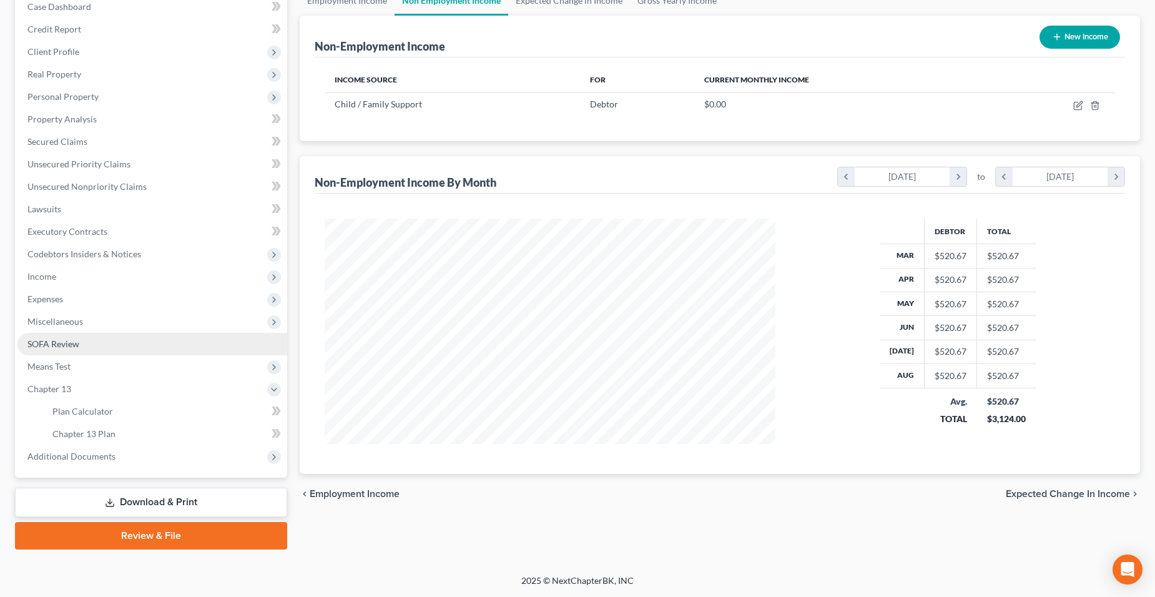
click at [94, 350] on link "SOFA Review" at bounding box center [152, 344] width 270 height 22
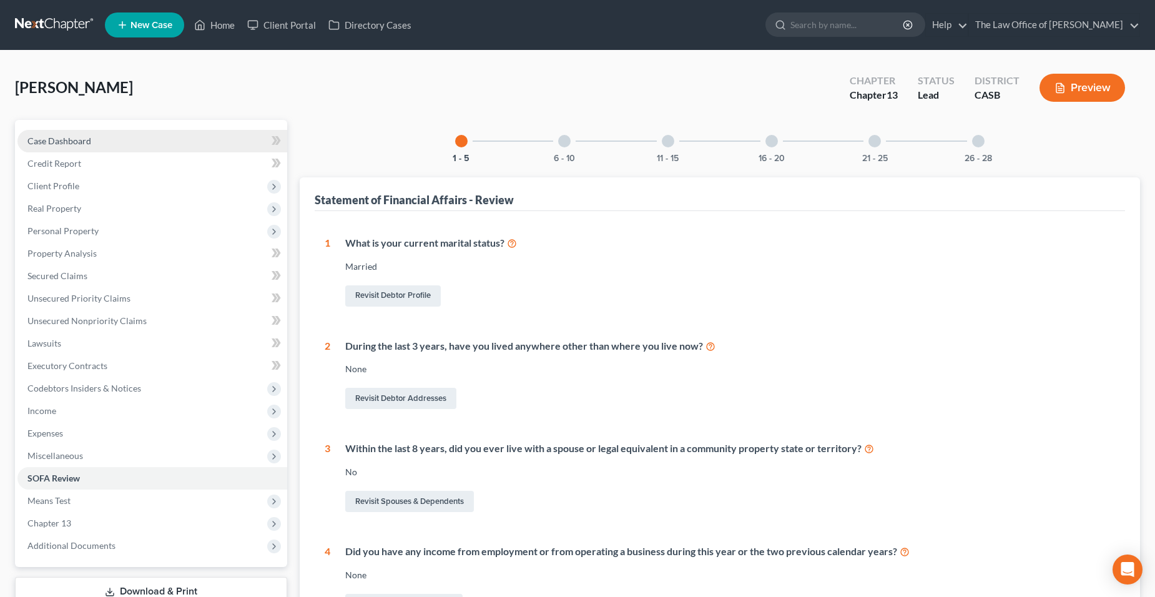
click at [114, 146] on link "Case Dashboard" at bounding box center [152, 141] width 270 height 22
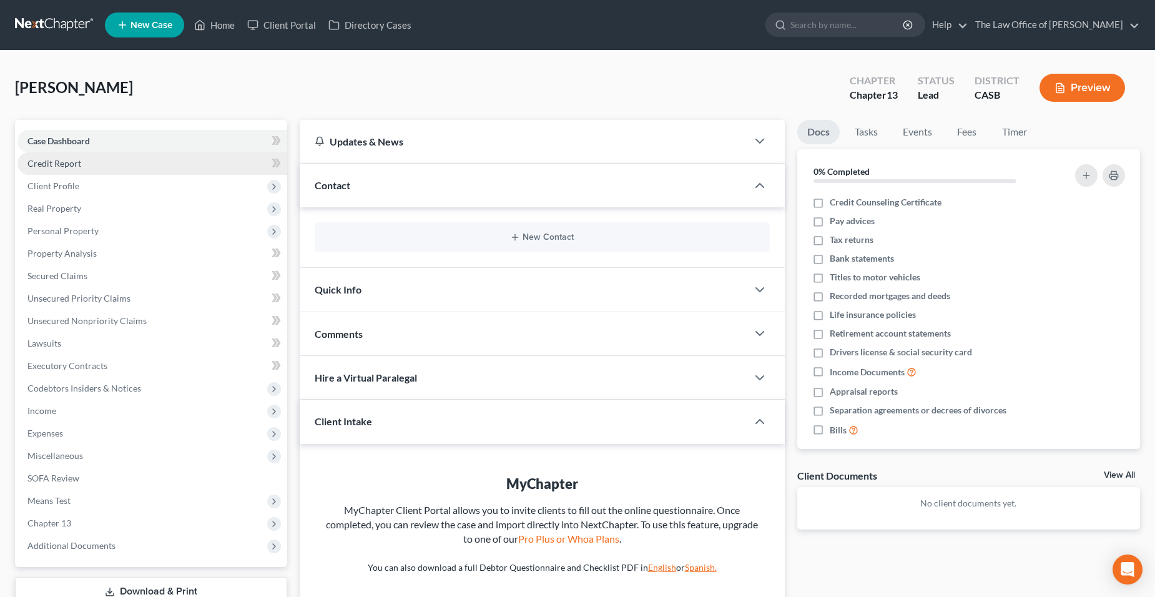
click at [120, 159] on link "Credit Report" at bounding box center [152, 163] width 270 height 22
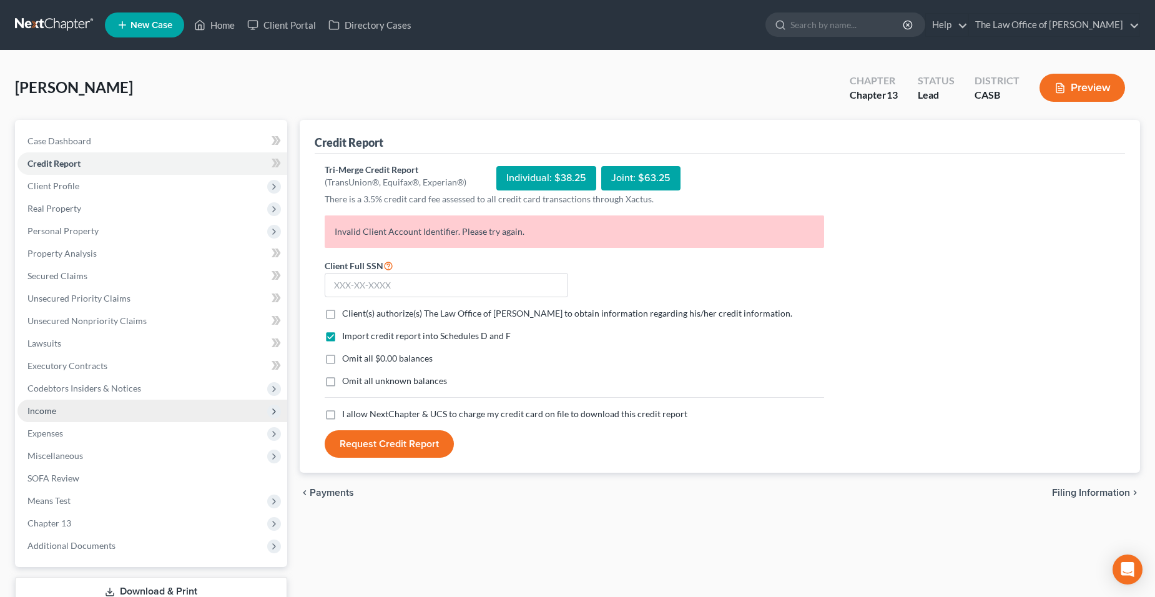
click at [54, 415] on span "Income" at bounding box center [41, 410] width 29 height 11
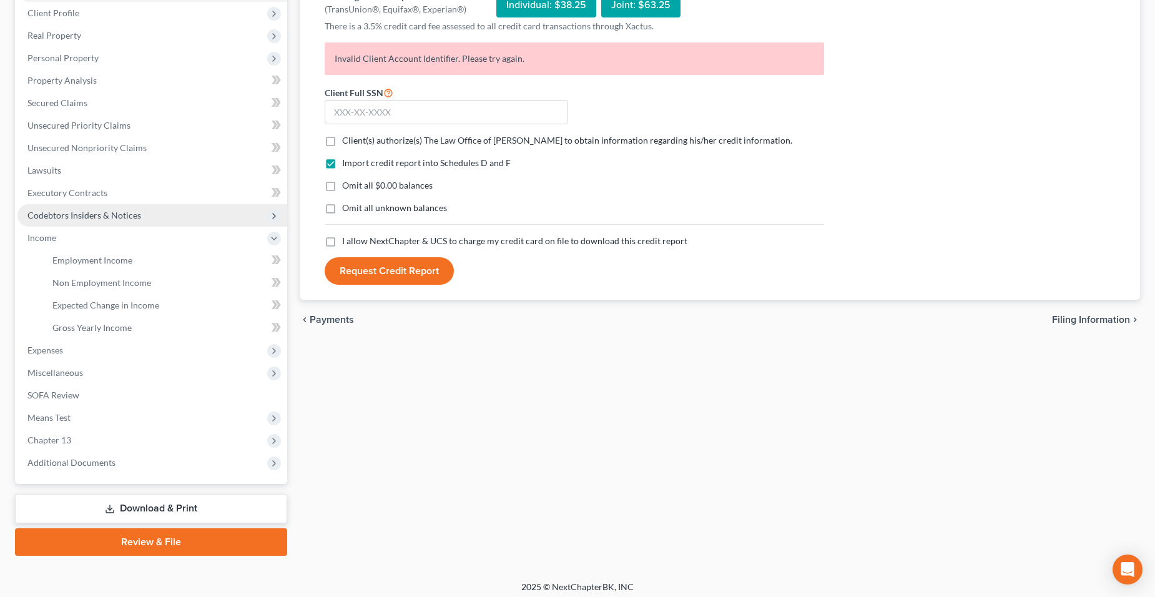
scroll to position [179, 0]
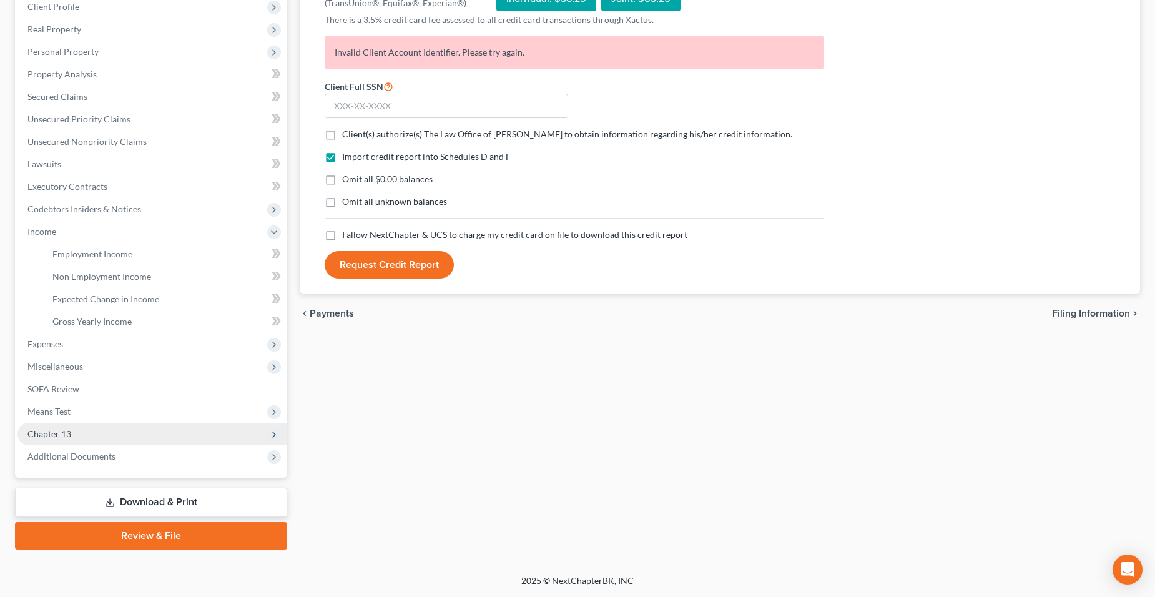
click at [94, 433] on span "Chapter 13" at bounding box center [152, 434] width 270 height 22
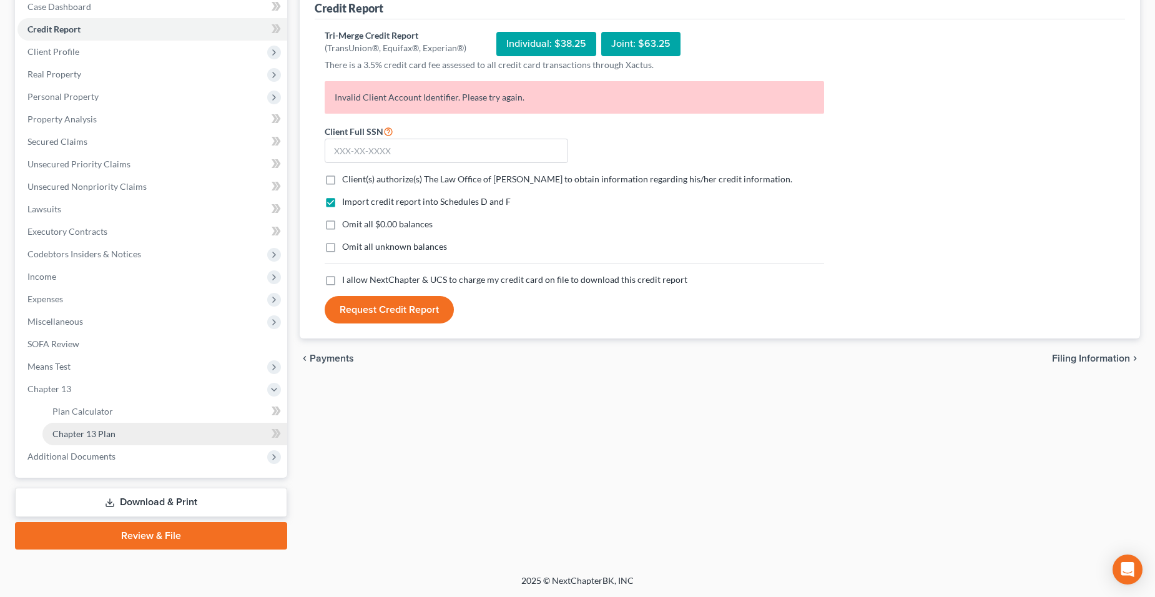
click at [94, 433] on span "Chapter 13 Plan" at bounding box center [83, 433] width 63 height 11
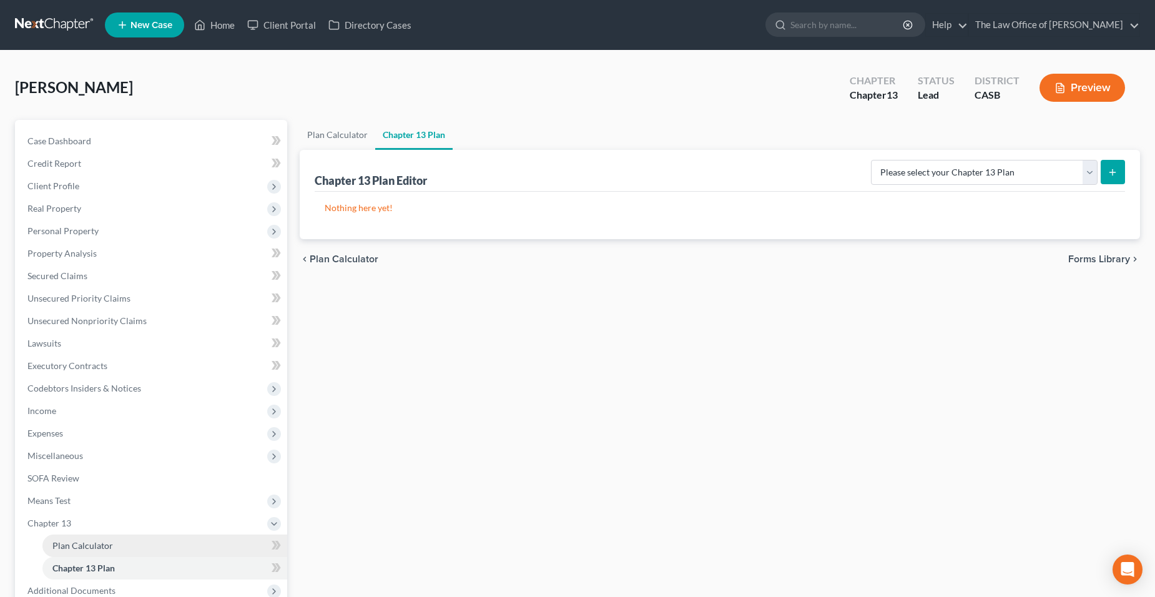
click at [102, 545] on span "Plan Calculator" at bounding box center [82, 545] width 61 height 11
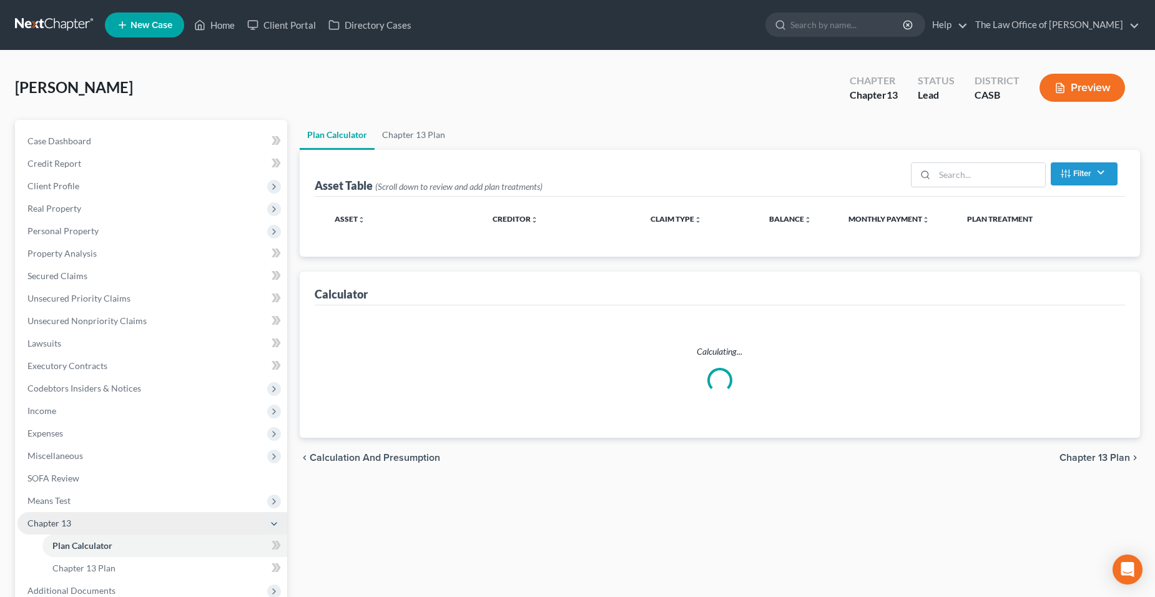
select select "59"
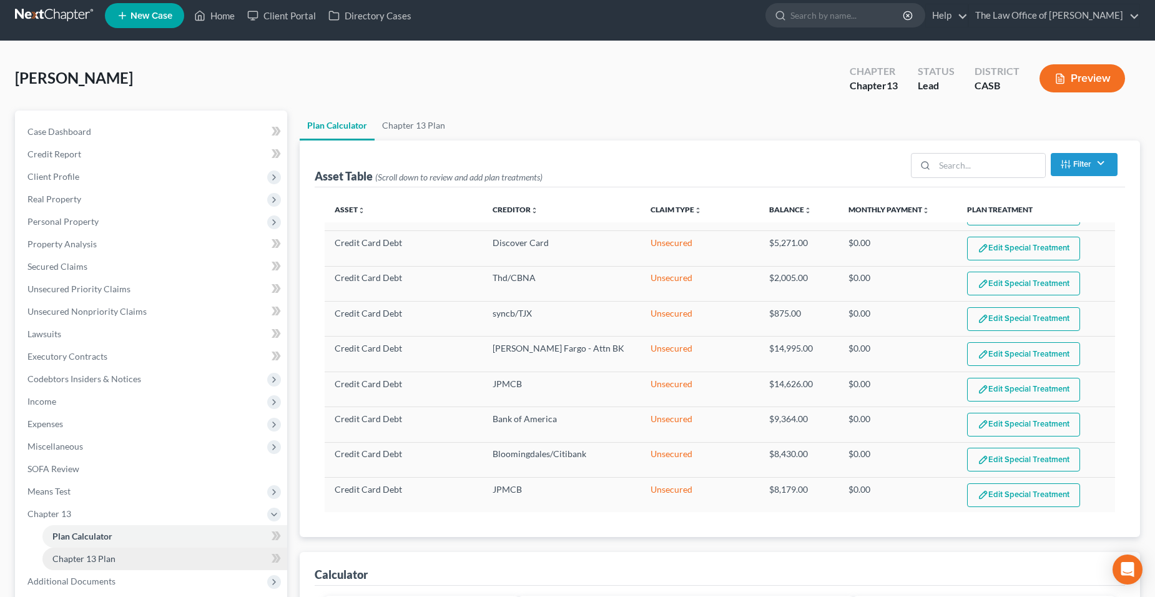
scroll to position [10, 0]
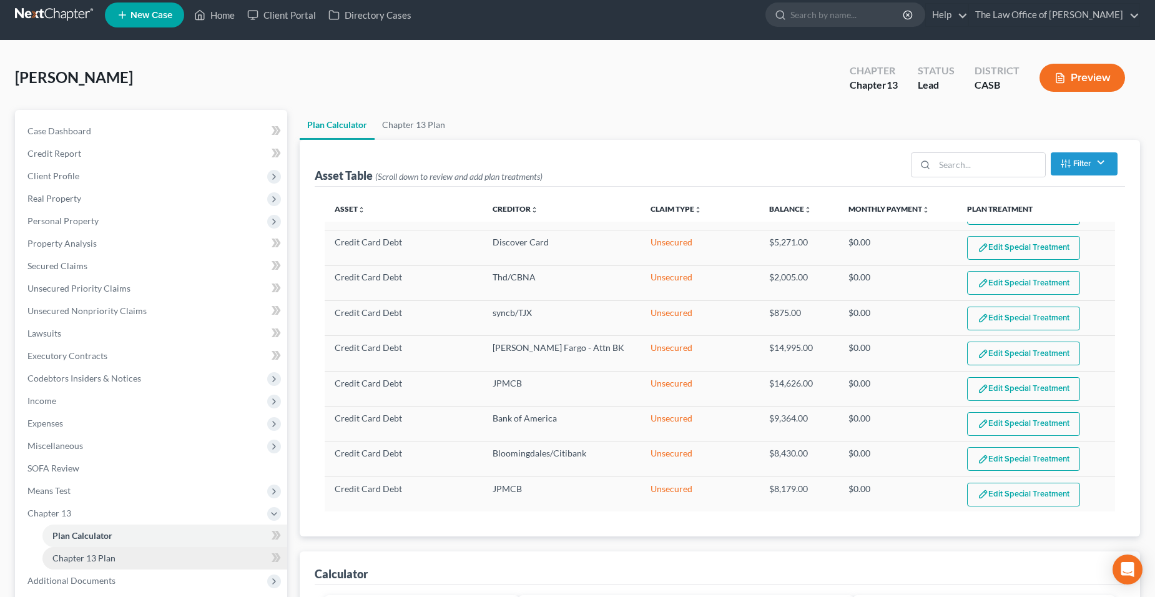
click at [144, 548] on link "Chapter 13 Plan" at bounding box center [164, 558] width 245 height 22
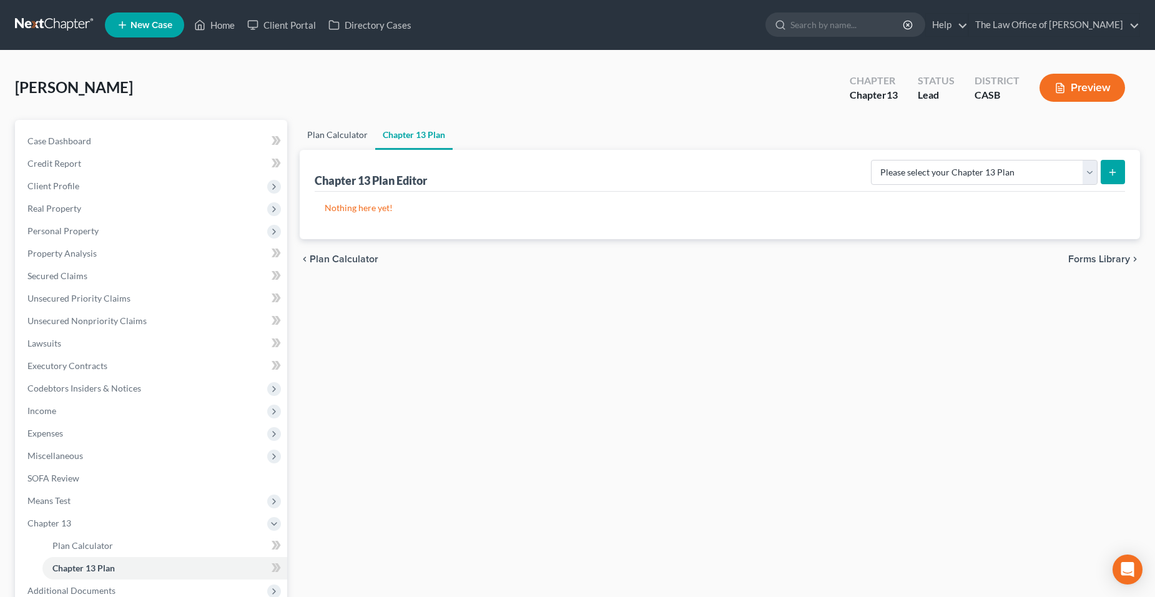
click at [342, 139] on link "Plan Calculator" at bounding box center [338, 135] width 76 height 30
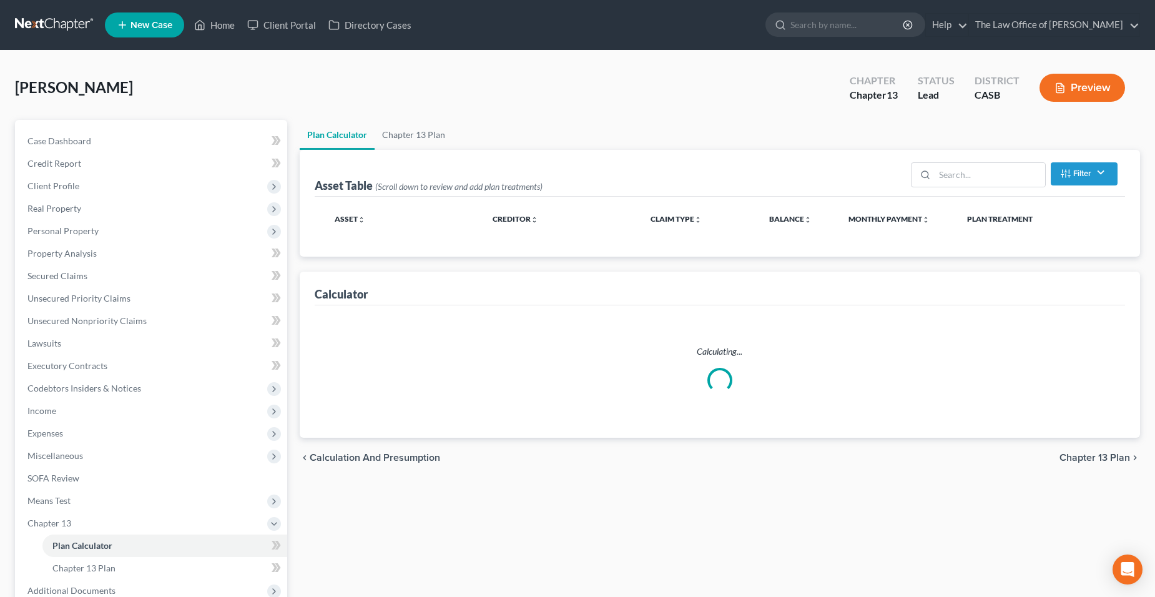
select select "59"
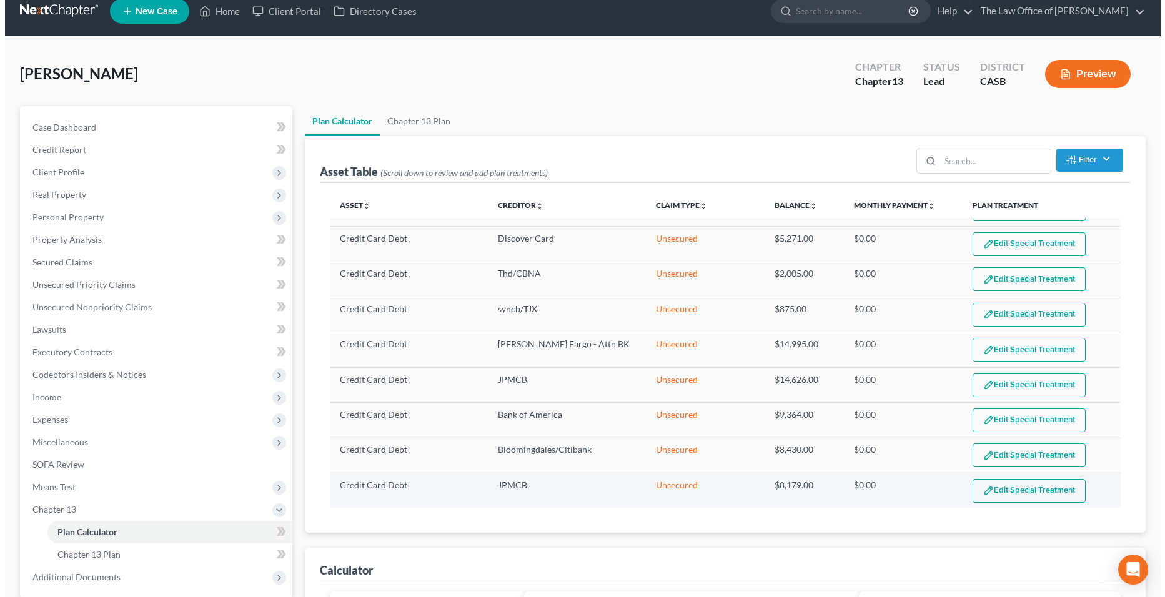
scroll to position [14, 0]
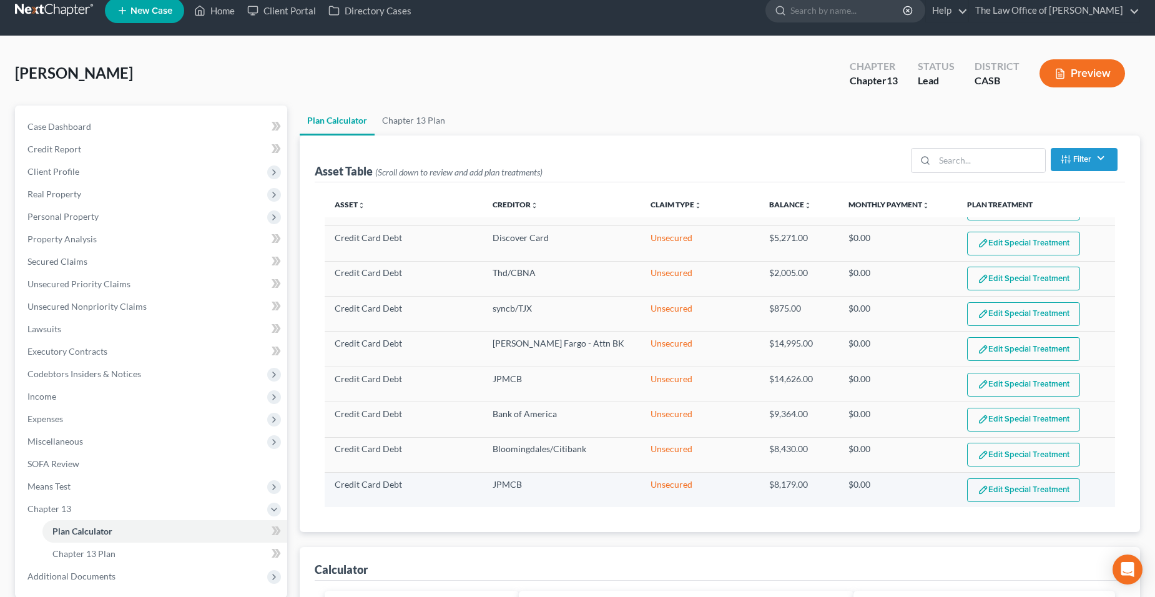
click at [1021, 485] on button "Edit Special Treatment" at bounding box center [1023, 490] width 113 height 24
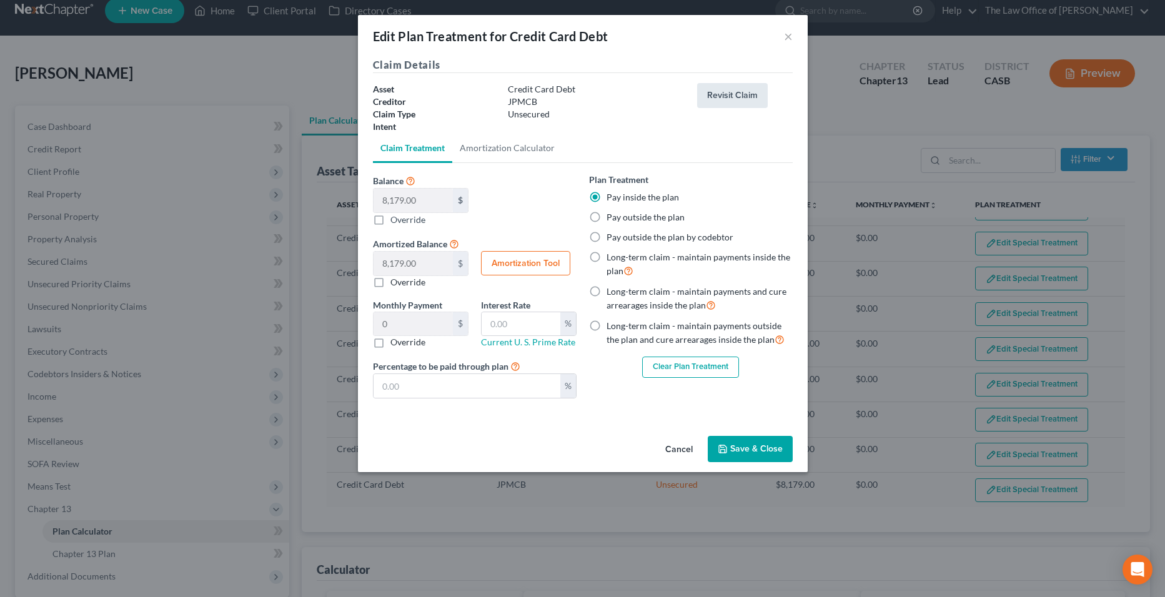
click at [752, 92] on button "Revisit Claim" at bounding box center [732, 95] width 71 height 25
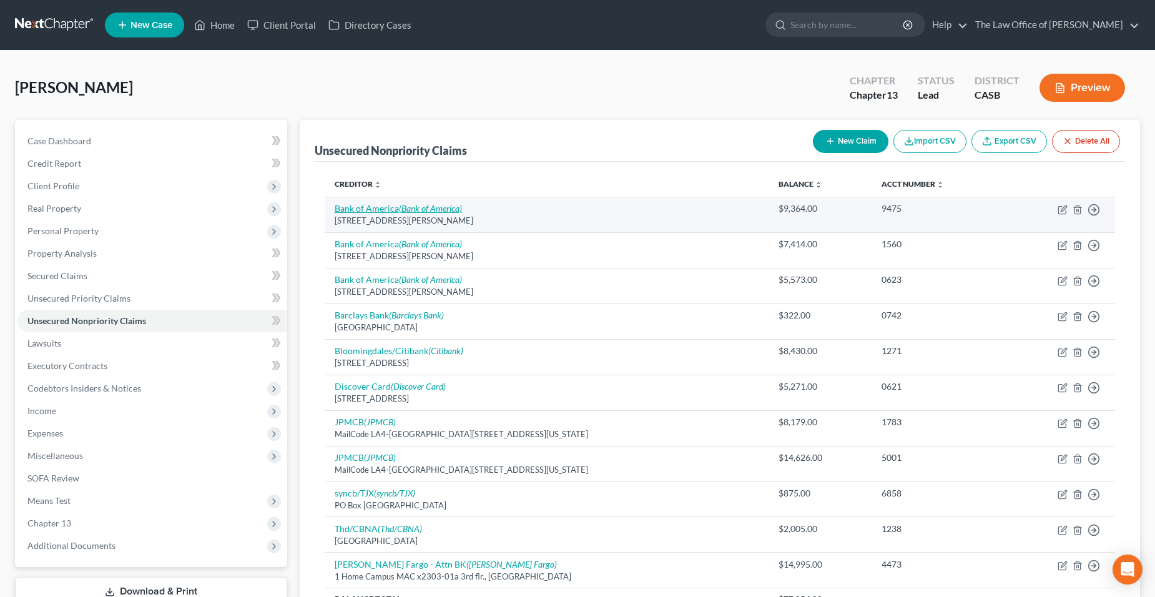
click at [444, 210] on icon "(Bank of America)" at bounding box center [430, 208] width 63 height 11
select select "9"
select select "2"
select select "0"
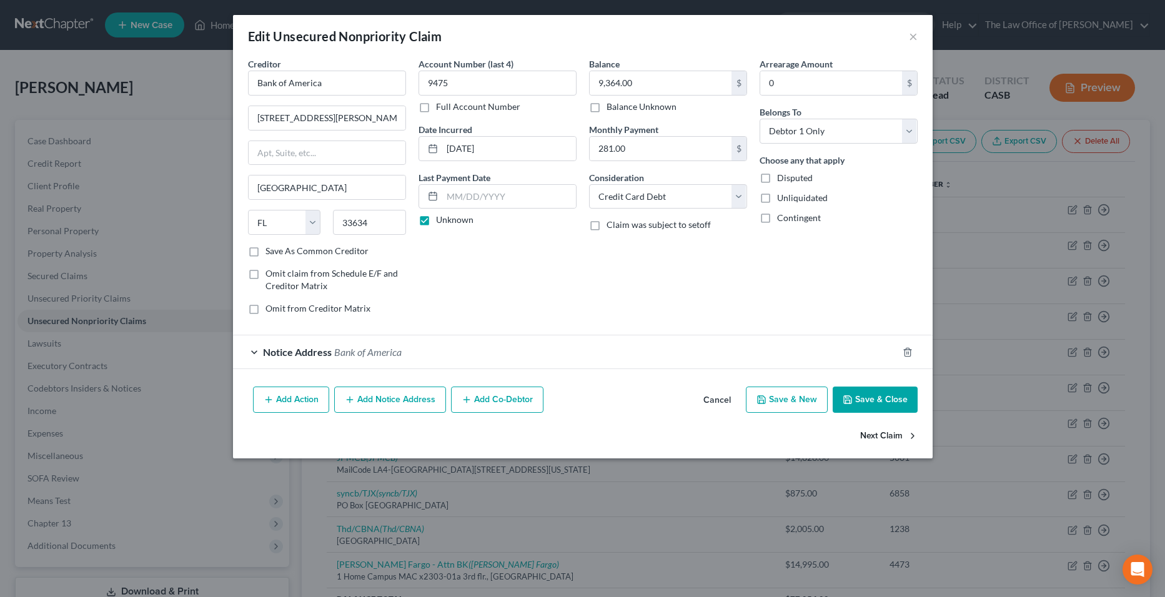
click at [886, 434] on button "Next Claim" at bounding box center [888, 436] width 57 height 26
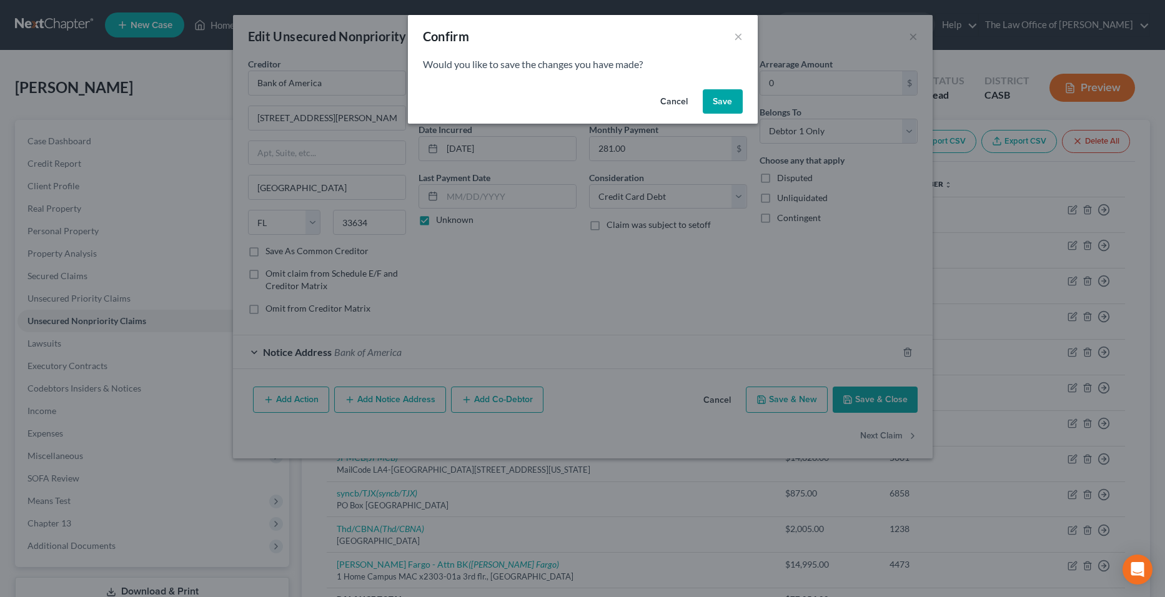
click at [723, 102] on button "Save" at bounding box center [723, 101] width 40 height 25
select select "9"
select select "2"
select select "0"
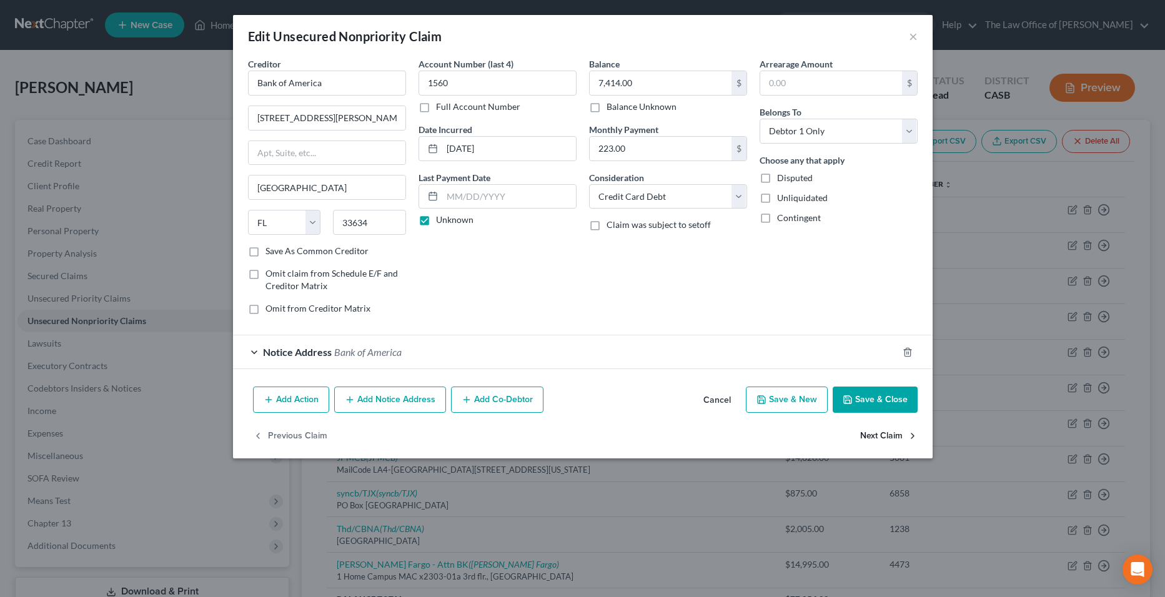
click at [891, 432] on button "Next Claim" at bounding box center [888, 436] width 57 height 26
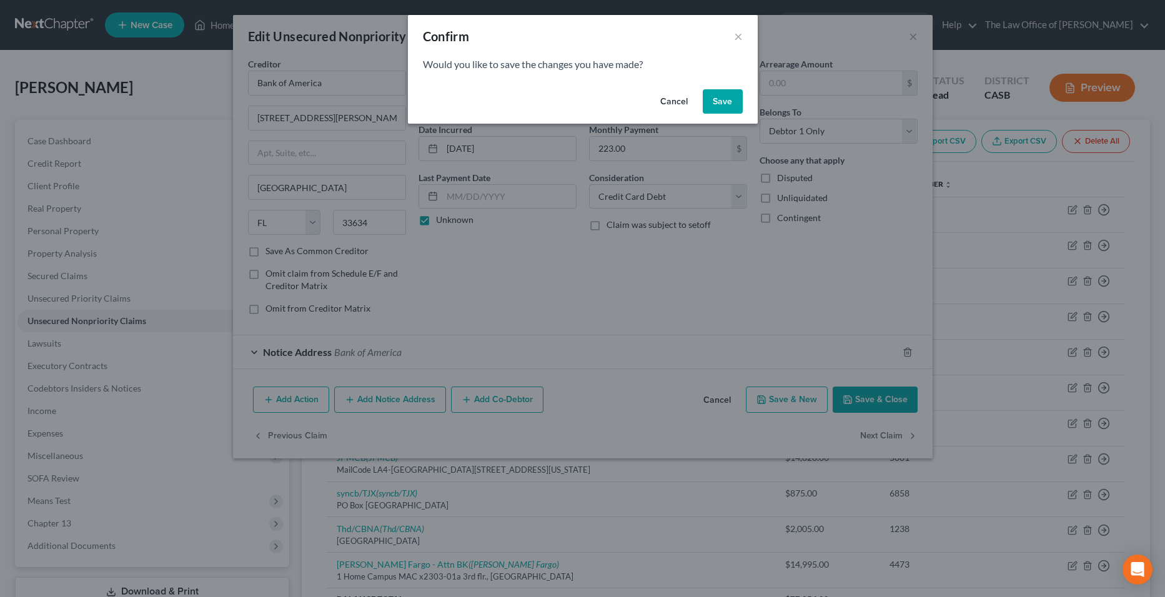
click at [731, 106] on button "Save" at bounding box center [723, 101] width 40 height 25
select select "9"
select select "2"
select select "0"
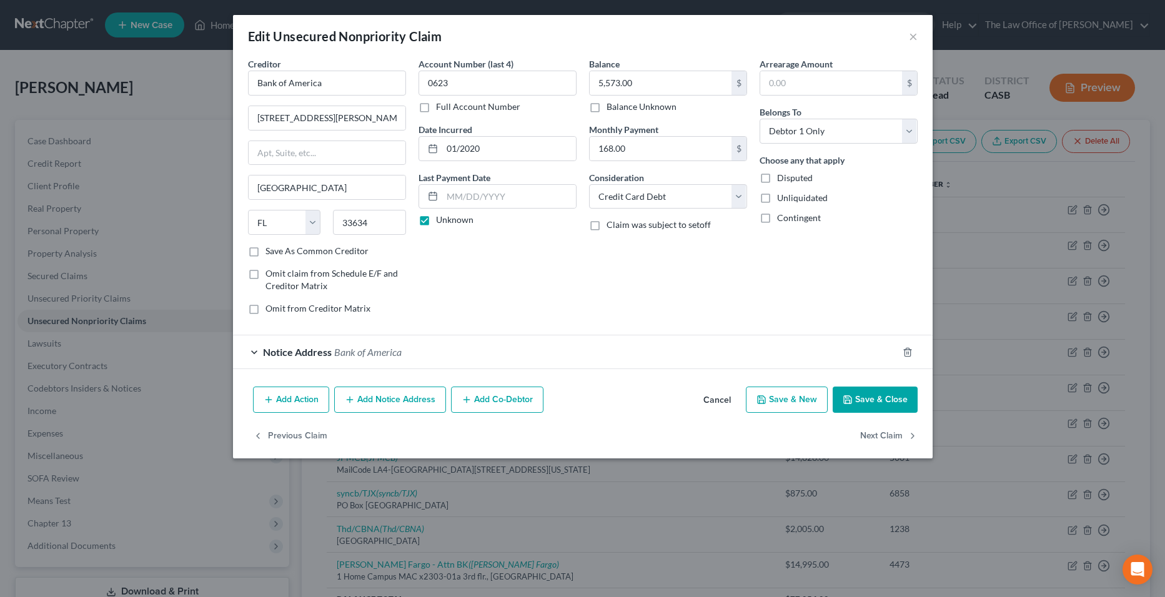
type input "0"
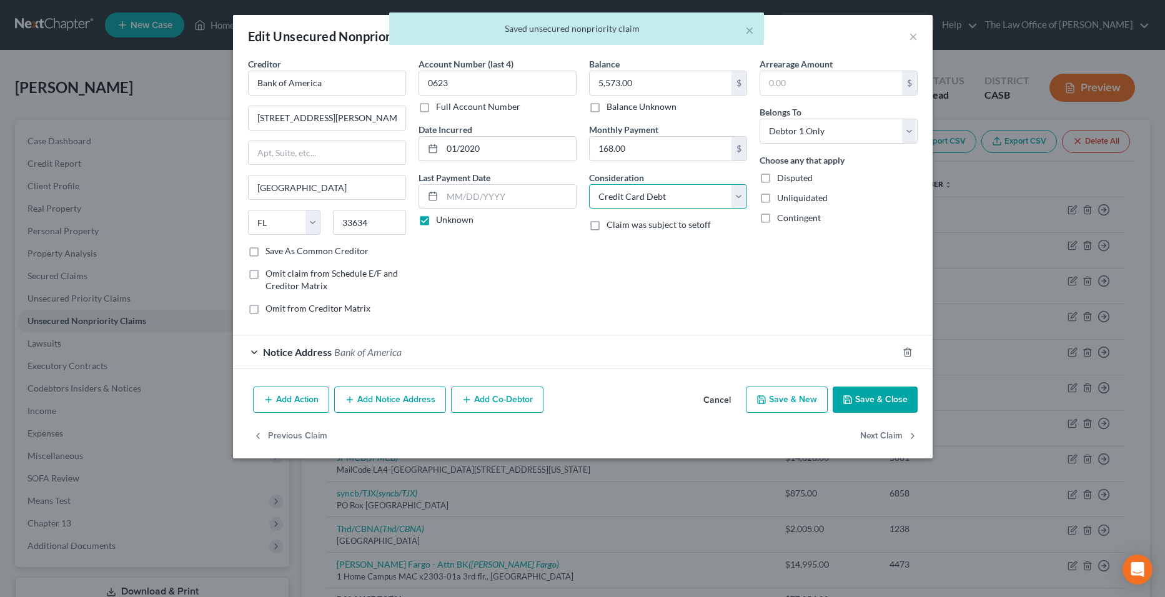
click at [702, 199] on select "Select Cable / Satellite Services Collection Agency Credit Card Debt Debt Couns…" at bounding box center [668, 196] width 158 height 25
click at [703, 195] on select "Select Cable / Satellite Services Collection Agency Credit Card Debt Debt Couns…" at bounding box center [668, 196] width 158 height 25
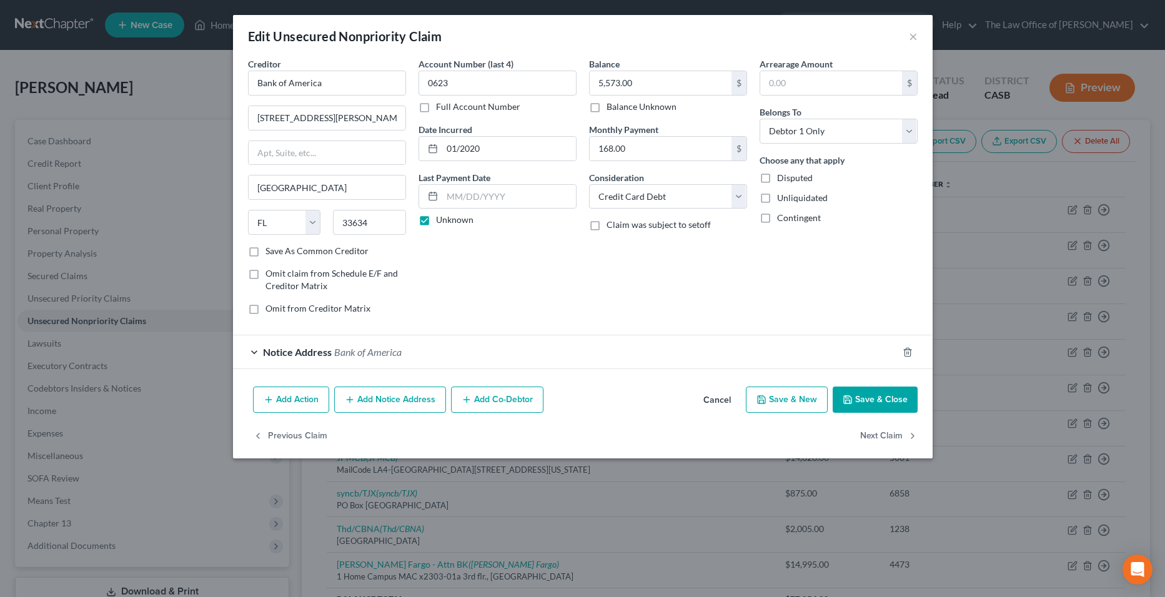
click at [728, 395] on button "Cancel" at bounding box center [716, 400] width 47 height 25
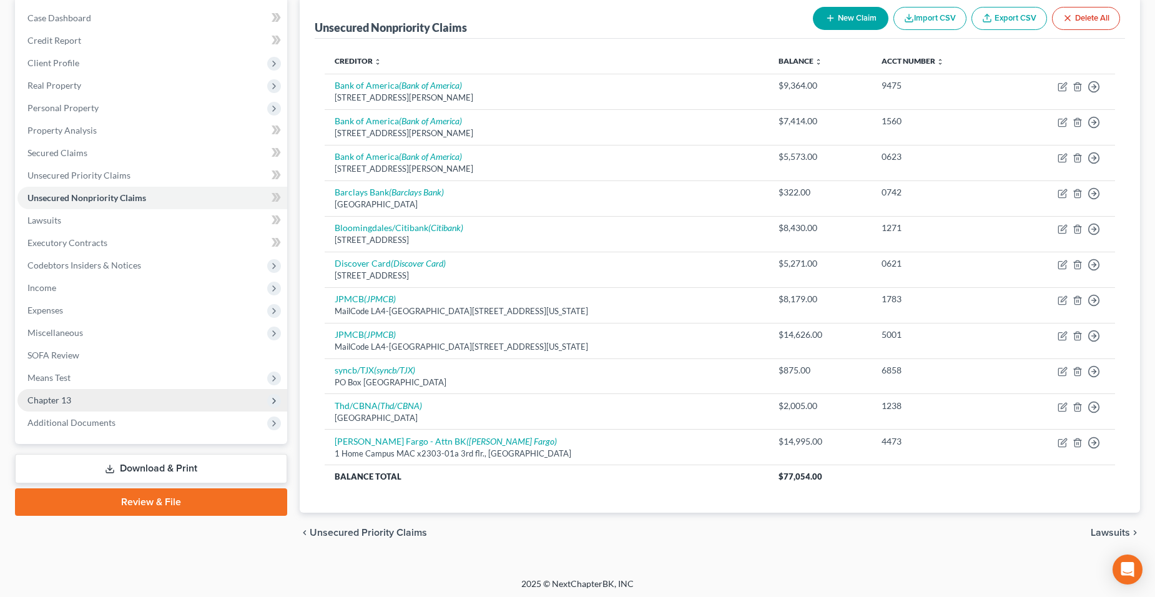
scroll to position [124, 0]
click at [71, 402] on span "Chapter 13" at bounding box center [49, 399] width 44 height 11
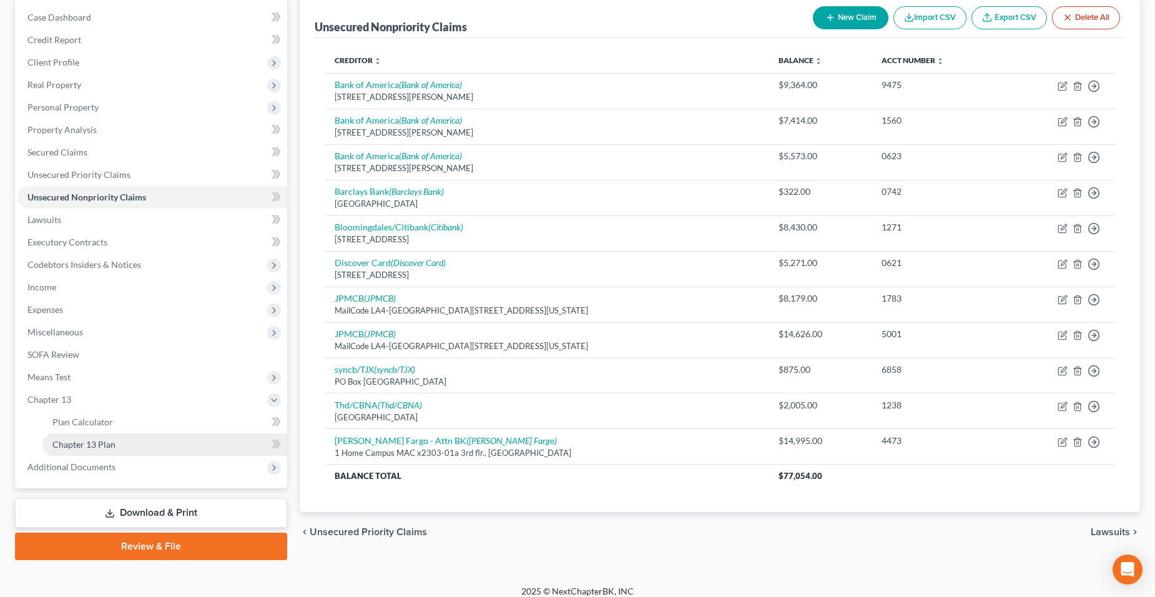
click at [210, 444] on link "Chapter 13 Plan" at bounding box center [164, 444] width 245 height 22
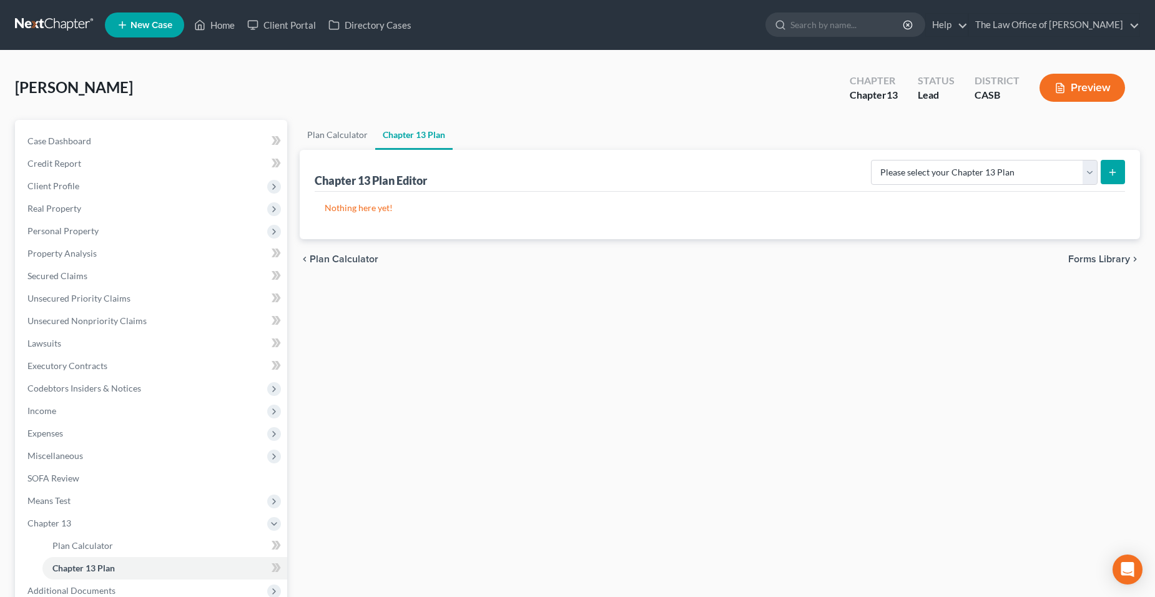
click at [1107, 174] on button "submit" at bounding box center [1113, 172] width 24 height 24
click at [1062, 174] on select "Please select your Chapter 13 Plan National Form Plan - Official Form 113 South…" at bounding box center [984, 172] width 227 height 25
select select "1"
click at [871, 160] on select "Please select your Chapter 13 Plan National Form Plan - Official Form 113 South…" at bounding box center [984, 172] width 227 height 25
click at [1109, 177] on button "submit" at bounding box center [1113, 172] width 24 height 24
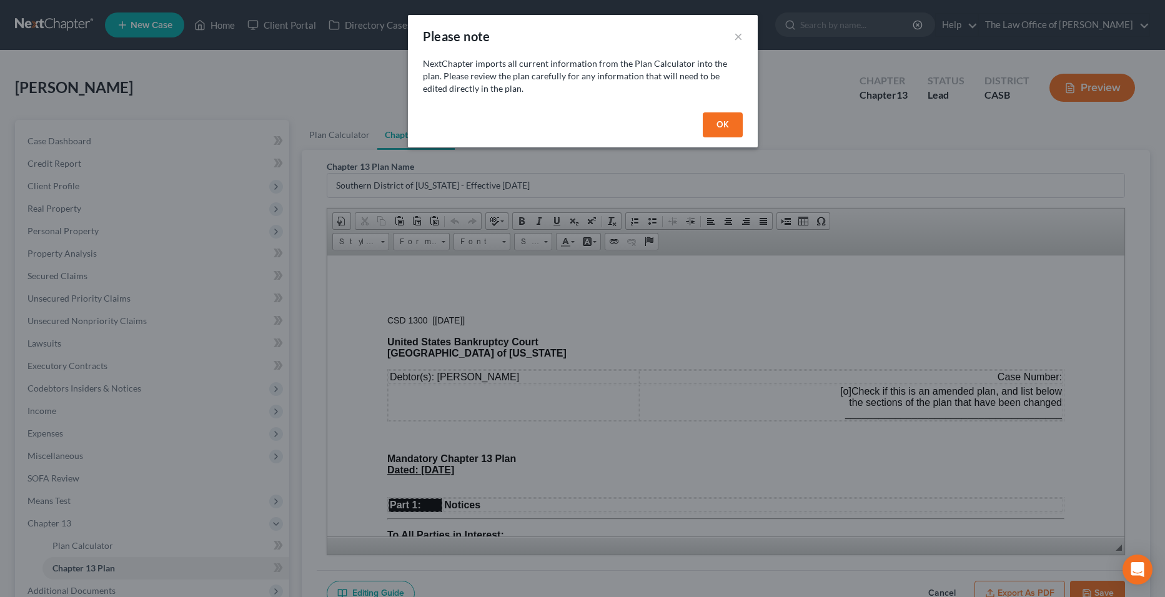
click at [713, 121] on button "OK" at bounding box center [723, 124] width 40 height 25
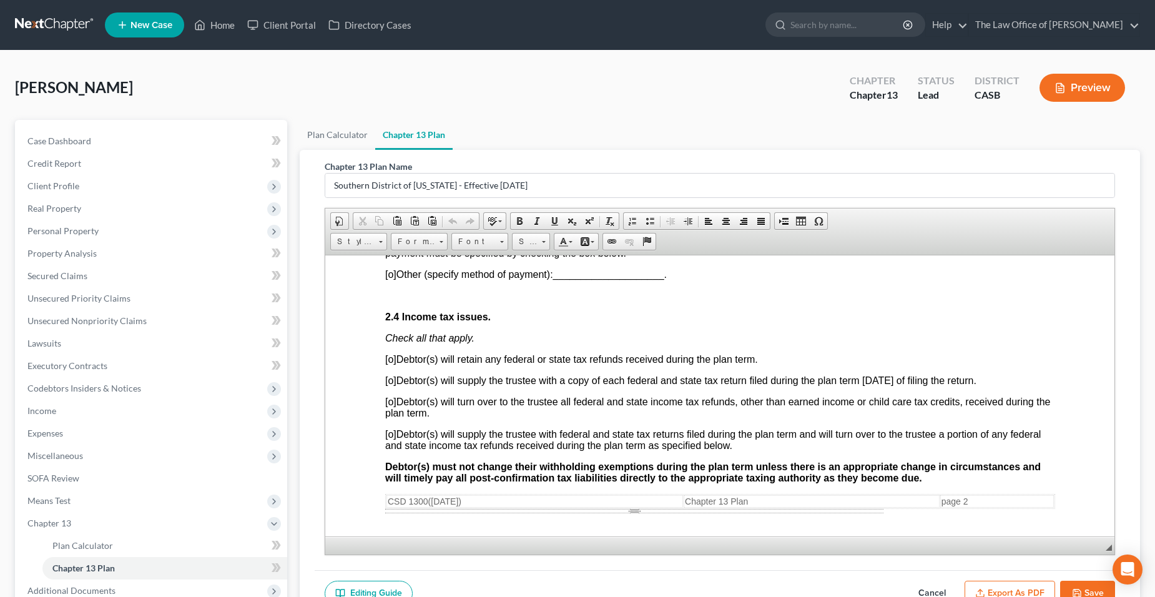
scroll to position [1062, 0]
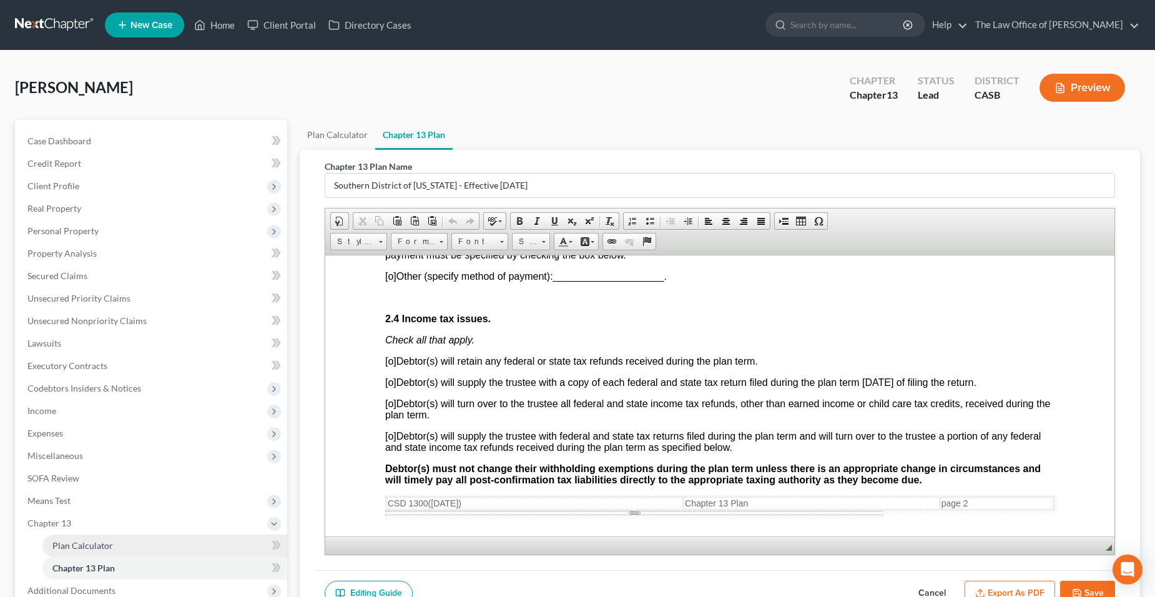
click at [81, 544] on span "Plan Calculator" at bounding box center [82, 545] width 61 height 11
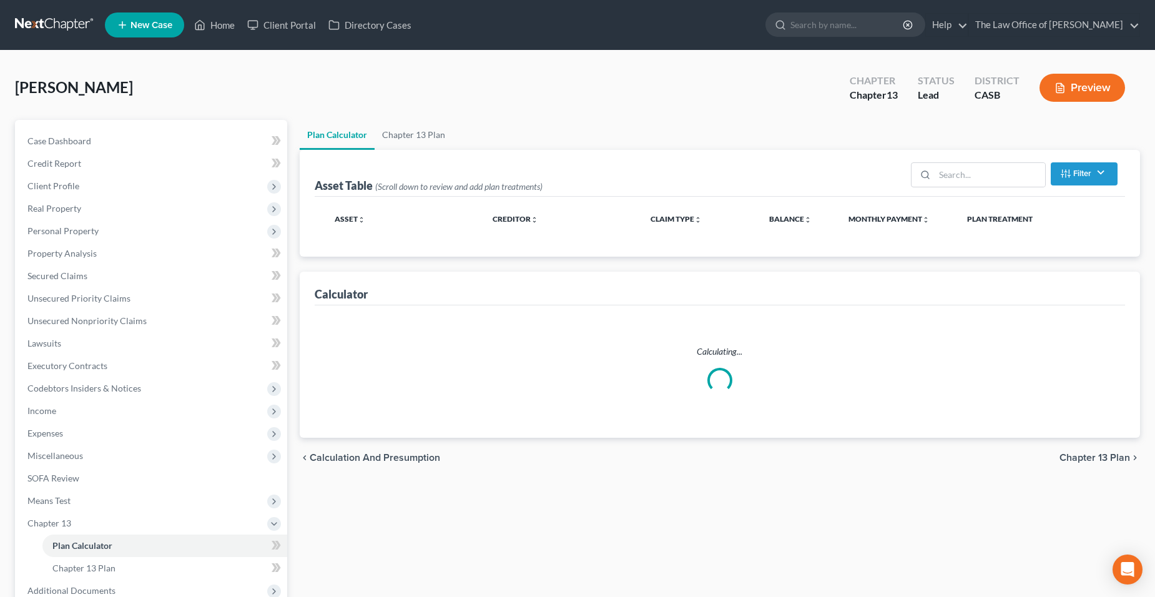
select select "59"
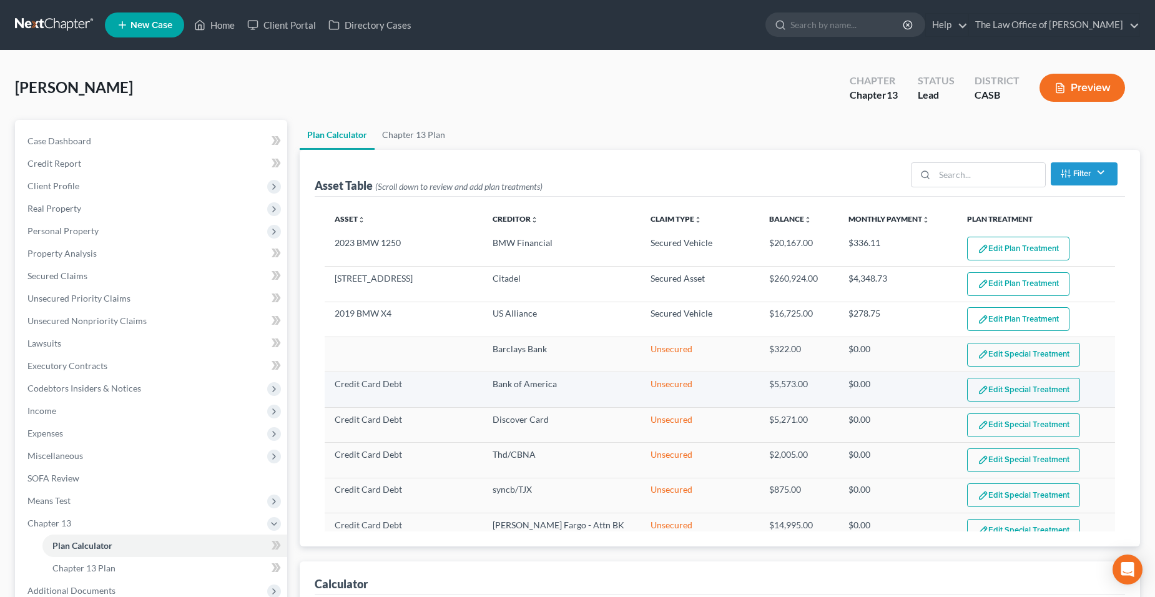
click at [1031, 380] on button "Edit Special Treatment" at bounding box center [1023, 390] width 113 height 24
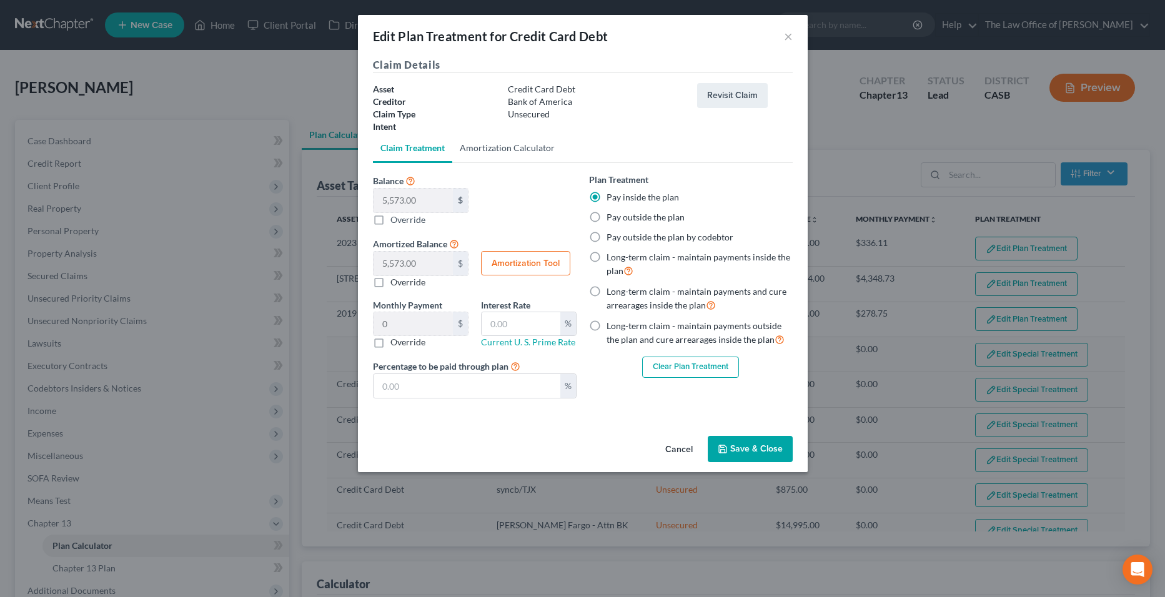
click at [527, 146] on link "Amortization Calculator" at bounding box center [507, 148] width 110 height 30
type input "5,573.00"
type input "60"
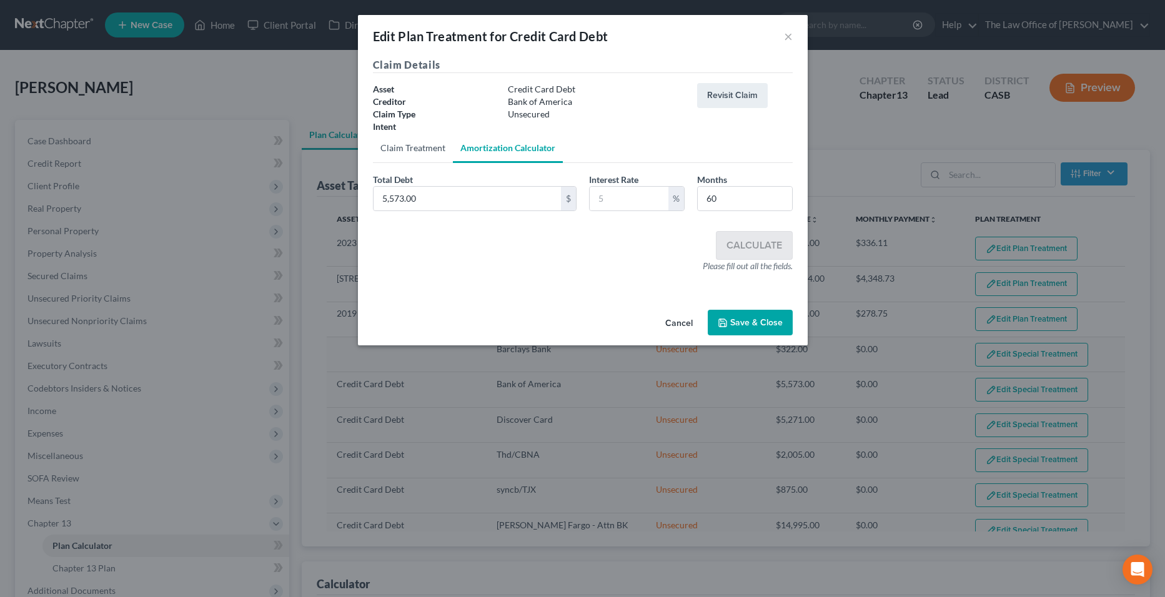
click at [417, 145] on link "Claim Treatment" at bounding box center [413, 148] width 80 height 30
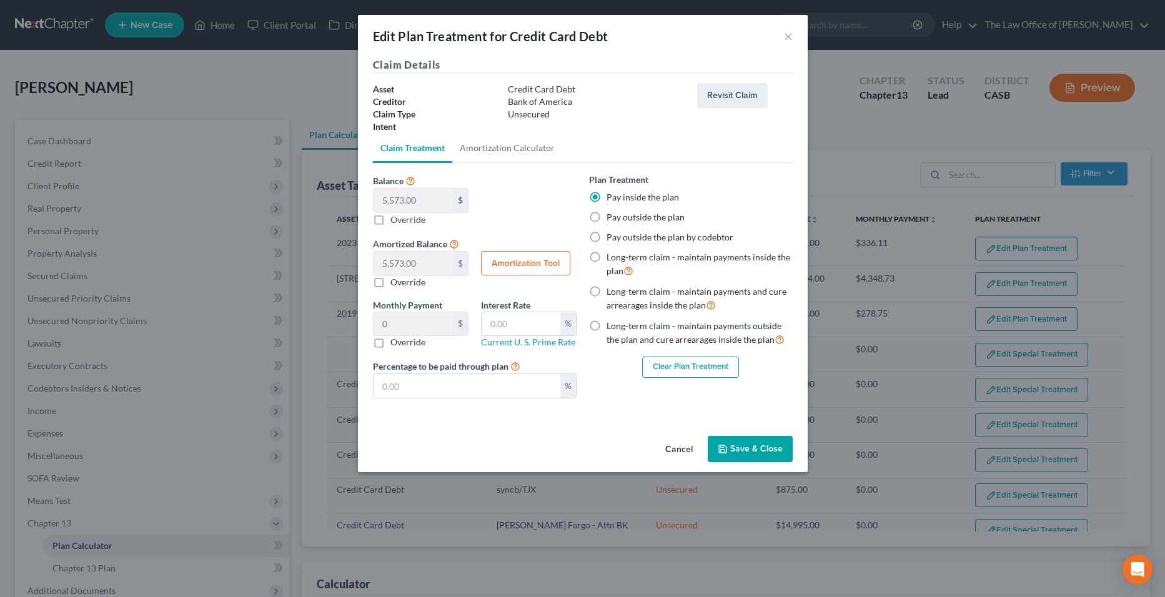
click at [736, 443] on button "Save & Close" at bounding box center [750, 449] width 85 height 26
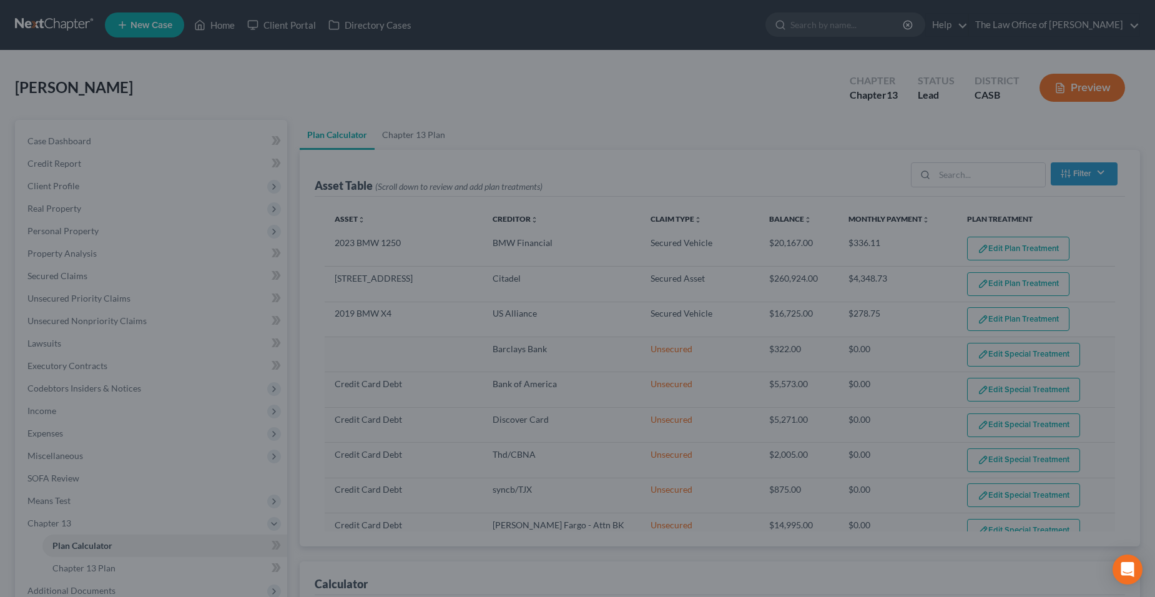
select select "59"
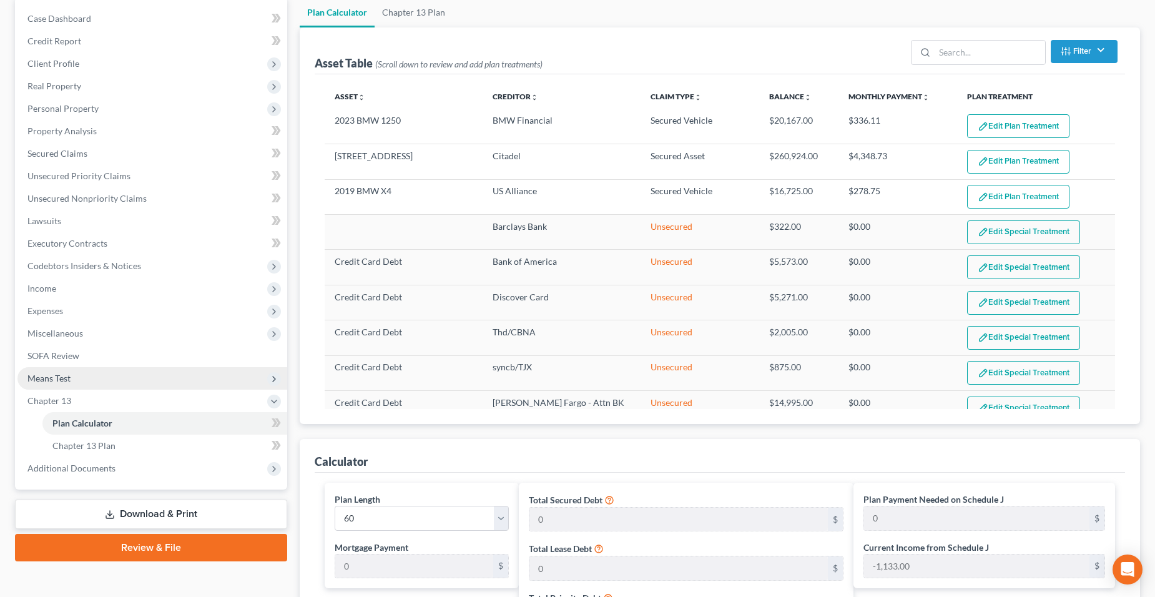
scroll to position [124, 0]
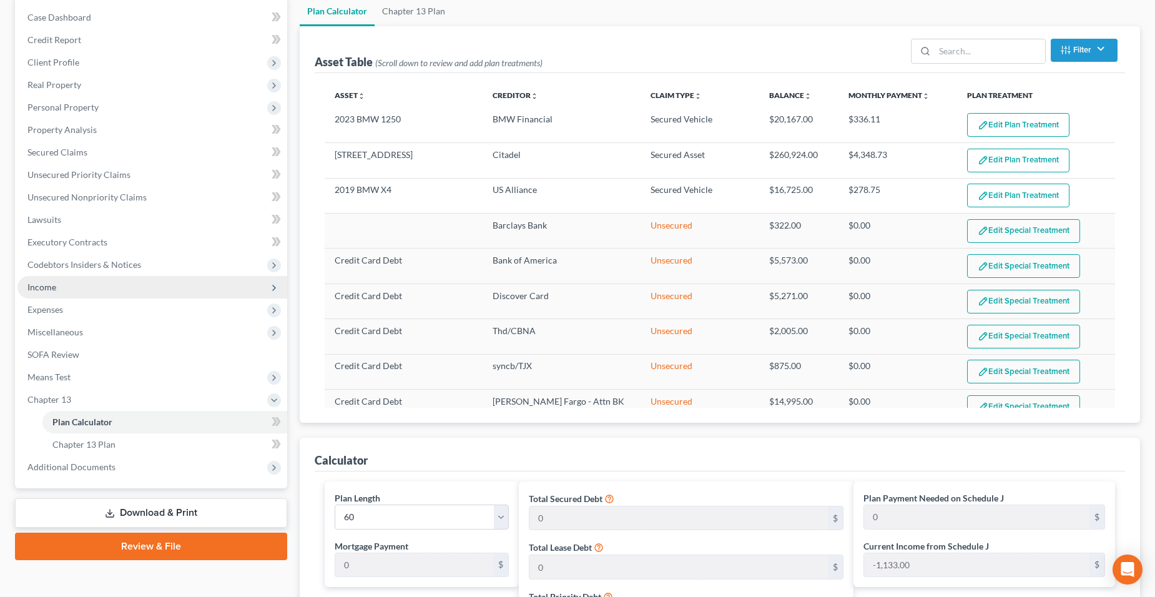
click at [37, 282] on span "Income" at bounding box center [41, 287] width 29 height 11
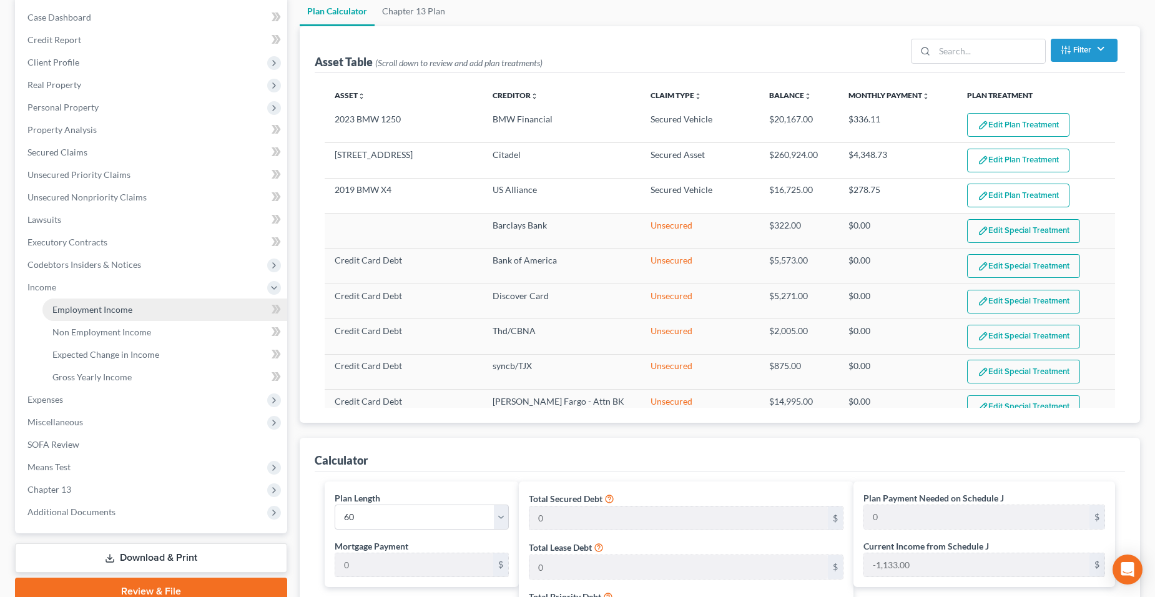
click at [124, 309] on span "Employment Income" at bounding box center [92, 309] width 80 height 11
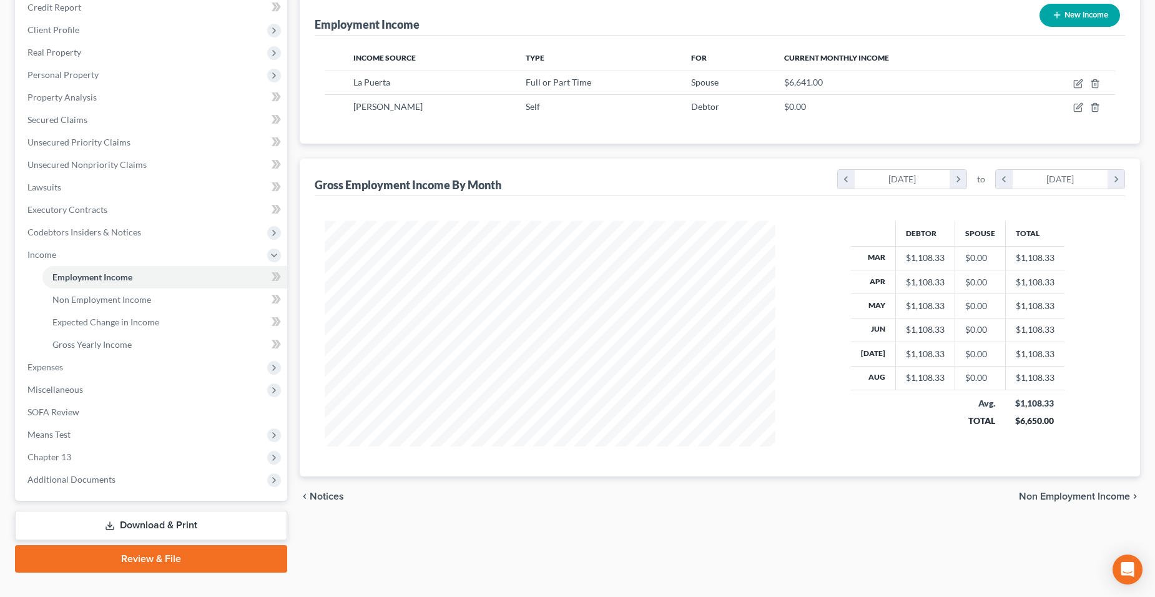
scroll to position [179, 0]
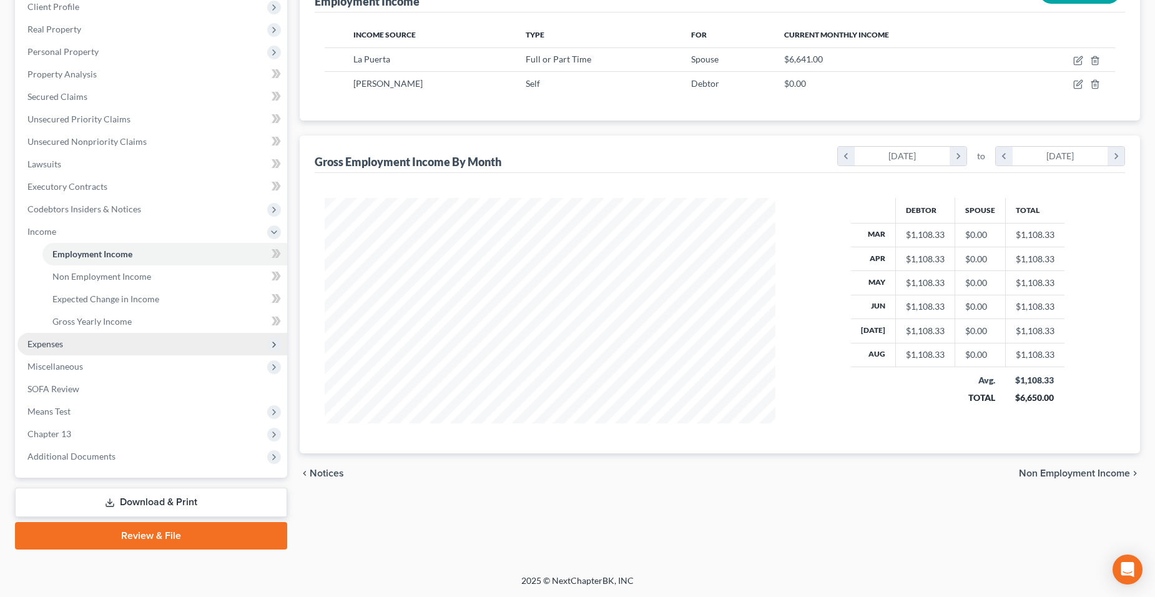
click at [70, 342] on span "Expenses" at bounding box center [152, 344] width 270 height 22
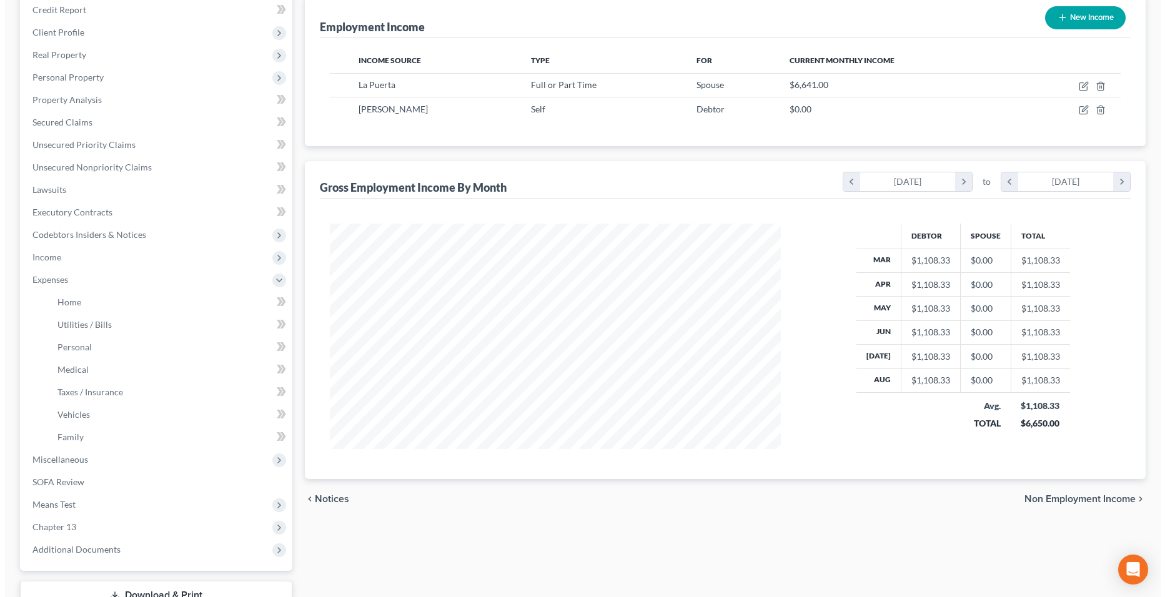
scroll to position [0, 0]
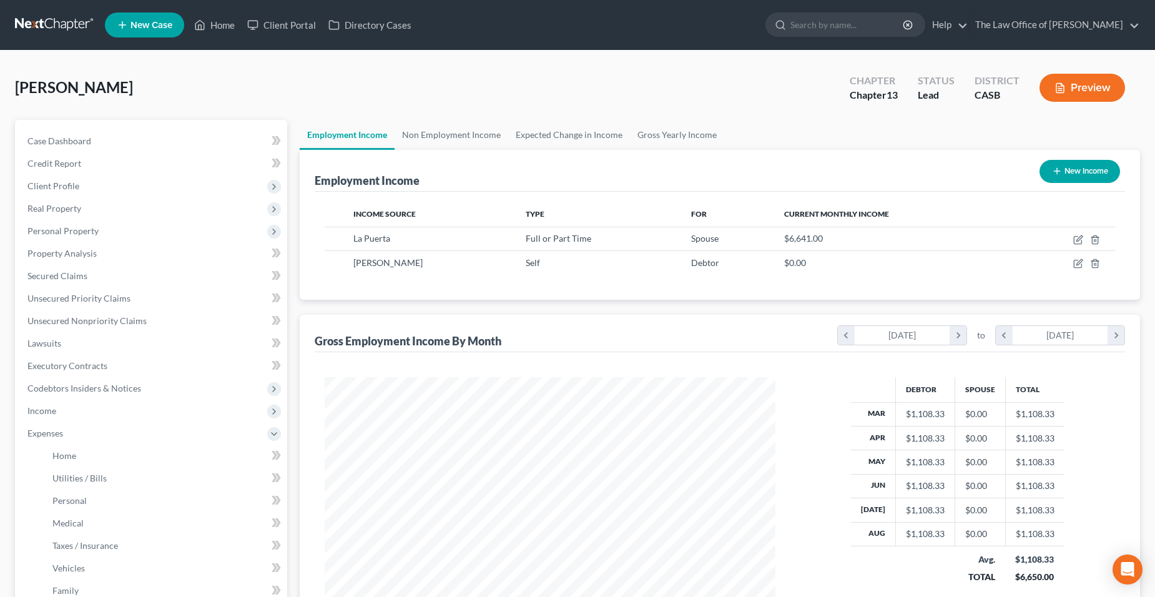
click at [1081, 94] on button "Preview" at bounding box center [1083, 88] width 86 height 28
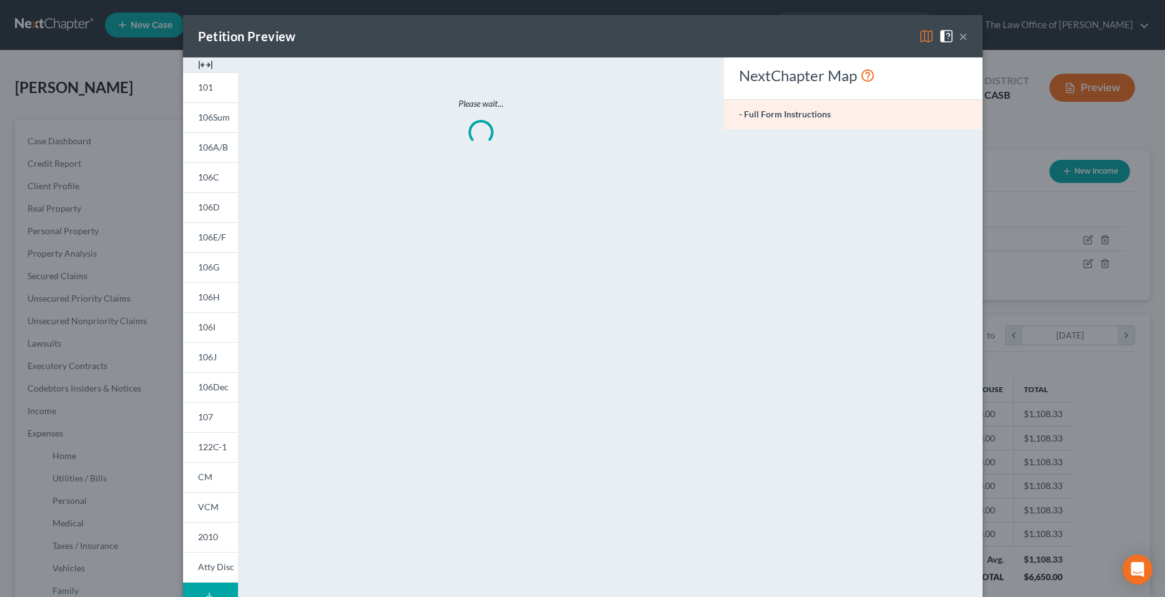
scroll to position [227, 480]
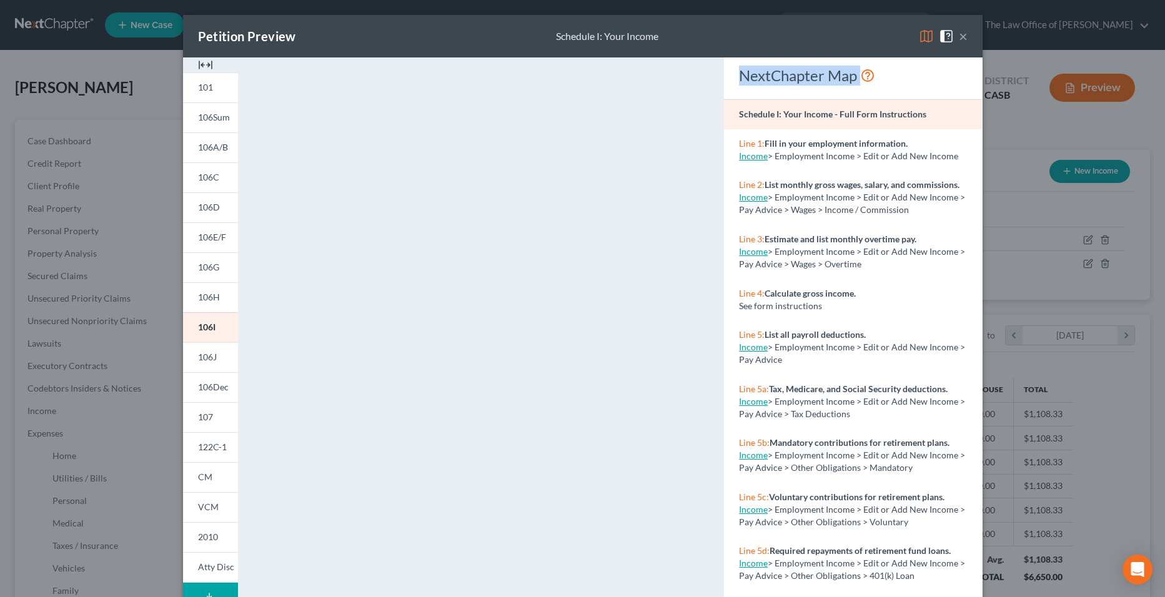
click at [428, 6] on div "Petition Preview Schedule I: Your Income × 101 106Sum 106A/B 106C 106D 106E/F 1…" at bounding box center [582, 298] width 1165 height 597
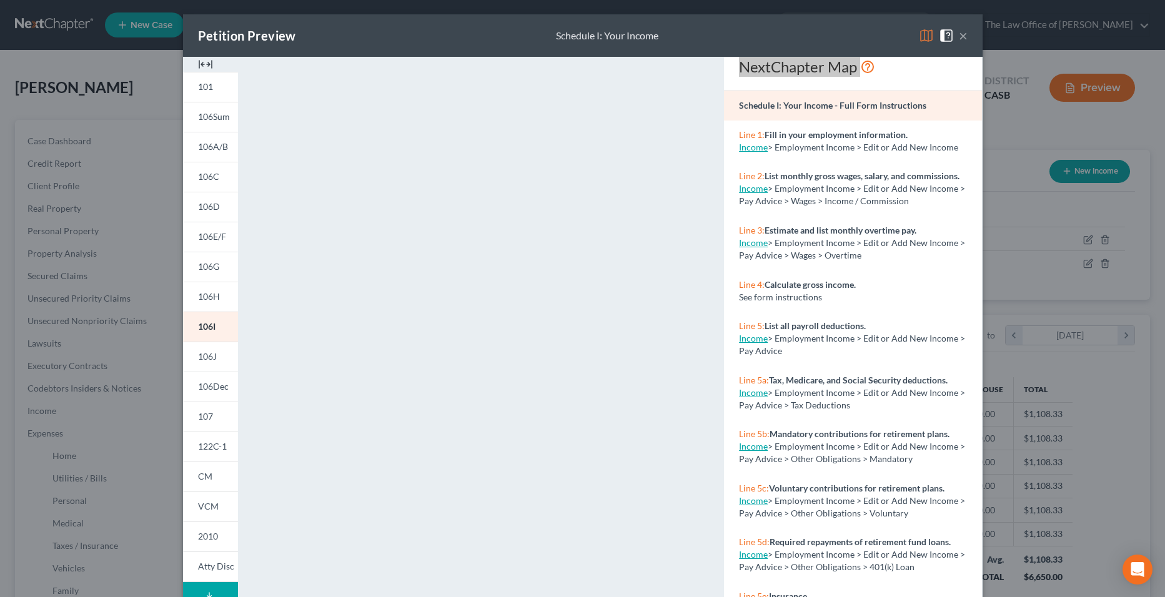
scroll to position [1, 0]
click at [209, 357] on span "106J" at bounding box center [207, 355] width 19 height 11
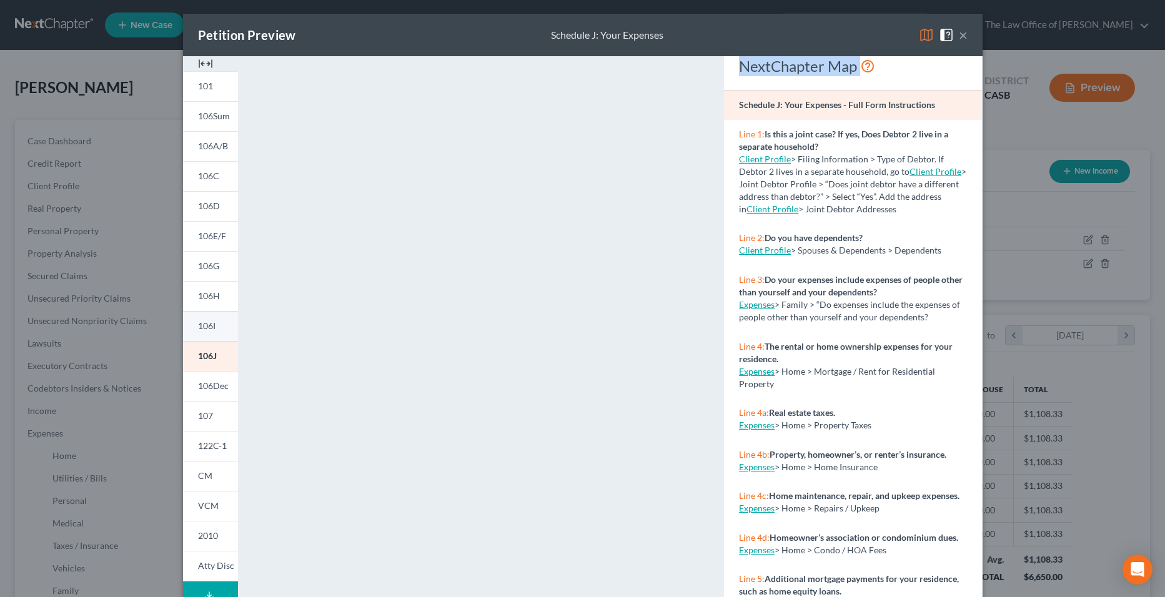
click at [210, 327] on span "106I" at bounding box center [206, 325] width 17 height 11
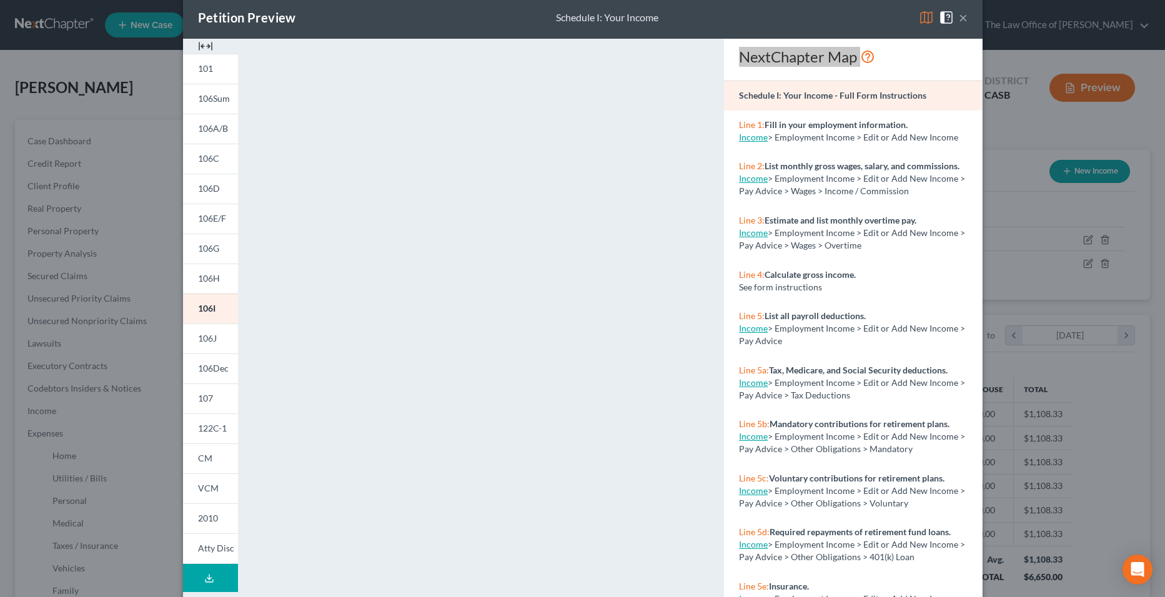
scroll to position [0, 0]
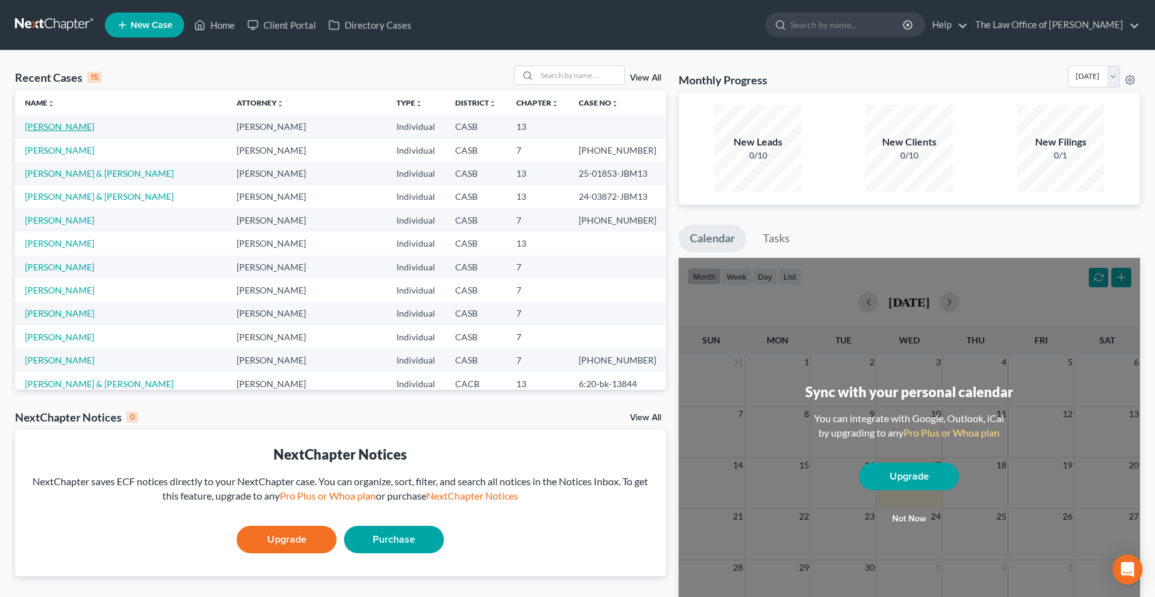
click at [82, 122] on link "[PERSON_NAME]" at bounding box center [59, 126] width 69 height 11
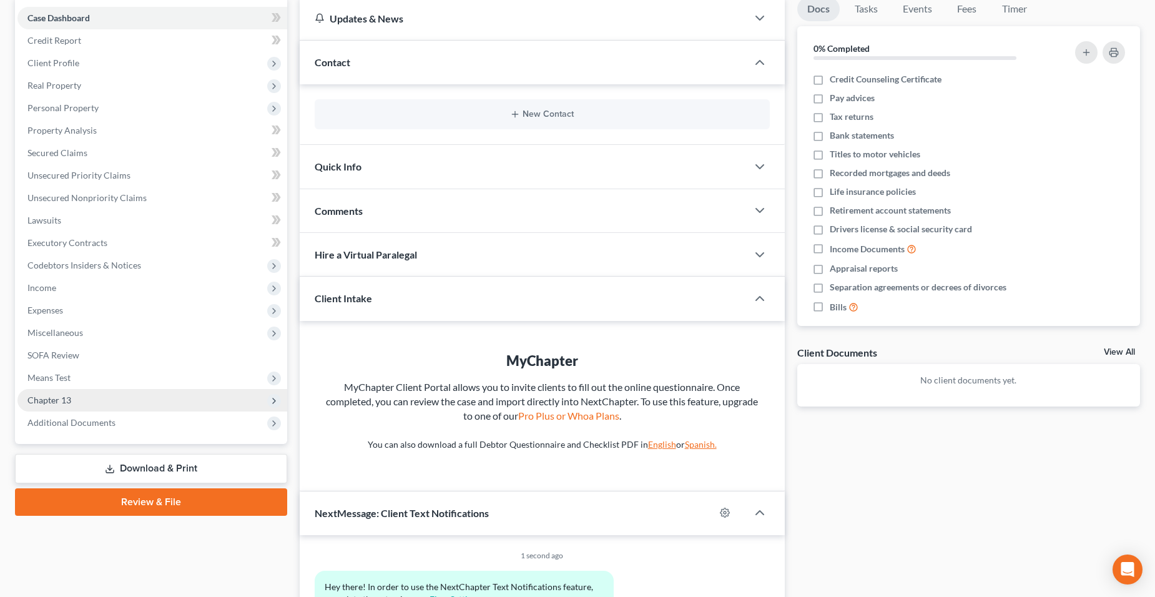
scroll to position [124, 0]
click at [116, 425] on span "Additional Documents" at bounding box center [152, 422] width 270 height 22
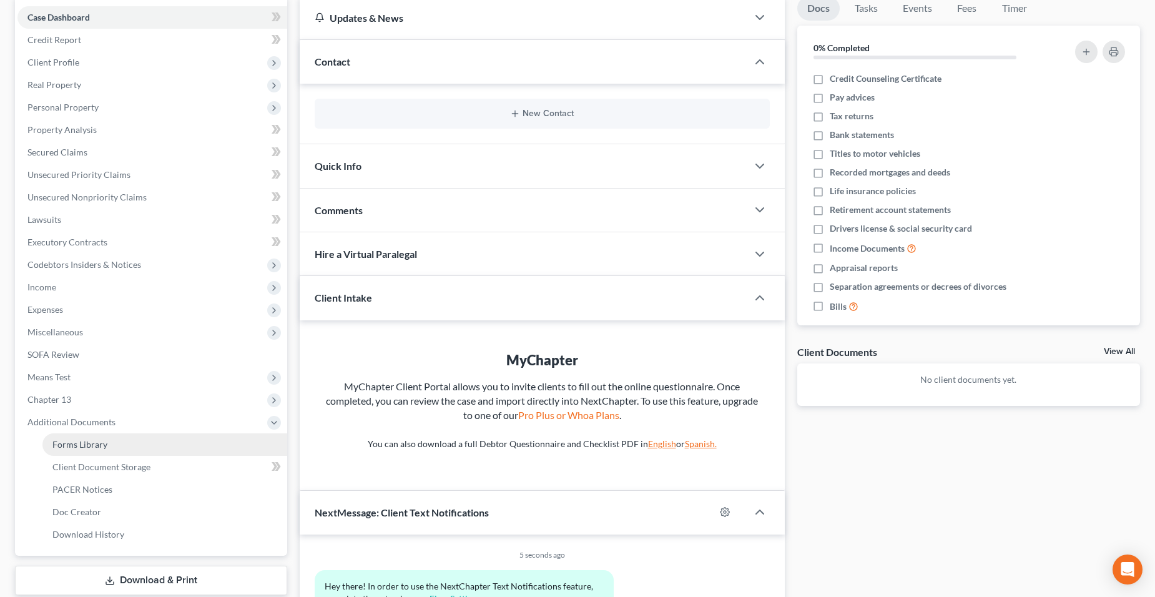
click at [185, 453] on link "Forms Library" at bounding box center [164, 444] width 245 height 22
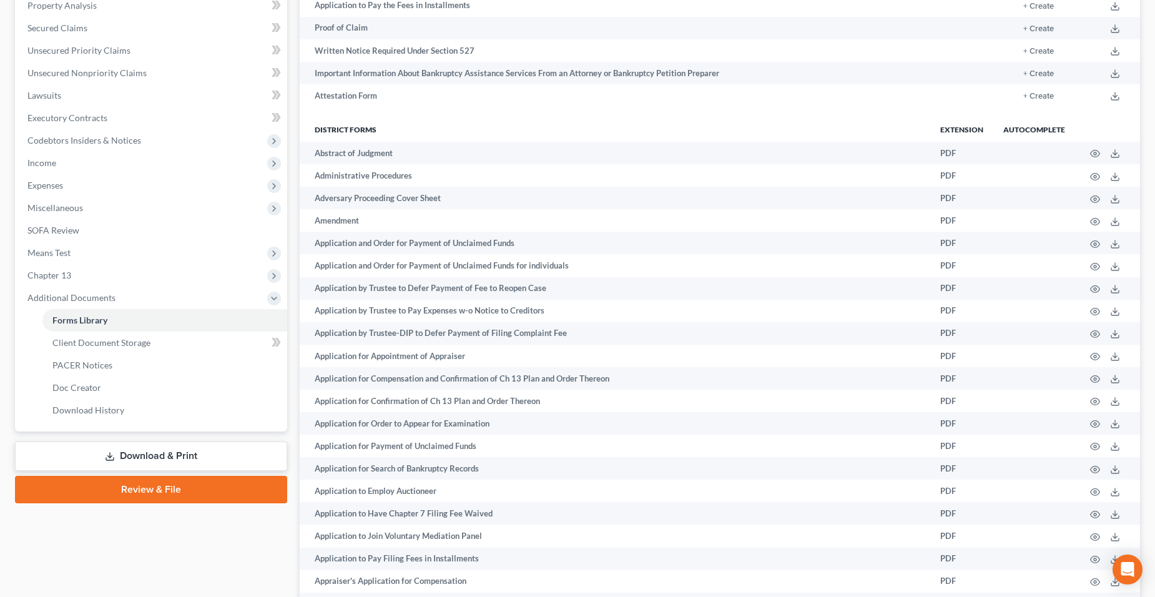
scroll to position [249, 0]
click at [134, 460] on link "Download & Print" at bounding box center [151, 455] width 272 height 29
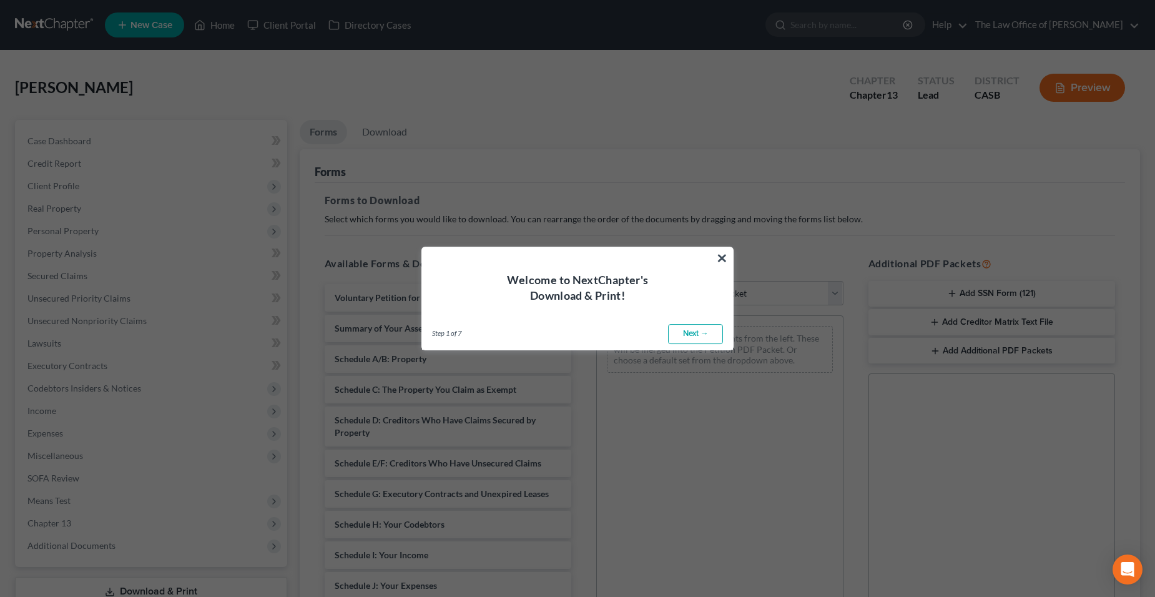
click at [689, 337] on link "Next →" at bounding box center [695, 334] width 55 height 20
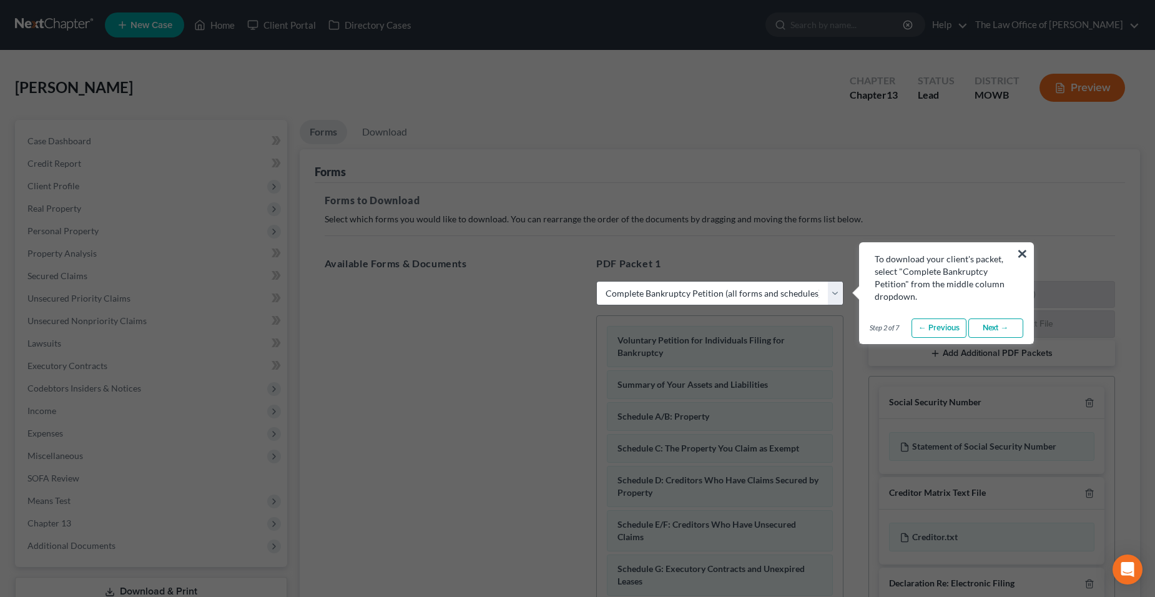
click at [1021, 256] on button "×" at bounding box center [1023, 254] width 12 height 20
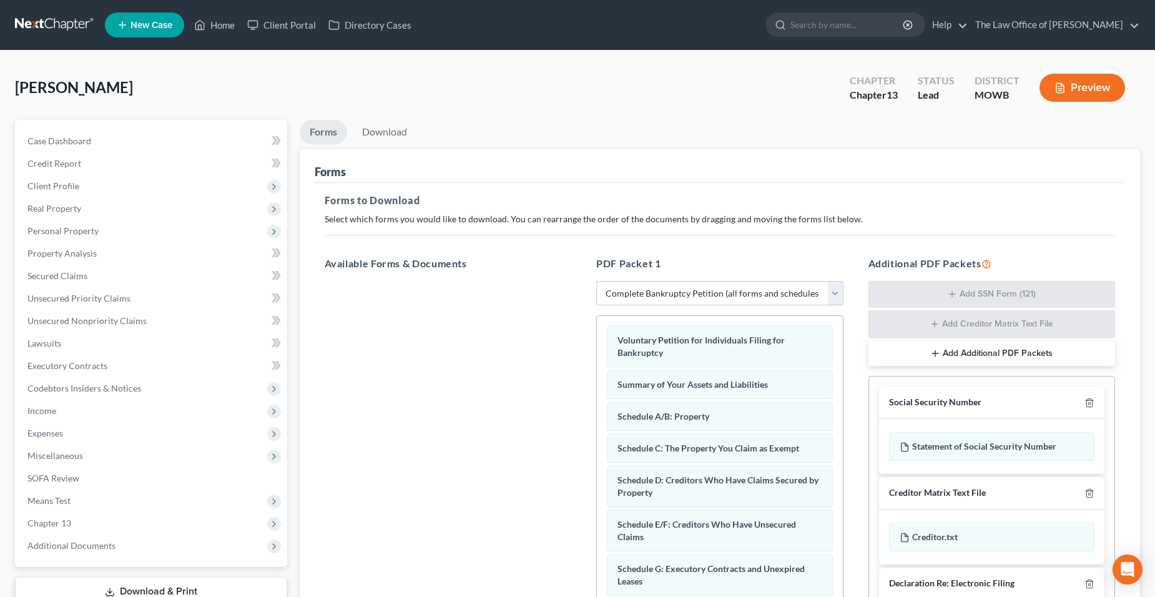
drag, startPoint x: 796, startPoint y: 287, endPoint x: 773, endPoint y: 289, distance: 22.6
click at [771, 287] on select "Choose Default Petition PDF Packet Complete Bankruptcy Petition (all forms and …" at bounding box center [719, 293] width 247 height 25
select select "1"
click at [601, 281] on select "Choose Default Petition PDF Packet Complete Bankruptcy Petition (all forms and …" at bounding box center [719, 293] width 247 height 25
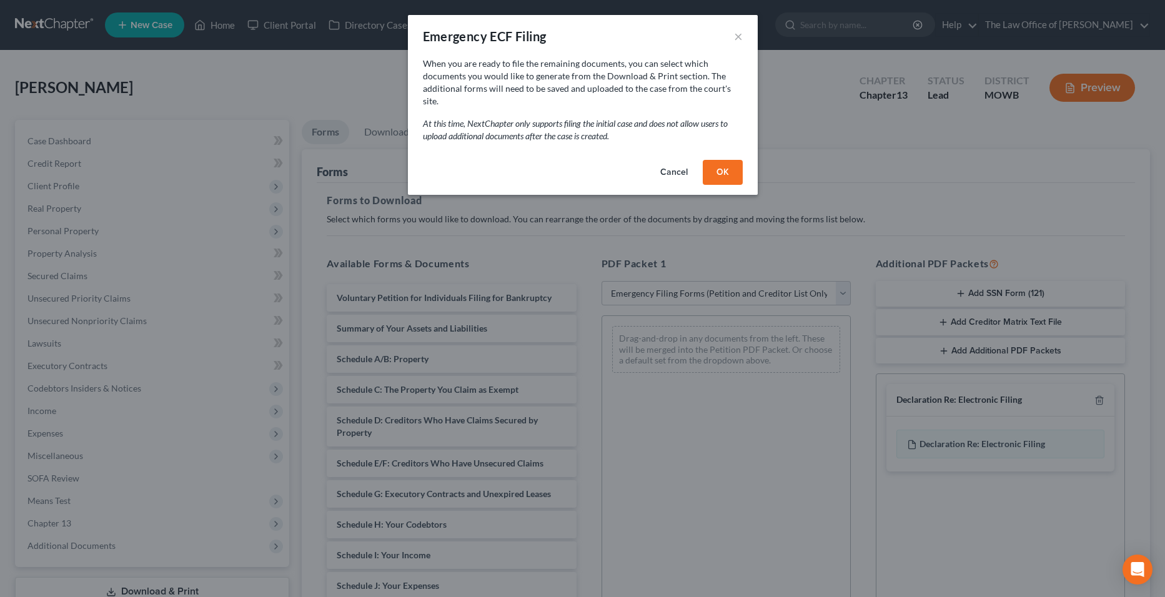
click at [721, 160] on button "OK" at bounding box center [723, 172] width 40 height 25
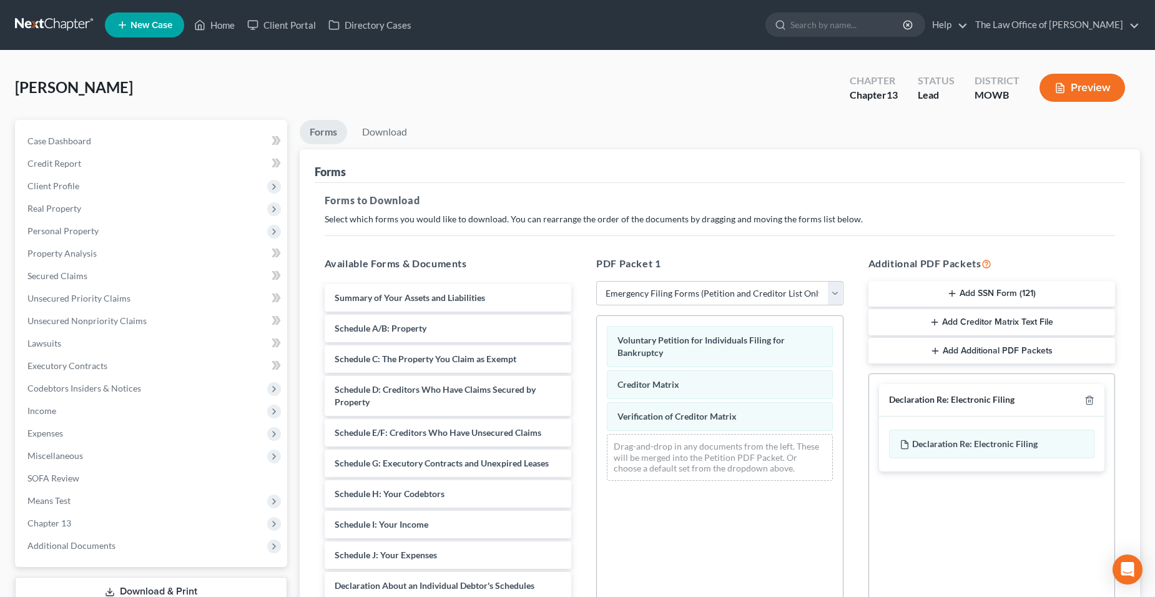
click at [1016, 299] on button "Add SSN Form (121)" at bounding box center [992, 294] width 247 height 26
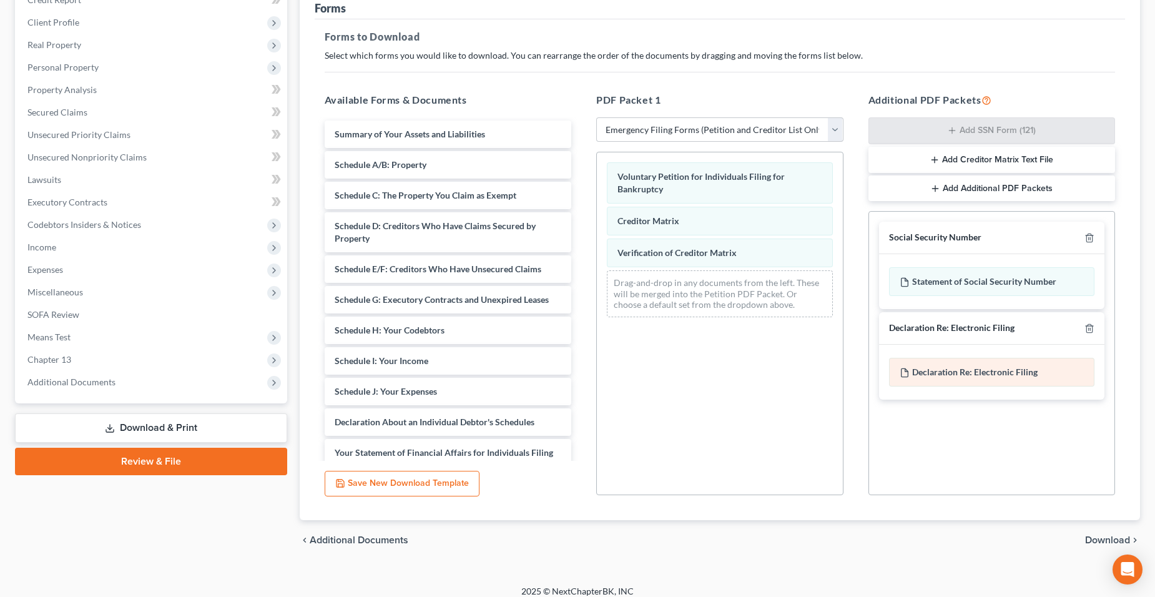
scroll to position [174, 0]
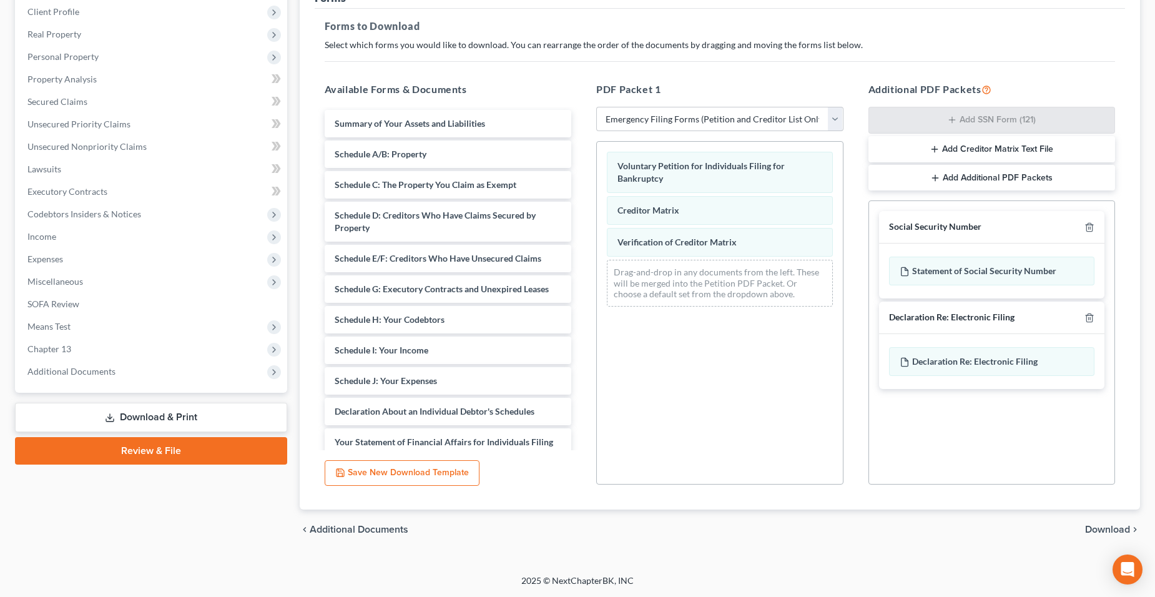
click at [1113, 532] on span "Download" at bounding box center [1108, 530] width 45 height 10
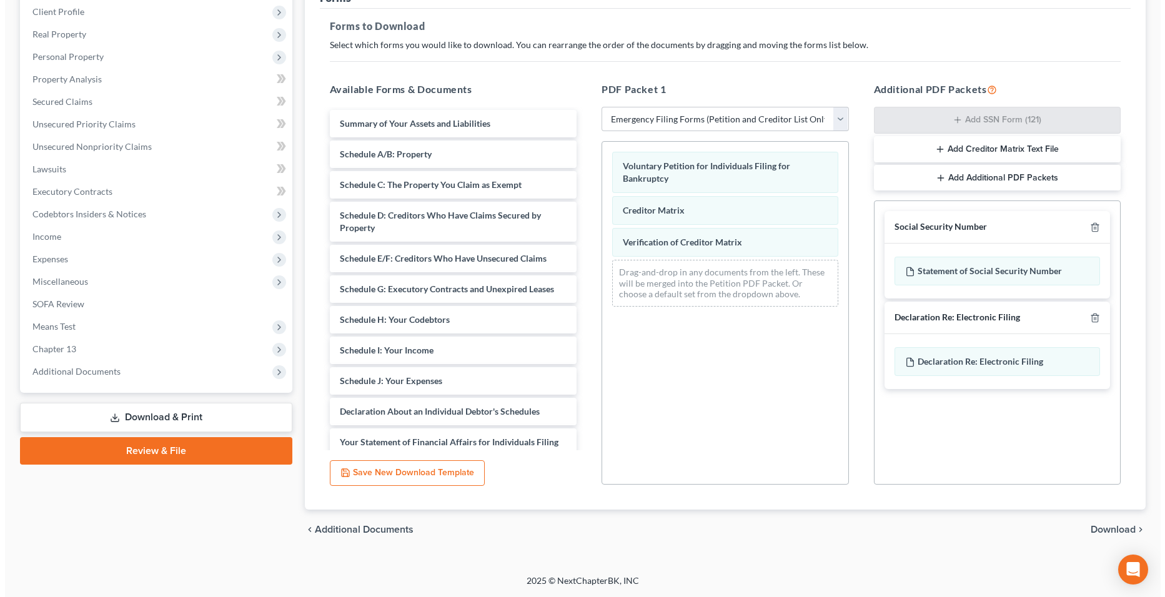
scroll to position [89, 0]
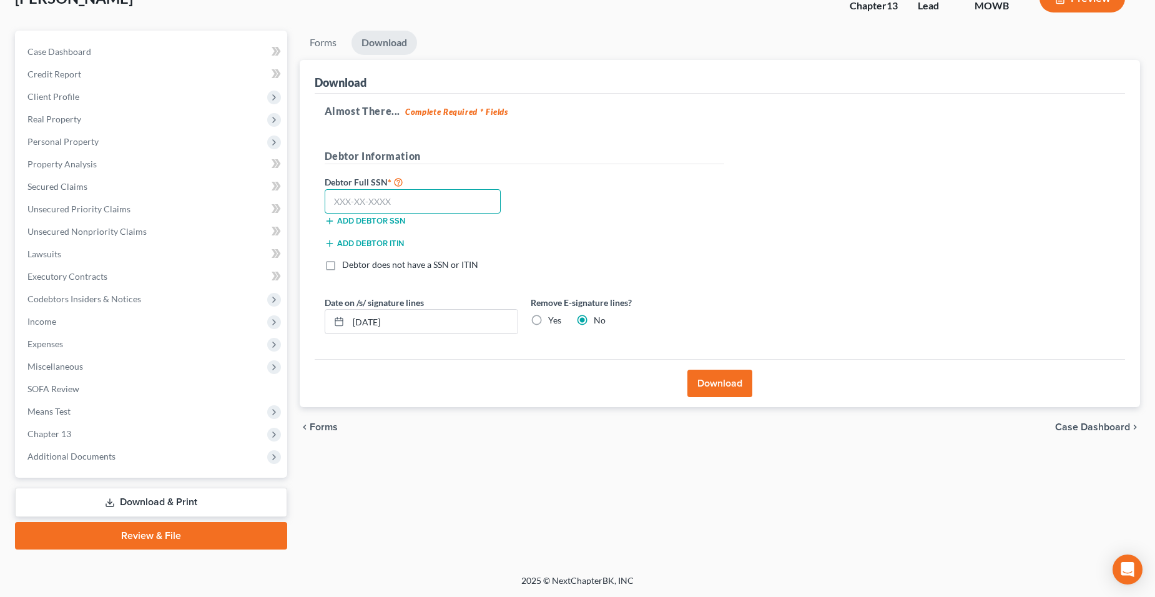
click at [383, 205] on input "text" at bounding box center [413, 201] width 177 height 25
type input "622-22-9953"
drag, startPoint x: 453, startPoint y: 319, endPoint x: -27, endPoint y: 289, distance: 481.2
click at [0, 289] on html "Home New Case Client Portal Directory Cases The Law Office of Marco A. Torres m…" at bounding box center [577, 254] width 1155 height 686
click at [722, 388] on button "Download" at bounding box center [720, 383] width 65 height 27
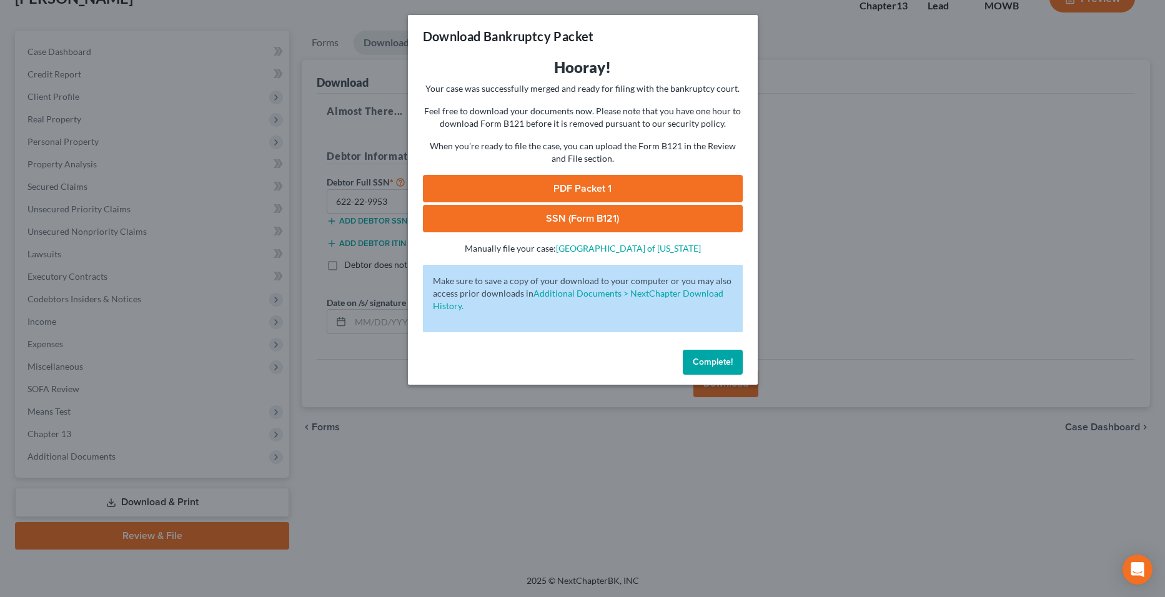
click at [663, 210] on link "SSN (Form B121)" at bounding box center [583, 218] width 320 height 27
click at [676, 183] on link "PDF Packet 1" at bounding box center [583, 188] width 320 height 27
